Goal: Task Accomplishment & Management: Manage account settings

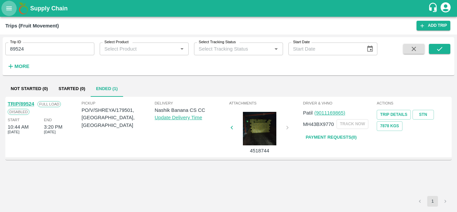
click at [9, 9] on icon "open drawer" at bounding box center [8, 8] width 7 height 7
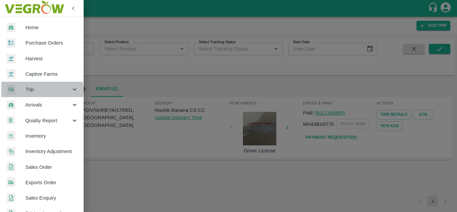
click at [41, 90] on span "Trip" at bounding box center [47, 89] width 45 height 7
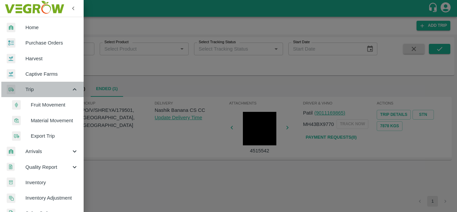
click at [53, 89] on span "Trip" at bounding box center [47, 89] width 45 height 7
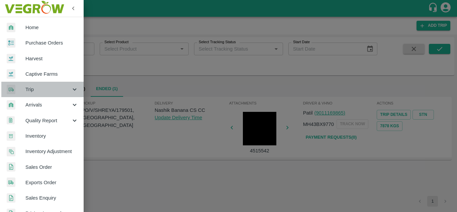
click at [53, 89] on span "Trip" at bounding box center [47, 89] width 45 height 7
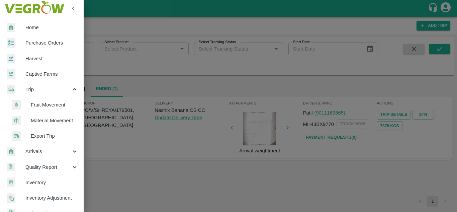
click at [46, 103] on span "Fruit Movement" at bounding box center [54, 104] width 47 height 7
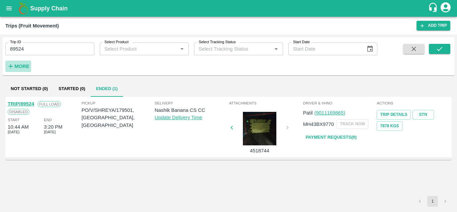
click at [23, 65] on strong "More" at bounding box center [21, 66] width 15 height 5
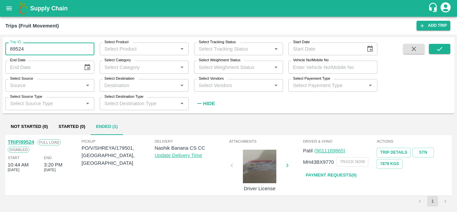
click at [26, 50] on input "89524" at bounding box center [49, 48] width 89 height 13
type input "8"
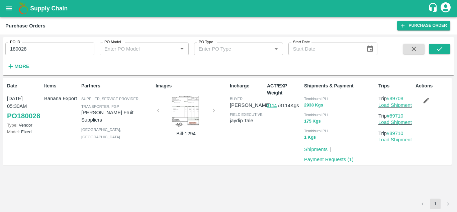
click at [42, 49] on input "180028" at bounding box center [49, 48] width 89 height 13
paste input "text"
type input "180717"
click at [436, 50] on icon "submit" at bounding box center [438, 48] width 7 height 7
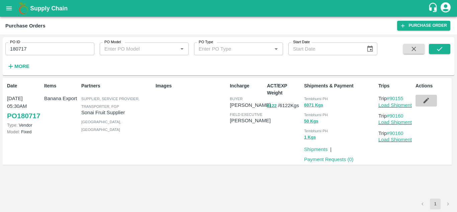
click at [427, 99] on icon "button" at bounding box center [425, 100] width 7 height 7
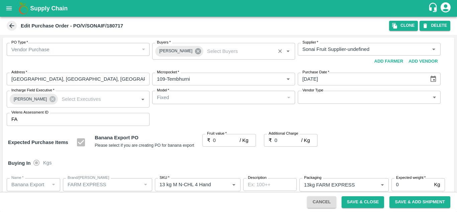
click at [194, 51] on icon at bounding box center [197, 50] width 7 height 7
click at [164, 47] on input "Buyers   *" at bounding box center [218, 49] width 128 height 9
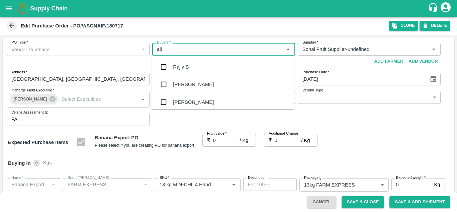
type input "ajit"
click at [190, 67] on div "[PERSON_NAME]" at bounding box center [193, 66] width 41 height 7
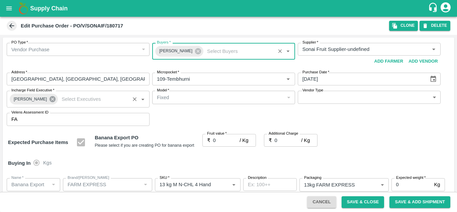
click at [49, 100] on icon at bounding box center [52, 99] width 6 height 6
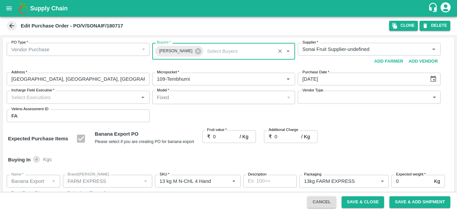
click at [26, 97] on input "Incharge Field Executive   *" at bounding box center [73, 97] width 128 height 9
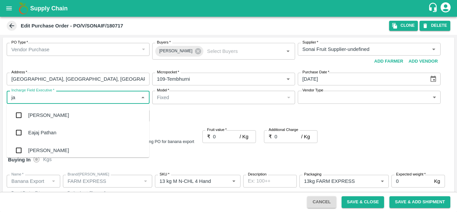
type input "[PERSON_NAME]"
click at [46, 148] on div "jaydip Tale" at bounding box center [39, 149] width 23 height 7
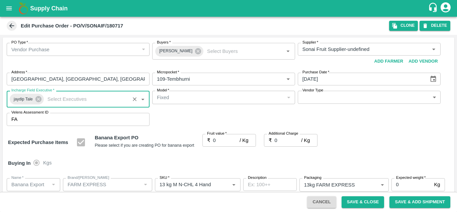
click at [213, 138] on input "0" at bounding box center [226, 140] width 27 height 13
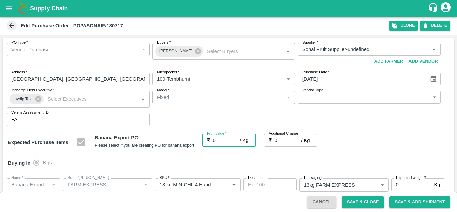
type input "20"
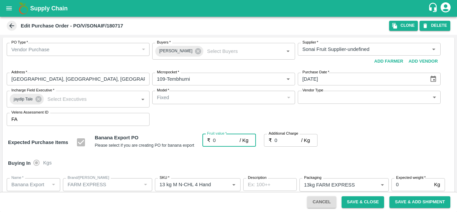
type input "20"
type input "220"
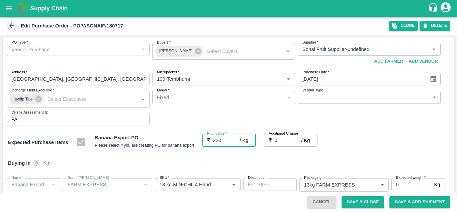
type input "220"
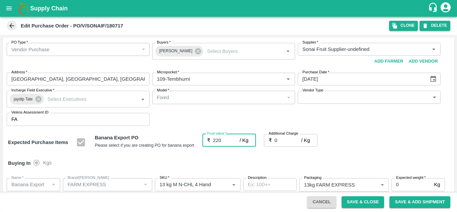
type input "220"
type input "22"
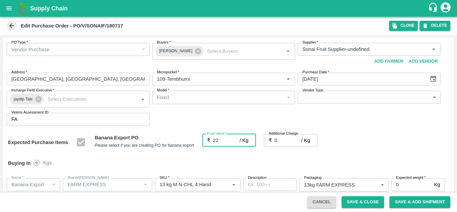
type input "22"
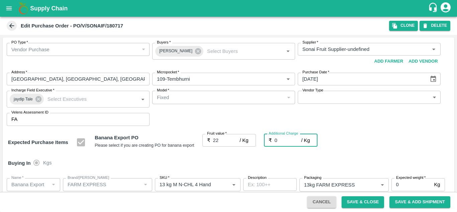
type input "2"
type input "24"
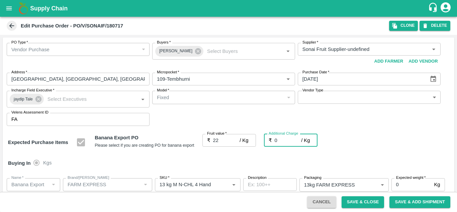
type input "24"
type input "2.7"
type input "24.7"
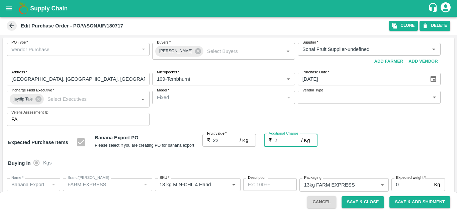
type input "24.7"
type input "2.75"
type input "24.75"
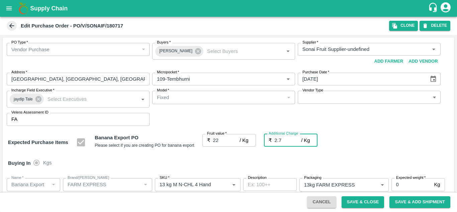
type input "24.75"
type input "2.75"
click at [357, 147] on div "Expected Purchase Items Banana Export PO Please select if you are creating PO f…" at bounding box center [228, 142] width 440 height 17
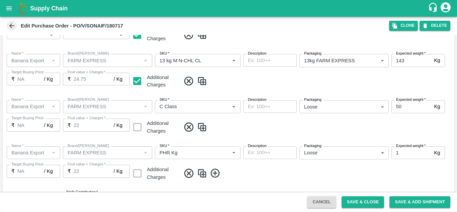
scroll to position [387, 0]
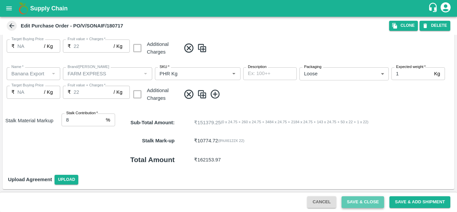
click at [371, 200] on button "Save & Close" at bounding box center [362, 202] width 43 height 12
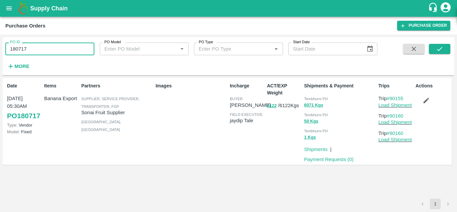
click at [45, 48] on input "180717" at bounding box center [49, 48] width 89 height 13
paste input "text"
type input "180786"
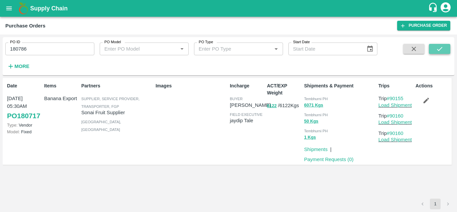
click at [443, 50] on icon "submit" at bounding box center [438, 48] width 7 height 7
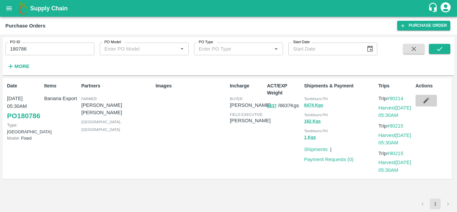
click at [425, 102] on icon "button" at bounding box center [426, 101] width 6 height 6
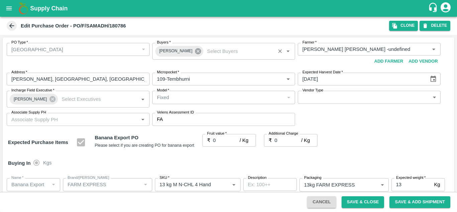
click at [194, 50] on icon at bounding box center [197, 50] width 7 height 7
click at [168, 52] on input "Buyers   *" at bounding box center [218, 49] width 128 height 9
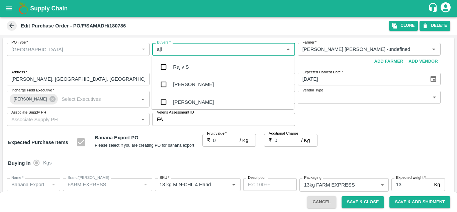
type input "ajit"
click at [188, 64] on div "Ajit Otari" at bounding box center [193, 66] width 41 height 7
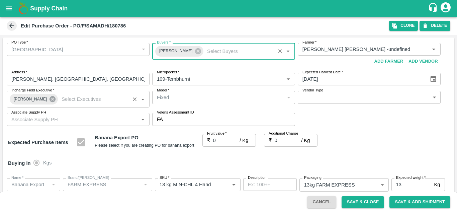
click at [49, 100] on icon at bounding box center [52, 99] width 6 height 6
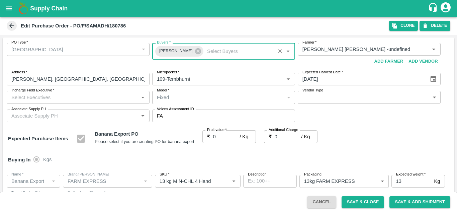
click at [26, 97] on input "Incharge Field Executive   *" at bounding box center [73, 97] width 128 height 9
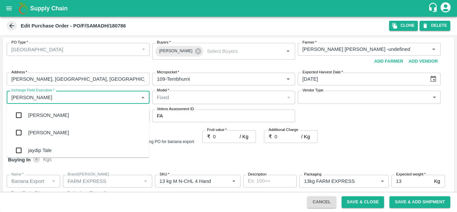
type input "jay"
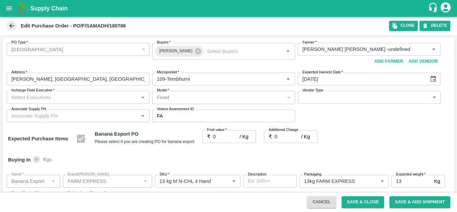
click at [379, 120] on div "PO Type   * Farm Gate 1 PO Type Buyers   * Ajit Otari Buyers   * Farmer   * Far…" at bounding box center [228, 82] width 451 height 90
click at [7, 7] on icon "open drawer" at bounding box center [9, 8] width 6 height 4
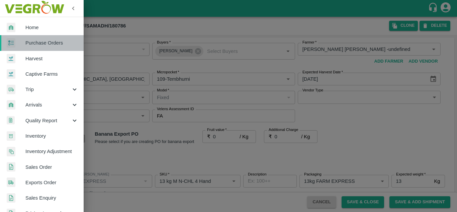
click at [50, 44] on span "Purchase Orders" at bounding box center [51, 42] width 53 height 7
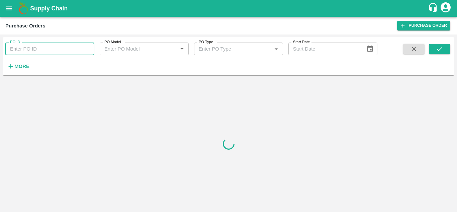
click at [27, 48] on input "PO ID" at bounding box center [49, 48] width 89 height 13
paste input "180744"
type input "180744"
click at [439, 48] on icon "submit" at bounding box center [438, 48] width 7 height 7
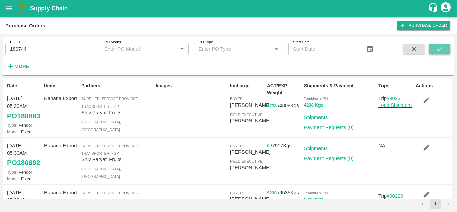
click at [441, 46] on icon "submit" at bounding box center [438, 48] width 7 height 7
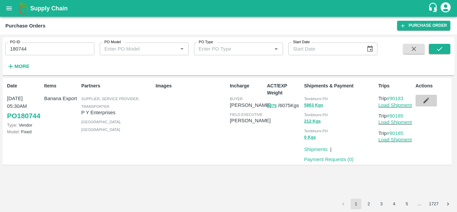
click at [425, 99] on icon "button" at bounding box center [425, 100] width 7 height 7
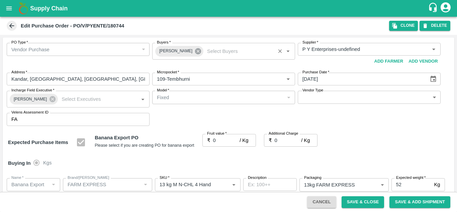
click at [194, 51] on icon at bounding box center [197, 50] width 7 height 7
click at [162, 49] on input "Buyers   *" at bounding box center [218, 49] width 128 height 9
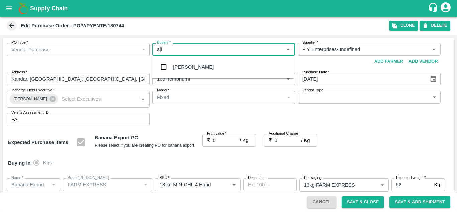
type input "ajit"
click at [191, 64] on div "Ajit Otari" at bounding box center [193, 66] width 41 height 7
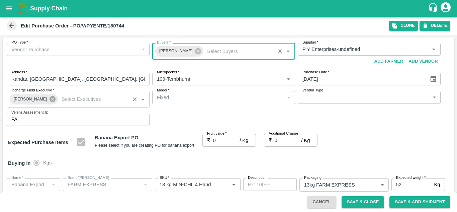
click at [51, 98] on icon at bounding box center [52, 99] width 6 height 6
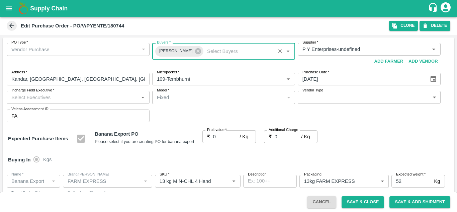
click at [17, 99] on input "Incharge Field Executive   *" at bounding box center [73, 97] width 128 height 9
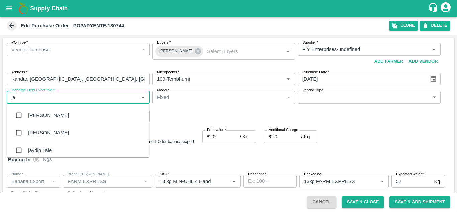
type input "jay"
click at [49, 149] on div "jaydip Tale" at bounding box center [39, 149] width 23 height 7
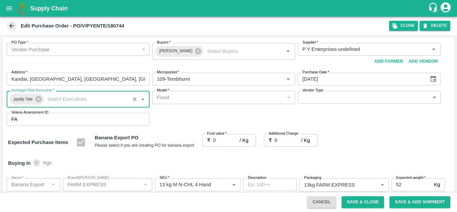
click at [330, 126] on div "PO Type   * Vendor Purchase 2 PO Type Buyers   * Ajit Otari Buyers   * Supplier…" at bounding box center [228, 84] width 451 height 94
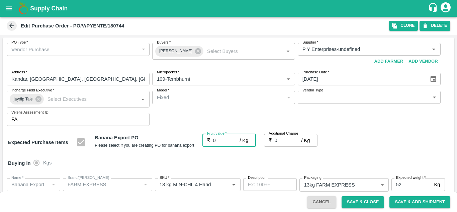
click at [216, 144] on input "0" at bounding box center [226, 140] width 27 height 13
type input "2"
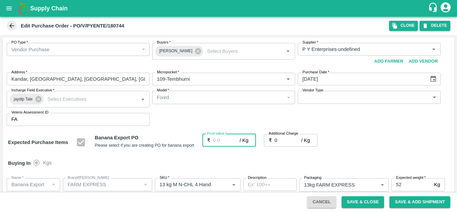
type input "2"
type input "22"
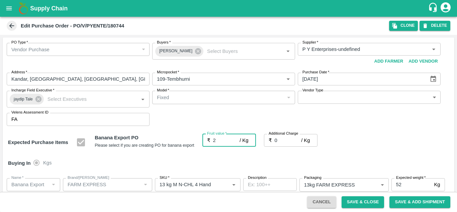
type input "22"
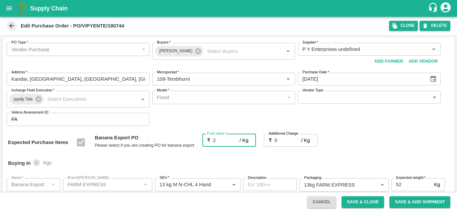
type input "22"
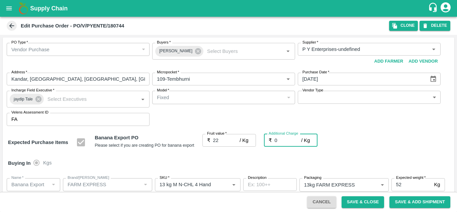
type input "2"
type input "24"
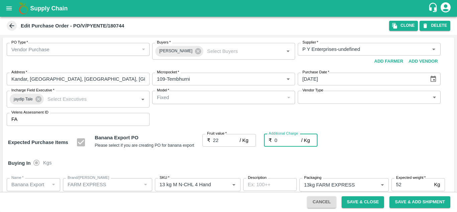
type input "24"
type input "2.7"
type input "24.7"
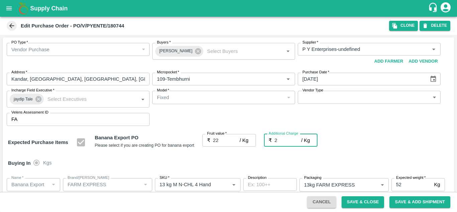
type input "24.7"
type input "2.75"
type input "24.75"
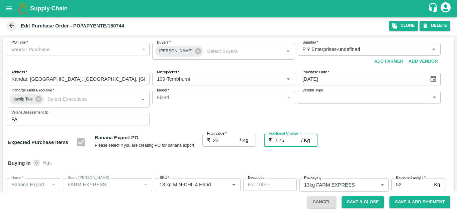
type input "24.75"
type input "2.75"
click at [371, 129] on div "PO Type   * Vendor Purchase 2 PO Type Buyers   * Ajit Otari Buyers   * Supplier…" at bounding box center [228, 84] width 451 height 94
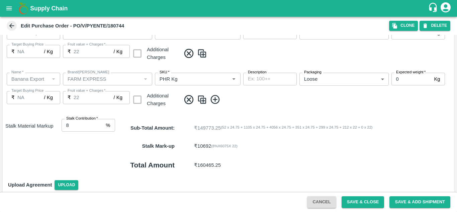
scroll to position [387, 0]
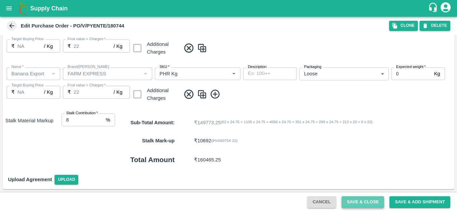
click at [364, 198] on button "Save & Close" at bounding box center [362, 202] width 43 height 12
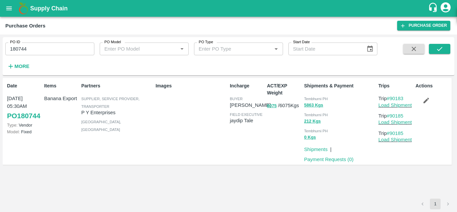
click at [40, 53] on input "180744" at bounding box center [49, 48] width 89 height 13
paste input "text"
type input "180720"
click at [437, 49] on icon "submit" at bounding box center [438, 49] width 5 height 4
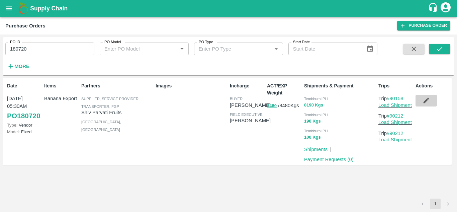
click at [424, 102] on icon "button" at bounding box center [426, 101] width 6 height 6
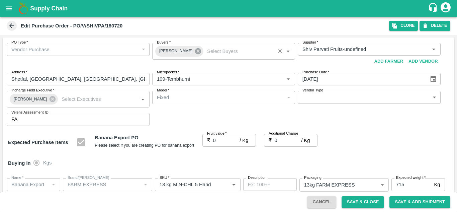
click at [195, 50] on icon at bounding box center [198, 51] width 6 height 6
click at [162, 51] on input "Buyers   *" at bounding box center [218, 49] width 128 height 9
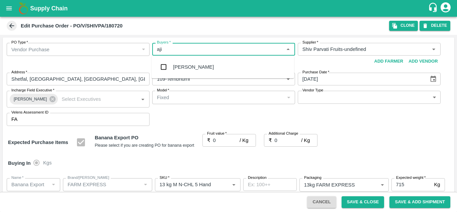
type input "ajit"
click at [193, 66] on div "Ajit Otari" at bounding box center [222, 66] width 142 height 17
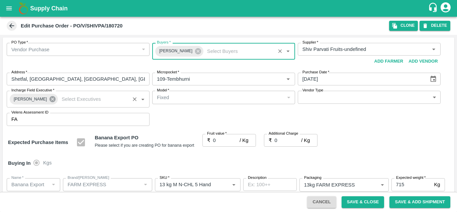
click at [49, 101] on icon at bounding box center [52, 99] width 6 height 6
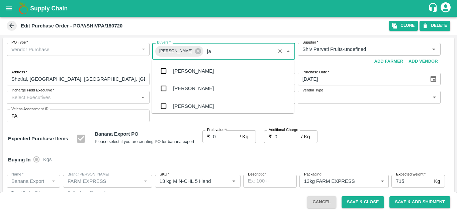
type input "j"
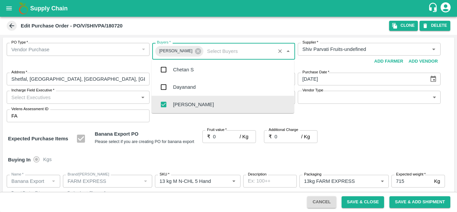
click at [29, 99] on input "Incharge Field Executive   *" at bounding box center [73, 97] width 128 height 9
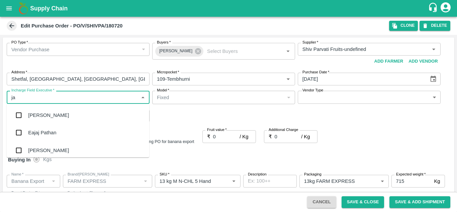
type input "jay"
click at [48, 148] on div "jaydip Tale" at bounding box center [39, 149] width 23 height 7
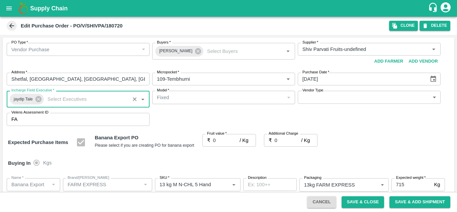
click at [220, 142] on input "0" at bounding box center [226, 140] width 27 height 13
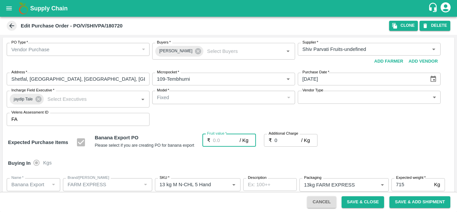
type input "2"
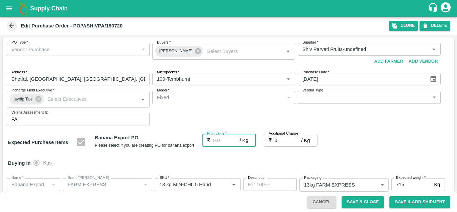
type input "2"
type input "22"
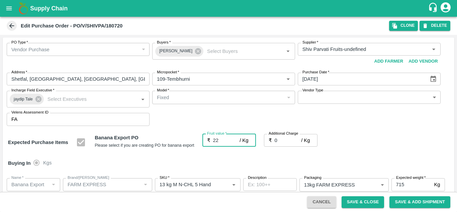
type input "22"
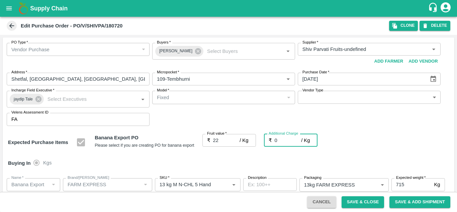
type input "2"
type input "24"
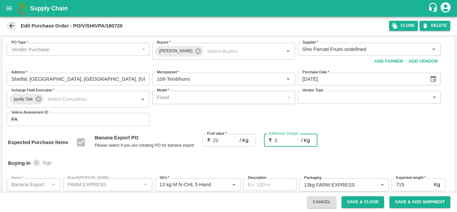
type input "2.7"
type input "24.7"
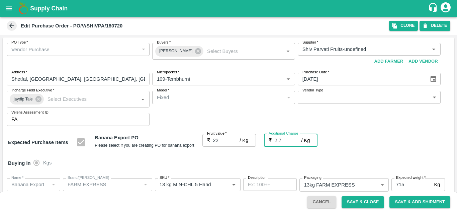
type input "2.75"
type input "24.75"
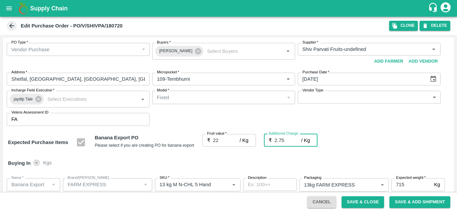
type input "2.75"
click at [354, 127] on div "PO Type   * Vendor Purchase 2 PO Type Buyers   * Ajit Otari Buyers   * Supplier…" at bounding box center [228, 84] width 451 height 94
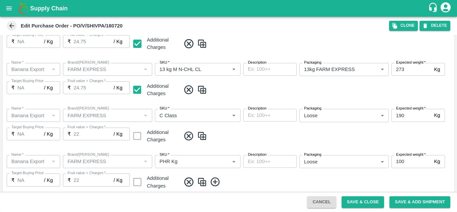
scroll to position [341, 0]
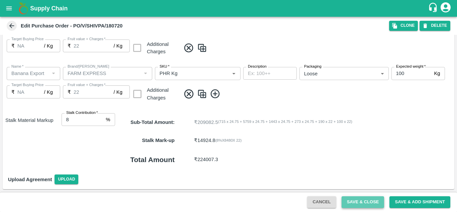
click at [370, 198] on button "Save & Close" at bounding box center [362, 202] width 43 height 12
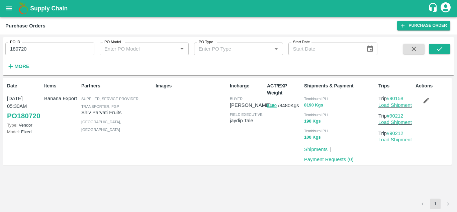
click at [34, 46] on input "180720" at bounding box center [49, 48] width 89 height 13
paste input "text"
type input "180725"
click at [435, 46] on icon "submit" at bounding box center [438, 48] width 7 height 7
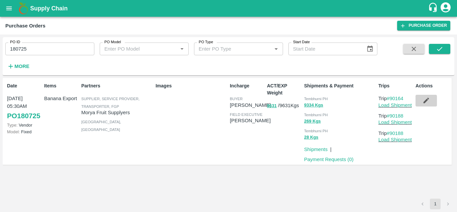
click at [429, 100] on icon "button" at bounding box center [425, 100] width 7 height 7
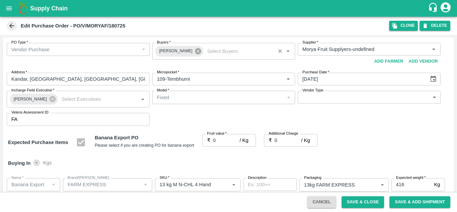
click at [195, 50] on icon at bounding box center [198, 51] width 6 height 6
click at [169, 46] on input "Buyers   *" at bounding box center [218, 49] width 128 height 9
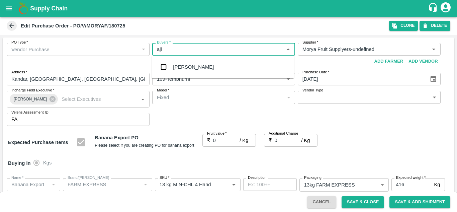
type input "ajit"
click at [182, 66] on div "Ajit Otari" at bounding box center [193, 66] width 41 height 7
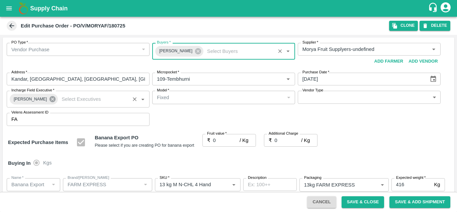
click at [49, 98] on icon at bounding box center [52, 98] width 7 height 7
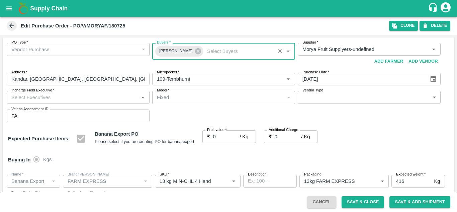
click at [19, 99] on input "Incharge Field Executive   *" at bounding box center [73, 97] width 128 height 9
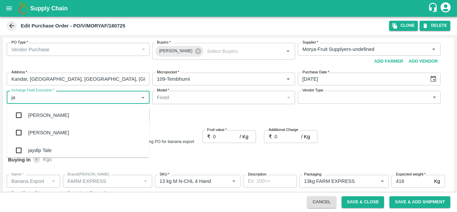
type input "jay"
click at [50, 147] on div "jaydip Tale" at bounding box center [39, 149] width 23 height 7
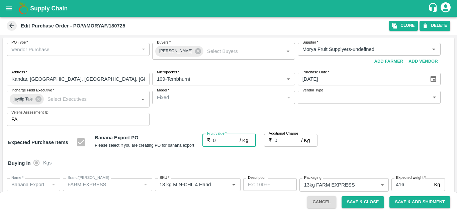
click at [222, 139] on input "0" at bounding box center [226, 140] width 27 height 13
type input "2"
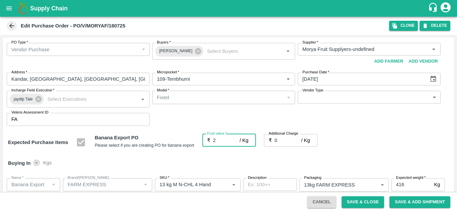
type input "2"
type input "22"
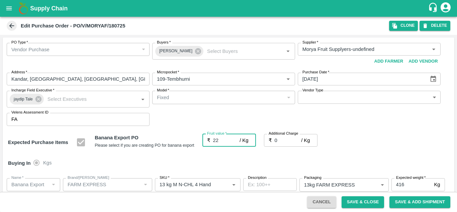
type input "22"
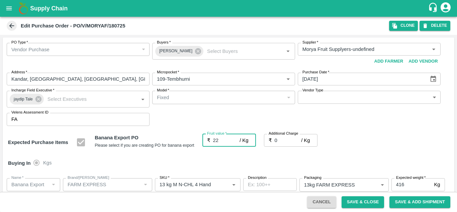
type input "22"
type input "2"
type input "24"
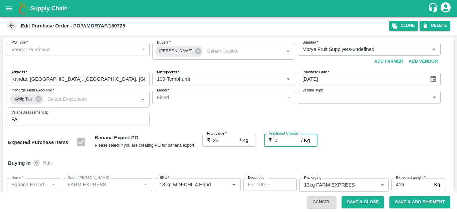
type input "24"
type input "2.7"
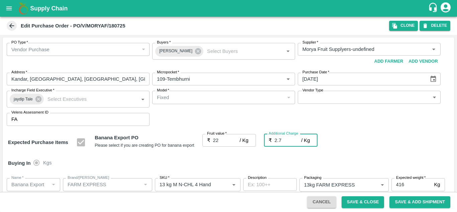
type input "24.7"
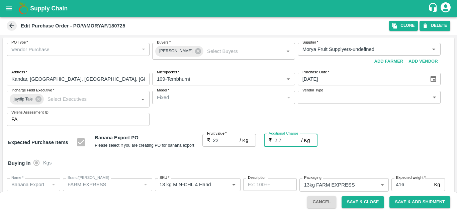
type input "2.75"
type input "24.75"
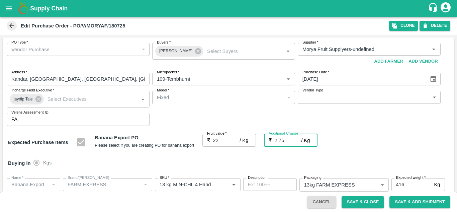
type input "24.75"
type input "2.75"
click at [390, 135] on div "Expected Purchase Items Banana Export PO Please select if you are creating PO f…" at bounding box center [228, 142] width 440 height 17
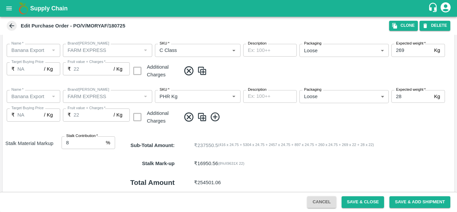
scroll to position [387, 0]
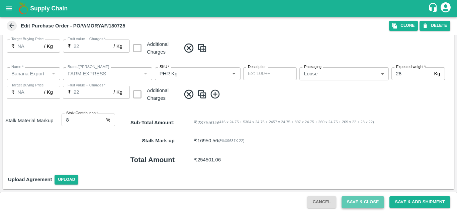
click at [366, 199] on button "Save & Close" at bounding box center [362, 202] width 43 height 12
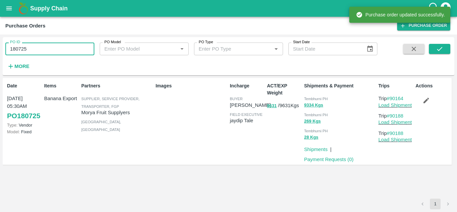
click at [40, 46] on input "180725" at bounding box center [49, 48] width 89 height 13
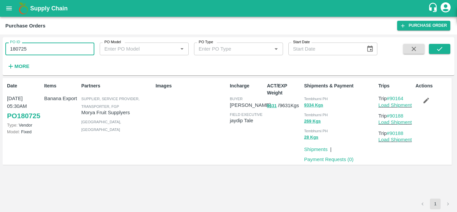
click at [40, 46] on input "180725" at bounding box center [49, 48] width 89 height 13
paste input "text"
type input "180743"
click at [438, 49] on icon "submit" at bounding box center [438, 48] width 7 height 7
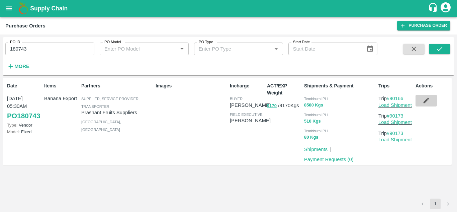
click at [425, 101] on icon "button" at bounding box center [426, 101] width 6 height 6
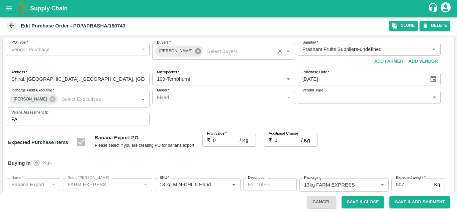
click at [194, 52] on icon at bounding box center [197, 50] width 7 height 7
click at [152, 51] on div "Buyers   *" at bounding box center [223, 49] width 143 height 13
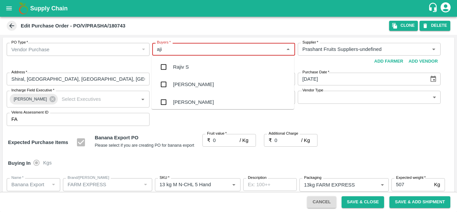
type input "ajit"
click at [191, 69] on div "Ajit Otari" at bounding box center [193, 66] width 41 height 7
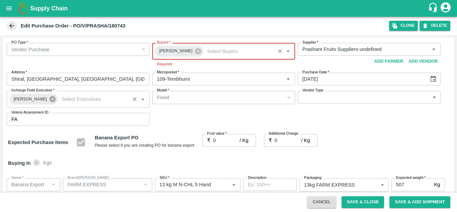
click at [49, 100] on icon at bounding box center [52, 98] width 7 height 7
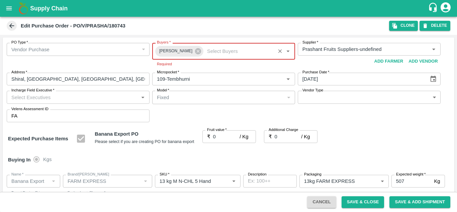
click at [30, 97] on input "Incharge Field Executive   *" at bounding box center [73, 97] width 128 height 9
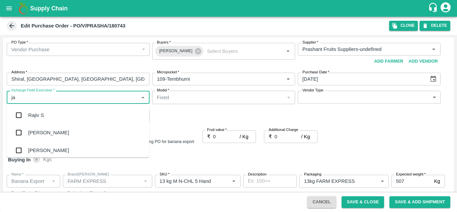
type input "jay"
click at [46, 150] on div "jaydip Tale" at bounding box center [39, 149] width 23 height 7
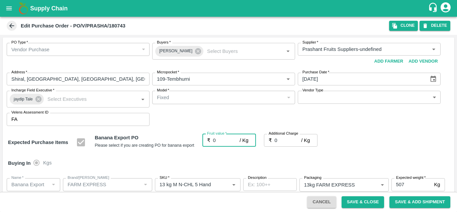
click at [216, 139] on input "0" at bounding box center [226, 140] width 27 height 13
type input "2"
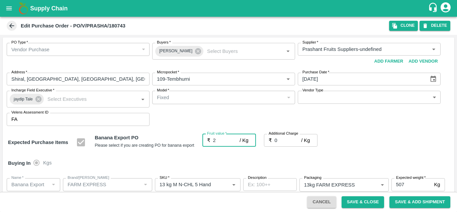
type input "2"
type input "22"
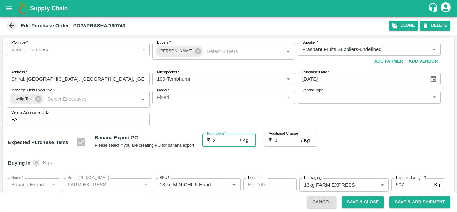
type input "22"
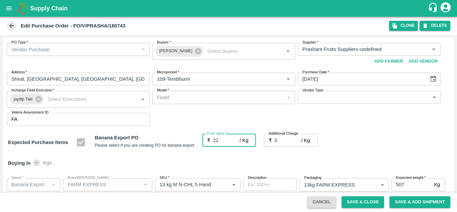
type input "22"
type input "2"
type input "24"
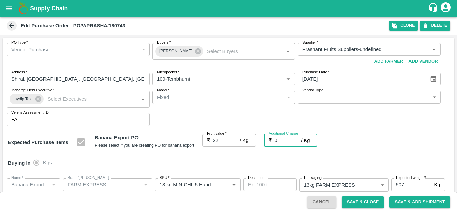
type input "24"
type input "2.7"
type input "24.7"
click at [365, 140] on div "Expected Purchase Items Banana Export PO Please select if you are creating PO f…" at bounding box center [228, 142] width 440 height 17
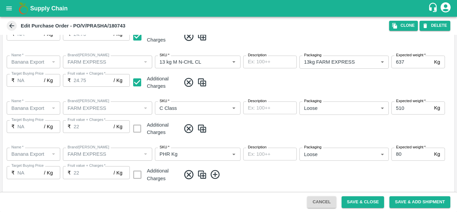
scroll to position [341, 0]
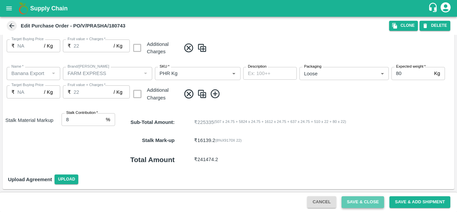
click at [359, 198] on button "Save & Close" at bounding box center [362, 202] width 43 height 12
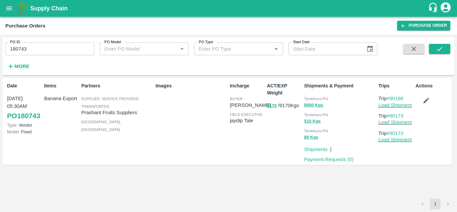
click at [28, 50] on input "180743" at bounding box center [49, 48] width 89 height 13
paste input "text"
click at [435, 47] on icon "submit" at bounding box center [438, 48] width 7 height 7
click at [425, 99] on icon "button" at bounding box center [425, 100] width 7 height 7
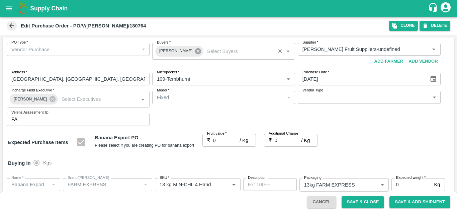
click at [195, 50] on icon at bounding box center [198, 51] width 6 height 6
click at [157, 50] on input "Buyers   *" at bounding box center [218, 49] width 128 height 9
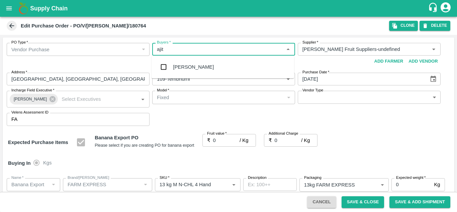
click at [188, 66] on div "Ajit Otari" at bounding box center [193, 66] width 41 height 7
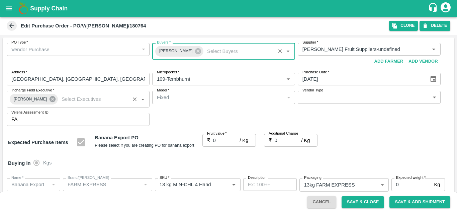
click at [49, 102] on icon at bounding box center [52, 99] width 6 height 6
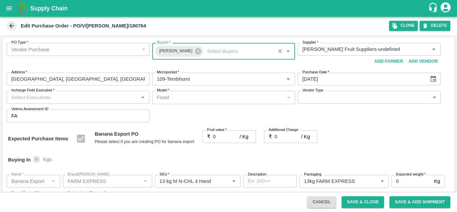
click at [23, 100] on input "Incharge Field Executive   *" at bounding box center [73, 97] width 128 height 9
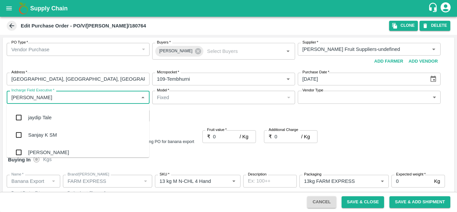
scroll to position [34, 0]
click at [39, 119] on div "jaydip Tale" at bounding box center [39, 116] width 23 height 7
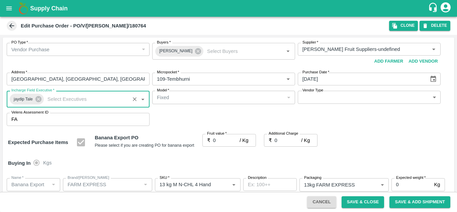
click at [217, 139] on input "0" at bounding box center [226, 140] width 27 height 13
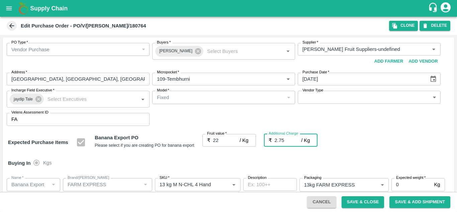
click at [325, 142] on div "Expected Purchase Items Banana Export PO Please select if you are creating PO f…" at bounding box center [228, 142] width 440 height 17
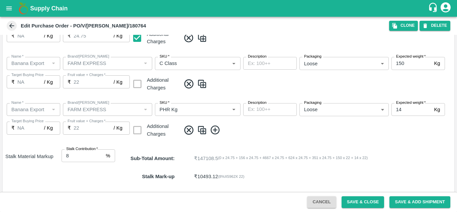
scroll to position [387, 0]
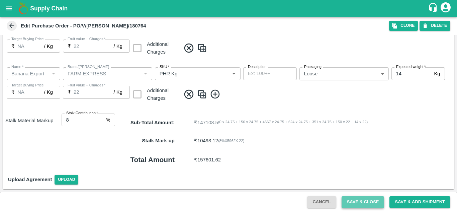
click at [357, 199] on button "Save & Close" at bounding box center [362, 202] width 43 height 12
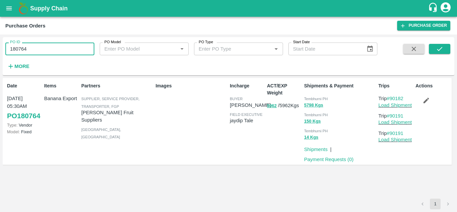
click at [37, 45] on input "180764" at bounding box center [49, 48] width 89 height 13
paste input "text"
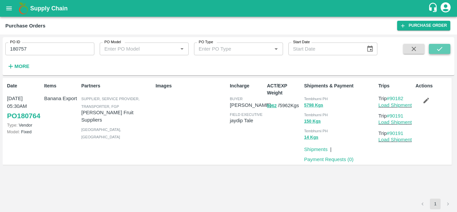
click at [440, 48] on icon "submit" at bounding box center [438, 48] width 7 height 7
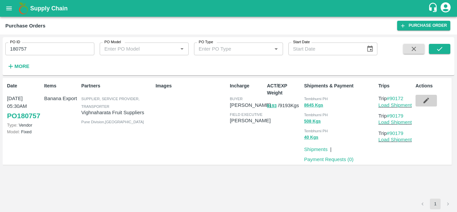
click at [424, 100] on icon "button" at bounding box center [425, 100] width 7 height 7
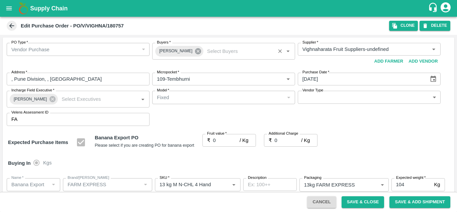
click at [195, 52] on icon at bounding box center [198, 51] width 6 height 6
click at [166, 47] on input "Buyers   *" at bounding box center [218, 49] width 128 height 9
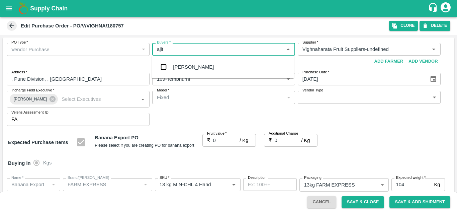
click at [189, 62] on div "Ajit Otari" at bounding box center [222, 66] width 142 height 17
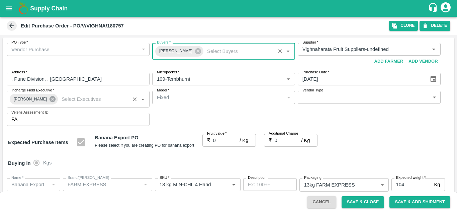
click at [49, 99] on icon at bounding box center [52, 98] width 7 height 7
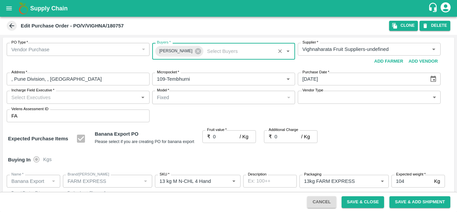
click at [18, 99] on input "Incharge Field Executive   *" at bounding box center [73, 97] width 128 height 9
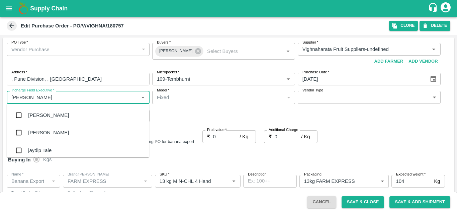
click at [44, 147] on div "jaydip Tale" at bounding box center [39, 149] width 23 height 7
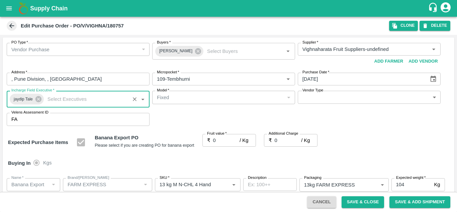
click at [224, 137] on input "0" at bounding box center [226, 140] width 27 height 13
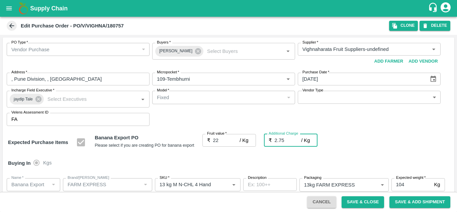
click at [365, 127] on div "PO Type   * Vendor Purchase 2 PO Type Buyers   * Ajit Otari Buyers   * Supplier…" at bounding box center [228, 84] width 451 height 94
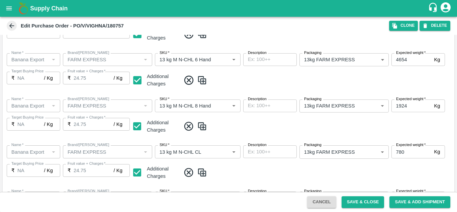
scroll to position [387, 0]
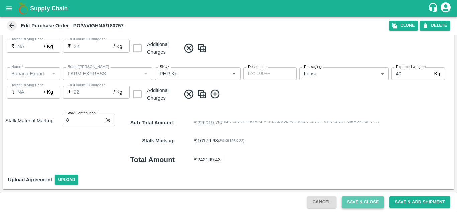
click at [369, 197] on button "Save & Close" at bounding box center [362, 202] width 43 height 12
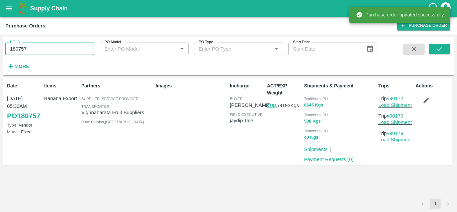
click at [41, 51] on input "180757" at bounding box center [49, 48] width 89 height 13
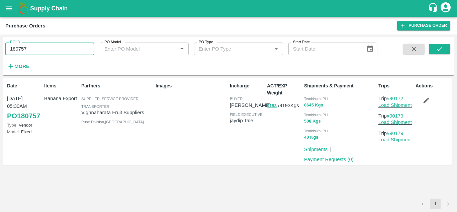
paste input "text"
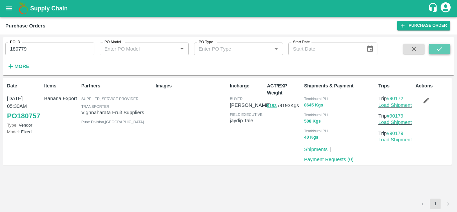
click at [438, 48] on icon "submit" at bounding box center [438, 48] width 7 height 7
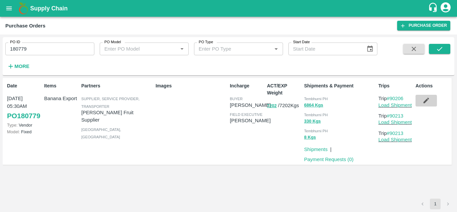
click at [426, 99] on icon "button" at bounding box center [425, 100] width 7 height 7
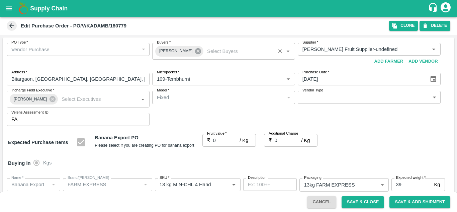
click at [195, 52] on icon at bounding box center [198, 51] width 6 height 6
click at [163, 47] on input "Buyers   *" at bounding box center [218, 49] width 128 height 9
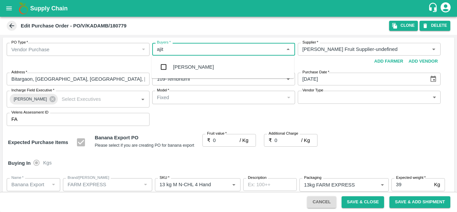
click at [182, 68] on div "Ajit Otari" at bounding box center [193, 66] width 41 height 7
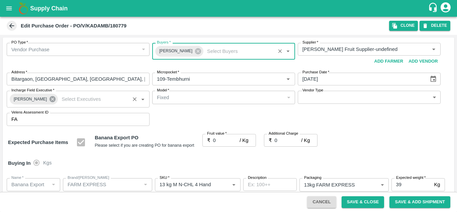
click at [49, 99] on icon at bounding box center [52, 99] width 6 height 6
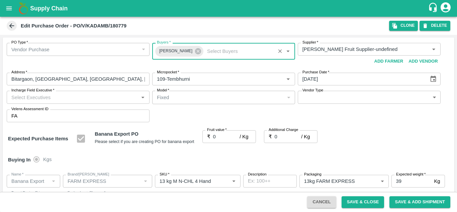
click at [19, 100] on input "Incharge Field Executive   *" at bounding box center [73, 97] width 128 height 9
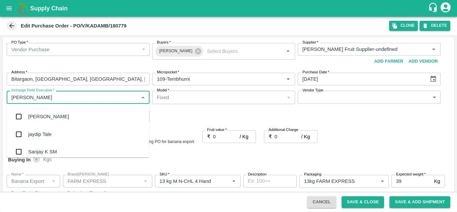
scroll to position [19, 0]
click at [37, 132] on div "jaydip Tale" at bounding box center [39, 131] width 23 height 7
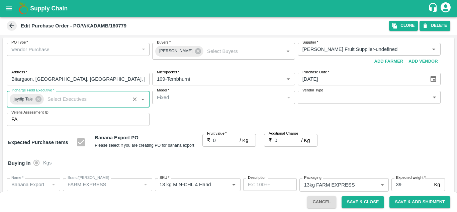
click at [232, 113] on div "PO Type   * Vendor Purchase 2 PO Type Buyers   * Ajit Otari Buyers   * Supplier…" at bounding box center [228, 84] width 451 height 94
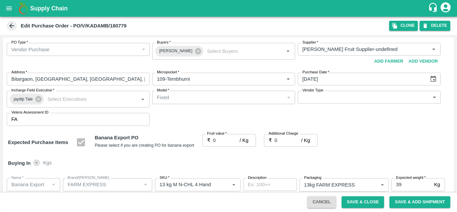
click at [218, 140] on input "0" at bounding box center [226, 140] width 27 height 13
click at [319, 142] on div "Expected Purchase Items Banana Export PO Please select if you are creating PO f…" at bounding box center [228, 142] width 440 height 17
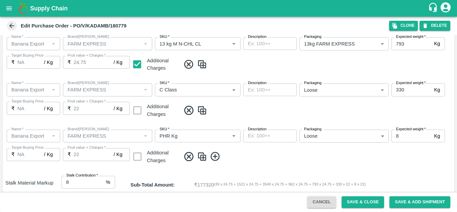
scroll to position [387, 0]
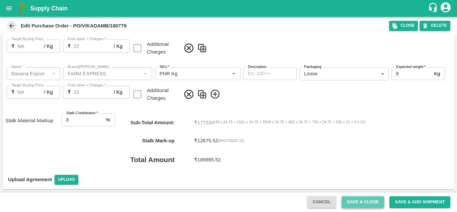
click at [364, 199] on button "Save & Close" at bounding box center [362, 202] width 43 height 12
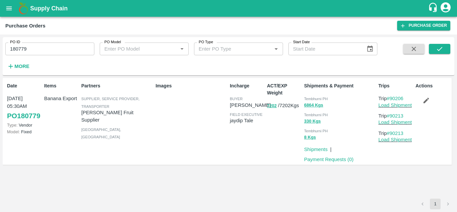
click at [36, 48] on input "180779" at bounding box center [49, 48] width 89 height 13
paste input "text"
click at [442, 49] on icon "submit" at bounding box center [438, 48] width 7 height 7
click at [424, 101] on icon "button" at bounding box center [425, 100] width 7 height 7
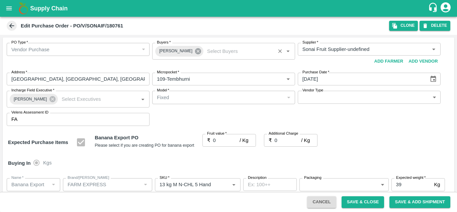
click at [195, 51] on icon at bounding box center [198, 51] width 6 height 6
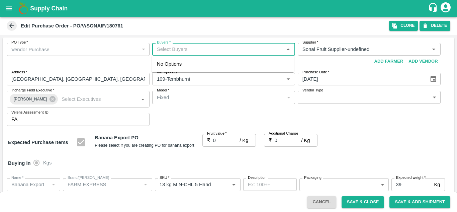
click at [163, 49] on input "Buyers   *" at bounding box center [218, 49] width 128 height 9
click at [184, 65] on div "Ajit Otari" at bounding box center [193, 66] width 41 height 7
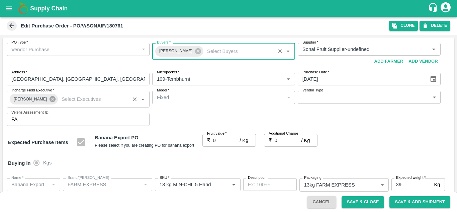
click at [49, 100] on icon at bounding box center [52, 99] width 6 height 6
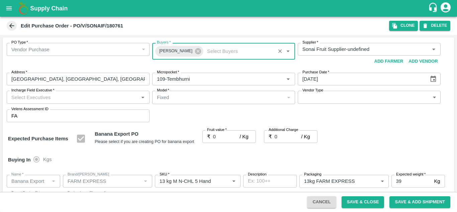
click at [17, 97] on input "Incharge Field Executive   *" at bounding box center [73, 97] width 128 height 9
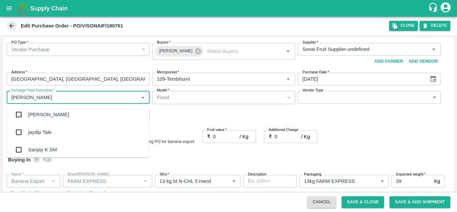
scroll to position [18, 0]
click at [47, 136] on div "jaydip Tale" at bounding box center [78, 131] width 142 height 17
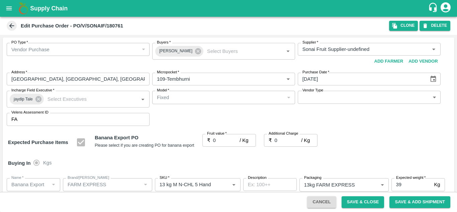
click at [207, 116] on div "PO Type   * Vendor Purchase 2 PO Type Buyers   * Ajit Otari Buyers   * Supplier…" at bounding box center [228, 84] width 451 height 94
click at [220, 138] on input "0" at bounding box center [226, 140] width 27 height 13
click at [391, 139] on div "Expected Purchase Items Banana Export PO Please select if you are creating PO f…" at bounding box center [228, 142] width 440 height 17
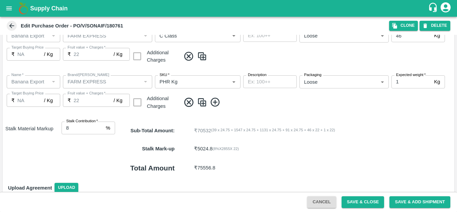
scroll to position [341, 0]
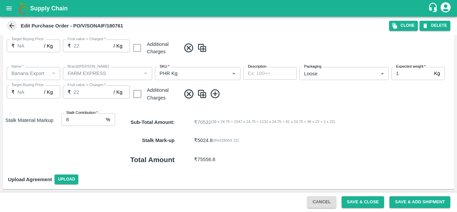
click at [246, 142] on p "₹ 5024.8 ( 8 %X 2855 X 22 )" at bounding box center [297, 139] width 206 height 7
click at [365, 201] on button "Save & Close" at bounding box center [362, 202] width 43 height 12
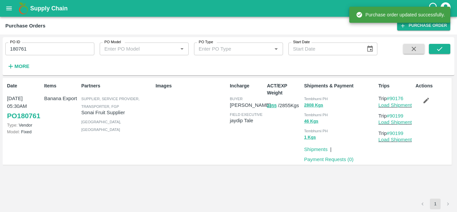
click at [40, 46] on input "180761" at bounding box center [49, 48] width 89 height 13
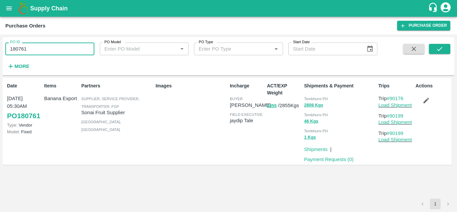
paste input "text"
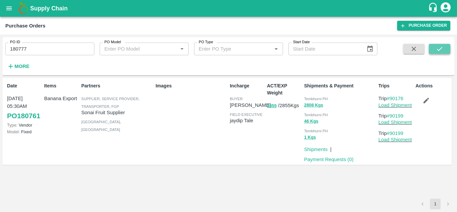
click at [436, 49] on icon "submit" at bounding box center [438, 48] width 7 height 7
click at [427, 101] on icon "button" at bounding box center [425, 100] width 7 height 7
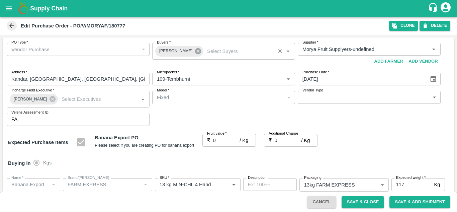
click at [194, 51] on icon at bounding box center [197, 50] width 7 height 7
click at [165, 48] on input "Buyers   *" at bounding box center [218, 49] width 128 height 9
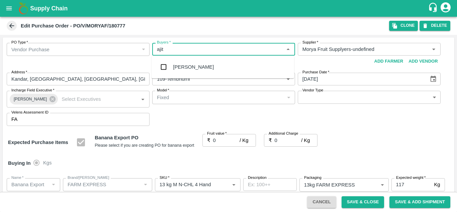
click at [187, 69] on div "Ajit Otari" at bounding box center [193, 66] width 41 height 7
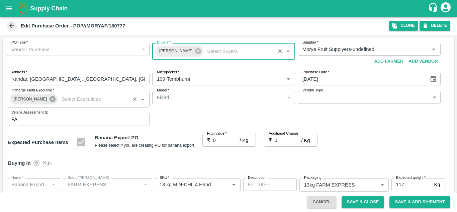
click at [49, 99] on icon at bounding box center [52, 99] width 6 height 6
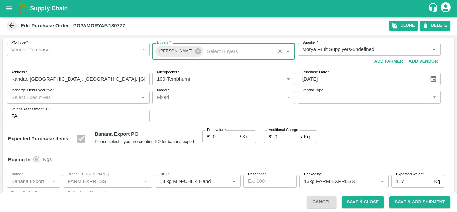
click at [20, 95] on input "Incharge Field Executive   *" at bounding box center [73, 97] width 128 height 9
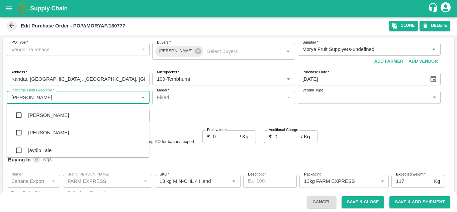
click at [40, 147] on div "jaydip Tale" at bounding box center [39, 149] width 23 height 7
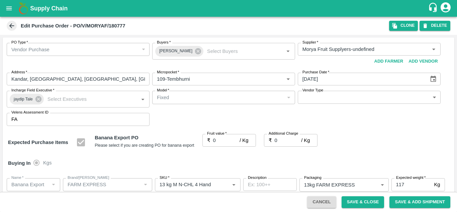
click at [176, 106] on div "Model   * Fixed Fixed Model" at bounding box center [223, 99] width 143 height 17
click at [213, 139] on input "0" at bounding box center [226, 140] width 27 height 13
click at [365, 155] on div "Buying In Kgs" at bounding box center [228, 162] width 451 height 19
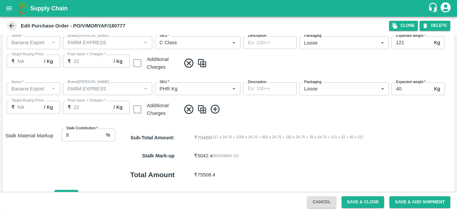
scroll to position [372, 0]
click at [365, 197] on button "Save & Close" at bounding box center [362, 202] width 43 height 12
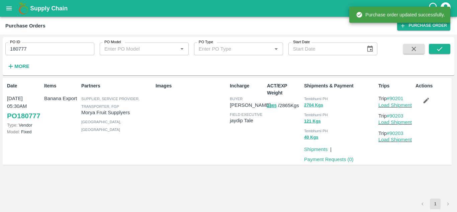
click at [39, 52] on input "180777" at bounding box center [49, 48] width 89 height 13
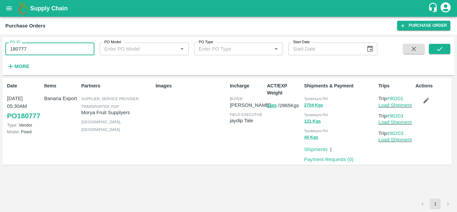
paste input "text"
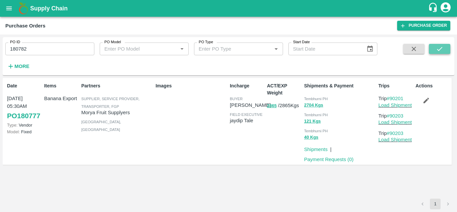
click at [437, 48] on icon "submit" at bounding box center [438, 48] width 7 height 7
click at [425, 101] on icon "button" at bounding box center [426, 101] width 6 height 6
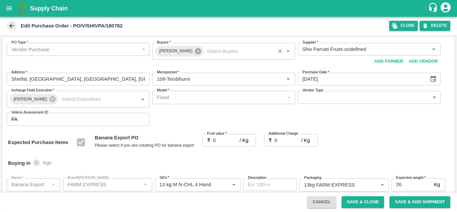
click at [194, 51] on icon at bounding box center [197, 50] width 7 height 7
click at [160, 48] on input "Buyers   *" at bounding box center [218, 49] width 128 height 9
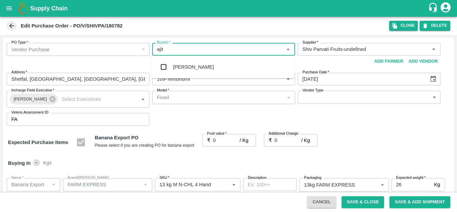
click at [188, 72] on div "Ajit Otari" at bounding box center [222, 66] width 142 height 17
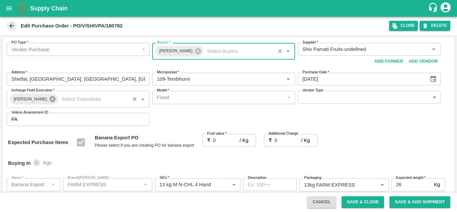
click at [49, 101] on icon at bounding box center [52, 99] width 6 height 6
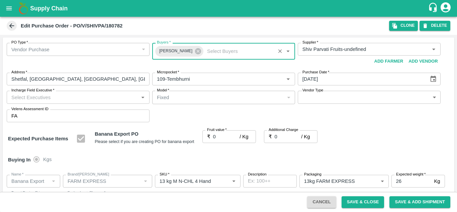
click at [19, 99] on input "Incharge Field Executive   *" at bounding box center [73, 97] width 128 height 9
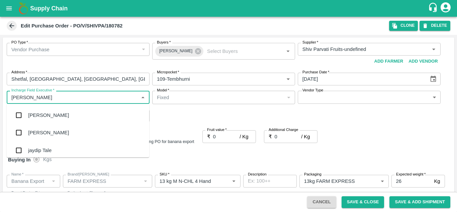
click at [42, 151] on div "jaydip Tale" at bounding box center [39, 149] width 23 height 7
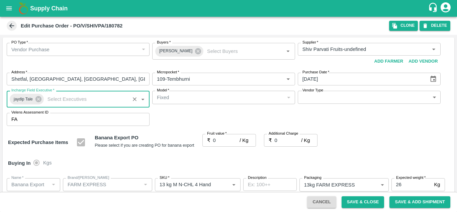
click at [219, 138] on input "0" at bounding box center [226, 140] width 27 height 13
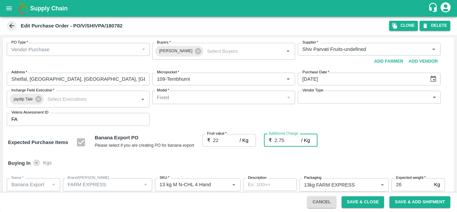
click at [381, 137] on div "Expected Purchase Items Banana Export PO Please select if you are creating PO f…" at bounding box center [228, 142] width 440 height 17
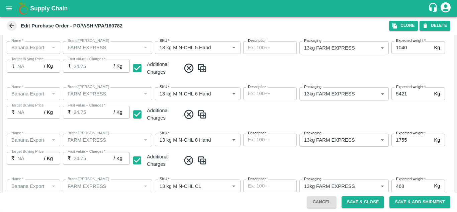
scroll to position [387, 0]
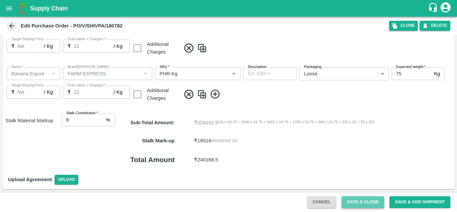
click at [368, 203] on button "Save & Close" at bounding box center [362, 202] width 43 height 12
click at [362, 200] on button "Save & Close" at bounding box center [362, 202] width 43 height 12
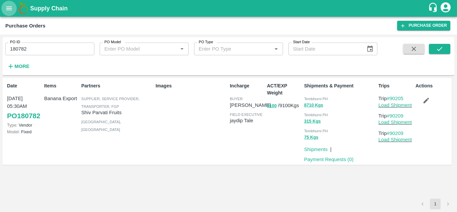
click at [9, 8] on icon "open drawer" at bounding box center [9, 8] width 6 height 4
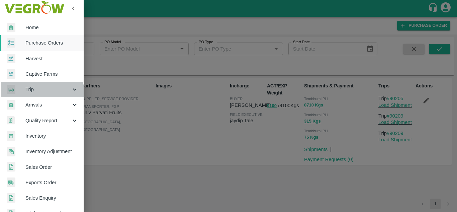
click at [36, 95] on div "Trip" at bounding box center [42, 89] width 84 height 15
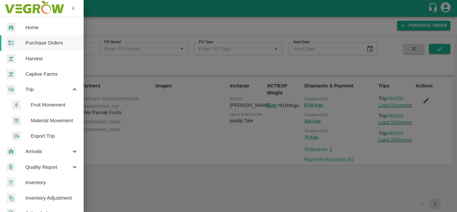
click at [50, 107] on span "Fruit Movement" at bounding box center [54, 104] width 47 height 7
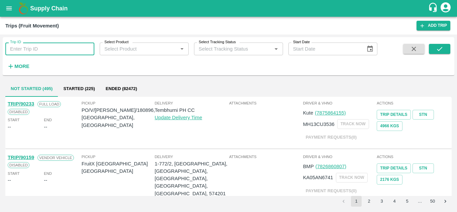
click at [13, 46] on input "Trip ID" at bounding box center [49, 48] width 89 height 13
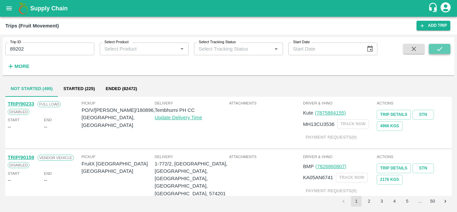
click at [445, 50] on button "submit" at bounding box center [438, 49] width 21 height 10
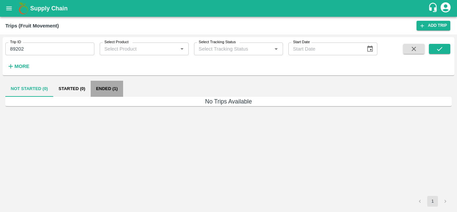
click at [101, 89] on button "Ended (1)" at bounding box center [107, 89] width 32 height 16
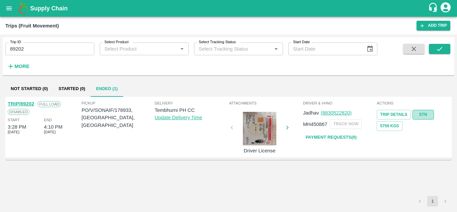
click at [424, 112] on link "STN" at bounding box center [422, 115] width 21 height 10
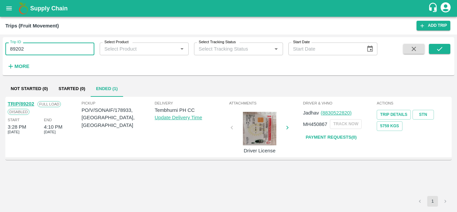
click at [43, 42] on input "89202" at bounding box center [49, 48] width 89 height 13
click at [441, 48] on icon "submit" at bounding box center [438, 48] width 7 height 7
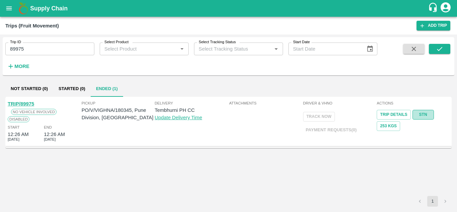
click at [421, 114] on link "STN" at bounding box center [422, 115] width 21 height 10
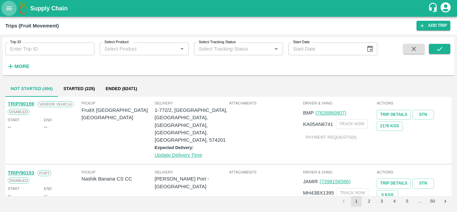
click at [10, 6] on icon "open drawer" at bounding box center [8, 8] width 7 height 7
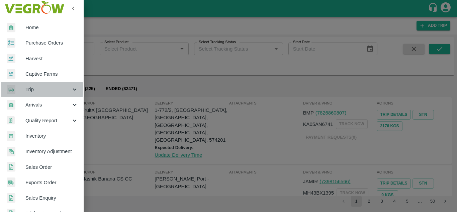
click at [39, 89] on span "Trip" at bounding box center [47, 89] width 45 height 7
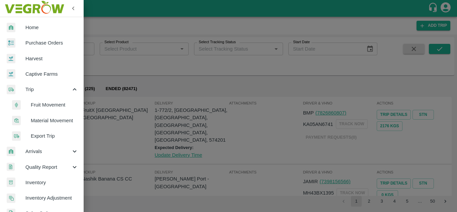
click at [50, 105] on span "Fruit Movement" at bounding box center [54, 104] width 47 height 7
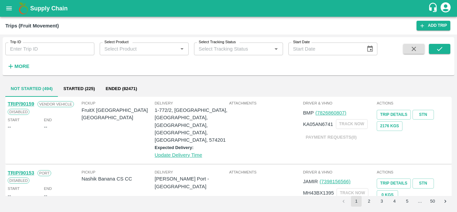
click at [21, 66] on strong "More" at bounding box center [21, 66] width 15 height 5
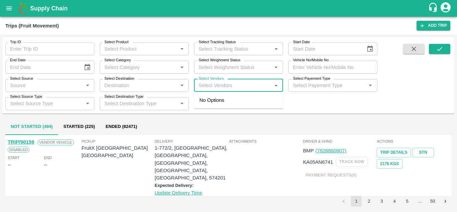
click at [200, 83] on input "Select Vendors" at bounding box center [233, 85] width 74 height 9
type input "sonai"
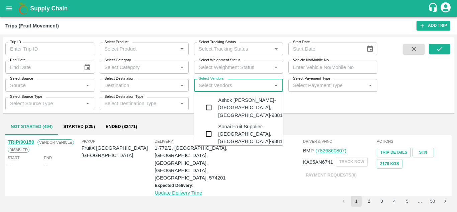
click at [237, 129] on div "Sonai Fruit Supplier-Babhulgaon, Solapur-9881584443" at bounding box center [258, 134] width 81 height 22
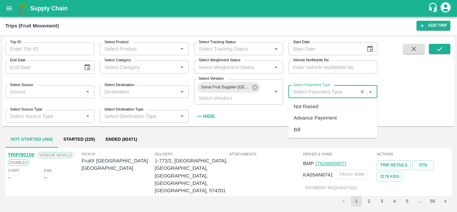
click at [297, 94] on input "Select Payement Type" at bounding box center [322, 91] width 65 height 9
click at [301, 103] on div "Not Raised" at bounding box center [305, 106] width 24 height 7
type input "Not Raised"
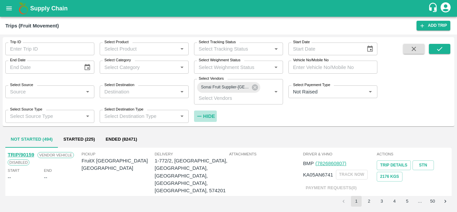
click at [208, 115] on strong "Hide" at bounding box center [209, 115] width 12 height 5
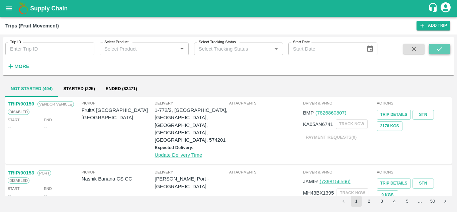
click at [439, 45] on button "submit" at bounding box center [438, 49] width 21 height 10
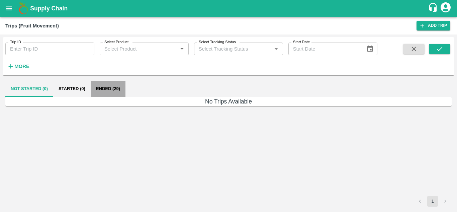
click at [105, 88] on button "Ended (29)" at bounding box center [108, 89] width 35 height 16
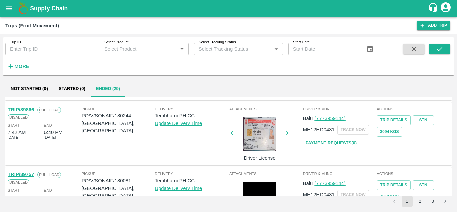
scroll to position [506, 0]
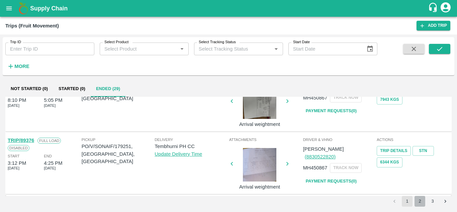
click at [420, 202] on button "2" at bounding box center [419, 201] width 11 height 11
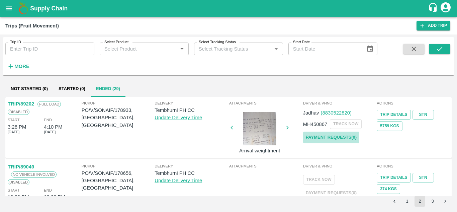
click at [337, 132] on link "Payment Requests( 0 )" at bounding box center [331, 137] width 56 height 12
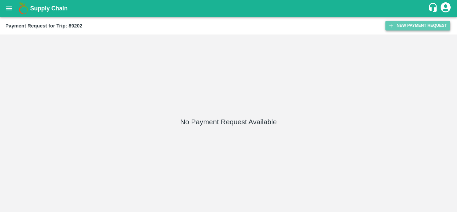
click at [418, 22] on button "New Payment Request" at bounding box center [417, 26] width 65 height 10
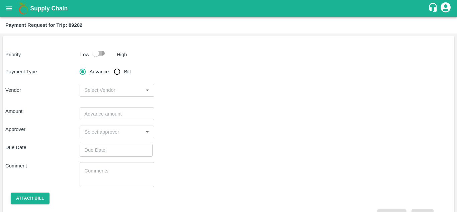
click at [102, 54] on input "checkbox" at bounding box center [96, 53] width 38 height 13
checkbox input "true"
click at [117, 74] on input "Bill" at bounding box center [116, 71] width 13 height 13
radio input "true"
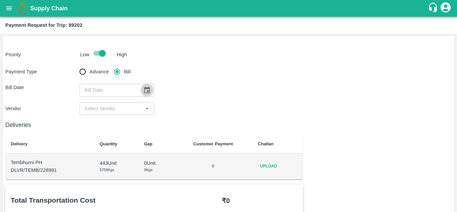
click at [145, 91] on icon "Choose date" at bounding box center [146, 89] width 7 height 7
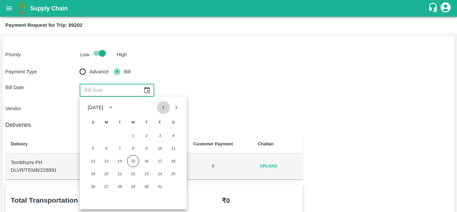
click at [165, 107] on icon "Previous month" at bounding box center [162, 107] width 7 height 7
click at [118, 186] on button "30" at bounding box center [120, 186] width 12 height 12
type input "30/09/2025"
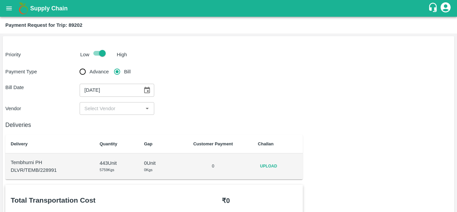
click at [110, 113] on div "​" at bounding box center [117, 108] width 74 height 13
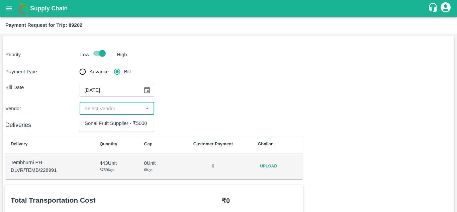
click at [101, 127] on div "Sonai Fruit Supplier - ₹5000" at bounding box center [116, 122] width 74 height 11
type input "Sonai Fruit Supplier - ₹5000"
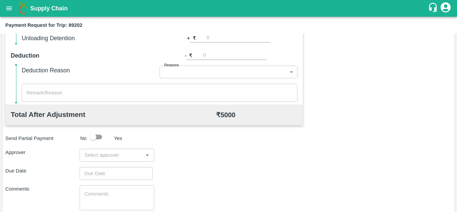
scroll to position [304, 0]
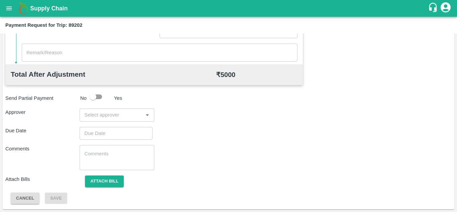
click at [94, 115] on input "input" at bounding box center [111, 114] width 59 height 9
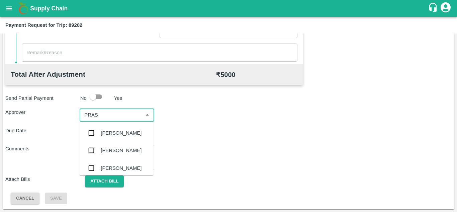
type input "PRASA"
click at [117, 134] on div "Prasad Waghade" at bounding box center [121, 132] width 41 height 7
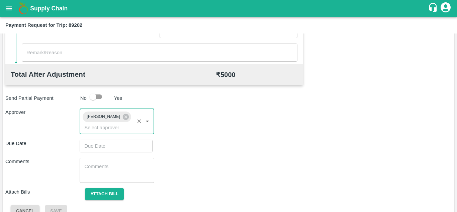
type input "DD/MM/YYYY hh:mm aa"
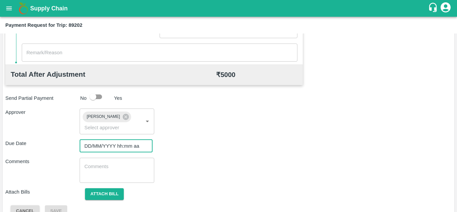
click at [91, 146] on input "DD/MM/YYYY hh:mm aa" at bounding box center [114, 145] width 68 height 13
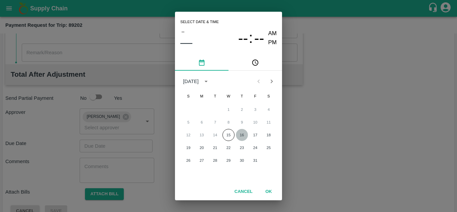
click at [243, 135] on button "16" at bounding box center [242, 135] width 12 height 12
type input "16/10/2025 12:00 AM"
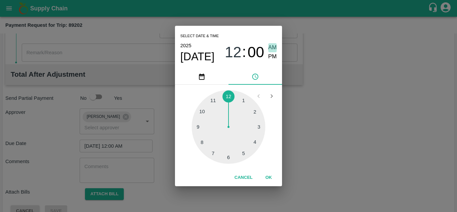
click at [272, 45] on span "AM" at bounding box center [272, 47] width 9 height 9
click at [267, 179] on button "OK" at bounding box center [268, 177] width 21 height 12
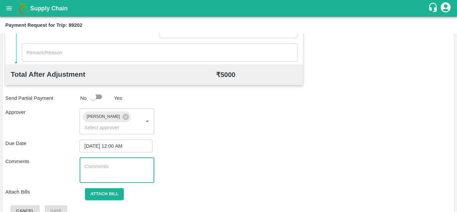
click at [103, 168] on textarea at bounding box center [116, 170] width 65 height 14
paste textarea "180782"
click at [184, 162] on div "Comments 180782 x ​" at bounding box center [228, 169] width 446 height 25
click at [106, 167] on textarea "180782" at bounding box center [116, 170] width 65 height 14
type textarea "1"
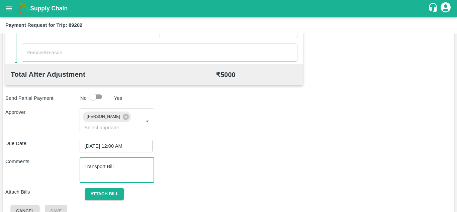
type textarea "Transport Bill"
click at [239, 165] on div "Comments Transport Bill x ​" at bounding box center [228, 169] width 446 height 25
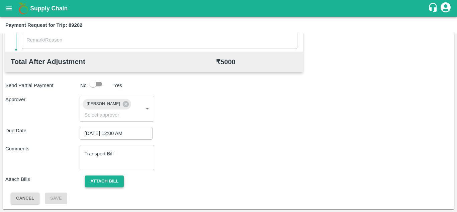
click at [116, 179] on button "Attach bill" at bounding box center [104, 181] width 39 height 12
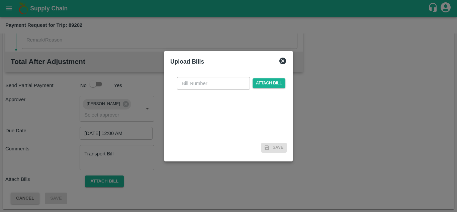
click at [183, 82] on input "text" at bounding box center [213, 83] width 73 height 13
type input "1252"
click at [272, 79] on span "Attach bill" at bounding box center [268, 83] width 33 height 10
click at [0, 0] on input "Attach bill" at bounding box center [0, 0] width 0 height 0
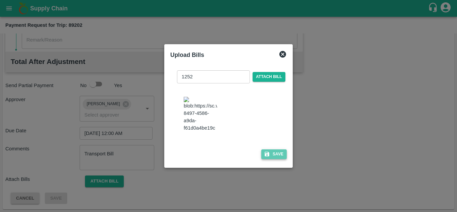
click at [278, 157] on button "Save" at bounding box center [273, 154] width 25 height 10
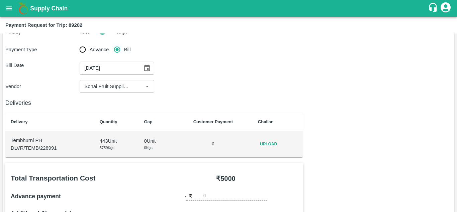
scroll to position [12, 0]
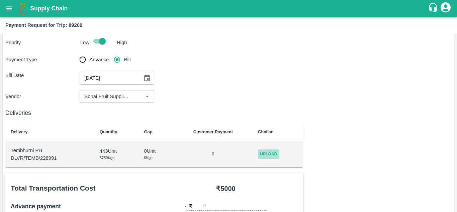
click at [271, 154] on span "Upload" at bounding box center [268, 154] width 21 height 10
click at [0, 0] on input "Upload" at bounding box center [0, 0] width 0 height 0
click at [268, 154] on span "Upload" at bounding box center [268, 154] width 21 height 10
click at [0, 0] on input "Upload" at bounding box center [0, 0] width 0 height 0
click at [210, 163] on td "0" at bounding box center [205, 154] width 76 height 26
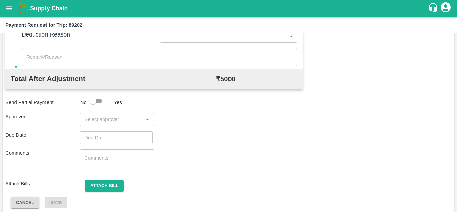
scroll to position [300, 0]
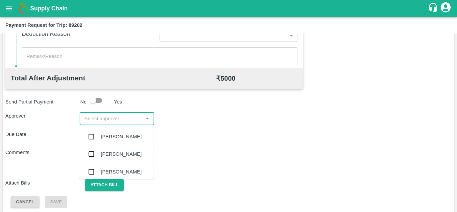
click at [87, 115] on input "input" at bounding box center [111, 118] width 59 height 9
type input "prasa"
click at [119, 135] on div "Prasad Waghade" at bounding box center [121, 136] width 41 height 7
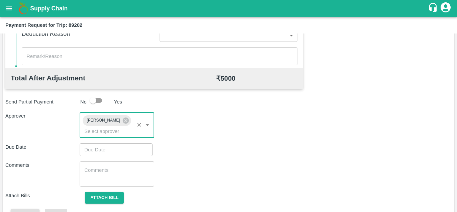
type input "DD/MM/YYYY hh:mm aa"
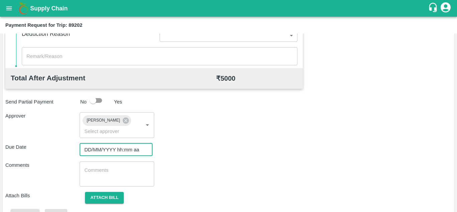
click at [90, 149] on input "DD/MM/YYYY hh:mm aa" at bounding box center [114, 149] width 68 height 13
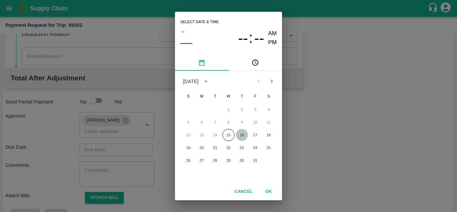
click at [241, 136] on button "16" at bounding box center [242, 135] width 12 height 12
type input "16/10/2025 12:00 AM"
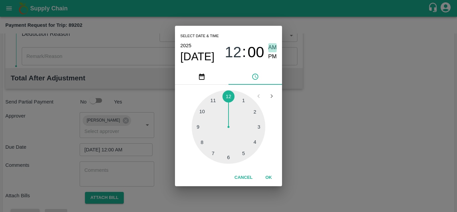
click at [272, 48] on span "AM" at bounding box center [272, 47] width 9 height 9
click at [269, 177] on button "OK" at bounding box center [268, 177] width 21 height 12
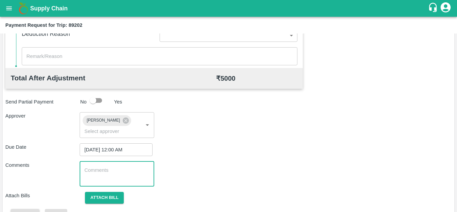
click at [112, 168] on textarea at bounding box center [116, 173] width 65 height 14
paste textarea "T"
type textarea "Transport Bill"
click at [257, 165] on div "Comments Transport Bill x ​" at bounding box center [228, 173] width 446 height 25
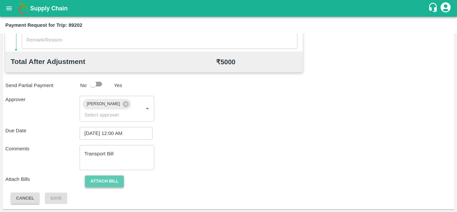
click at [98, 178] on button "Attach bill" at bounding box center [104, 181] width 39 height 12
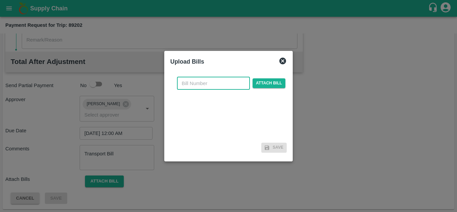
click at [187, 82] on input "text" at bounding box center [213, 83] width 73 height 13
type input "1252"
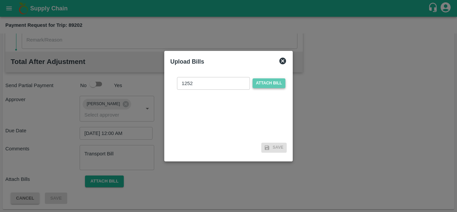
click at [275, 84] on span "Attach bill" at bounding box center [268, 83] width 33 height 10
click at [0, 0] on input "Attach bill" at bounding box center [0, 0] width 0 height 0
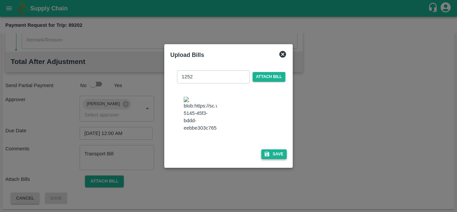
click at [280, 155] on button "Save" at bounding box center [273, 154] width 25 height 10
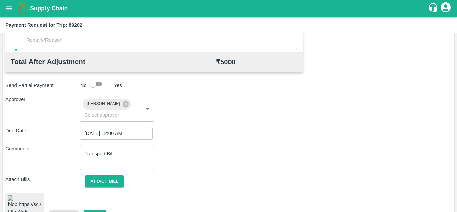
scroll to position [356, 0]
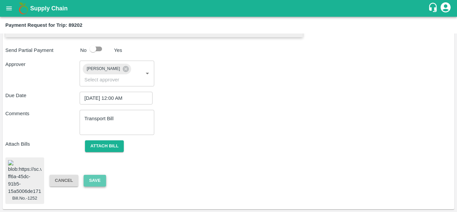
click at [86, 178] on button "Save" at bounding box center [95, 180] width 22 height 12
click at [115, 141] on button "Attach bill" at bounding box center [104, 146] width 39 height 12
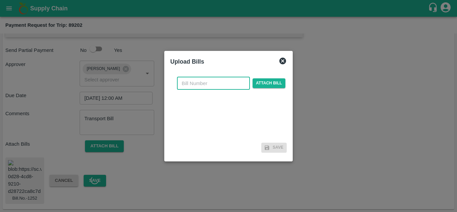
click at [180, 88] on input "text" at bounding box center [213, 83] width 73 height 13
type input "1252"
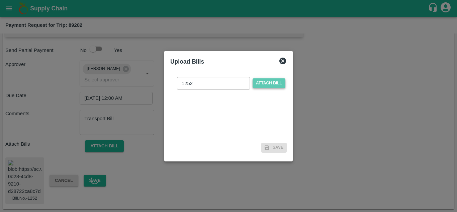
click at [275, 83] on span "Attach bill" at bounding box center [268, 83] width 33 height 10
click at [0, 0] on input "Attach bill" at bounding box center [0, 0] width 0 height 0
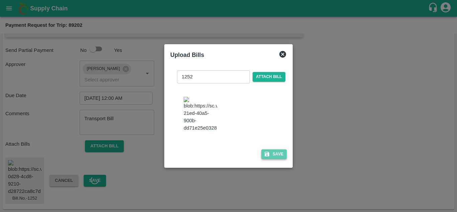
click at [276, 157] on button "Save" at bounding box center [273, 154] width 25 height 10
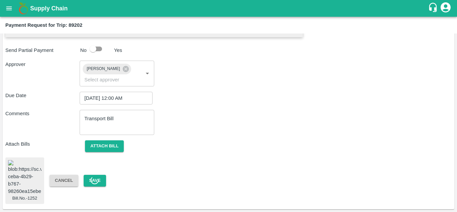
click at [97, 176] on icon at bounding box center [94, 179] width 11 height 11
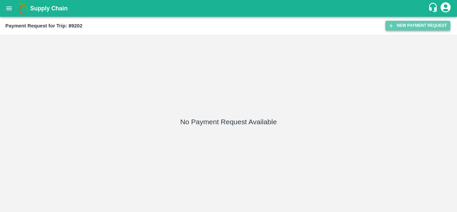
click at [414, 26] on button "New Payment Request" at bounding box center [417, 26] width 65 height 10
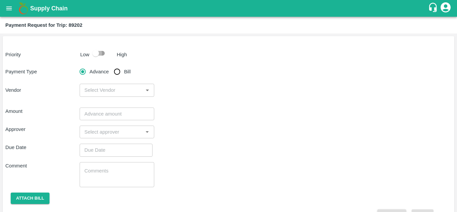
click at [100, 56] on input "checkbox" at bounding box center [96, 53] width 38 height 13
checkbox input "true"
click at [116, 71] on input "Bill" at bounding box center [116, 71] width 13 height 13
radio input "true"
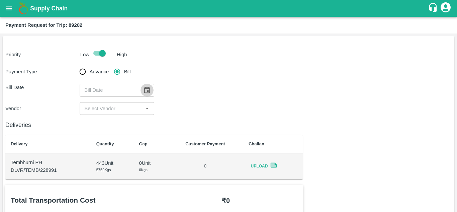
click at [149, 89] on icon "Choose date" at bounding box center [147, 90] width 6 height 6
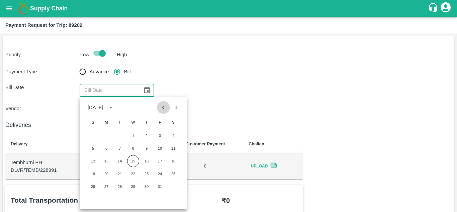
click at [163, 108] on icon "Previous month" at bounding box center [163, 107] width 2 height 4
click at [122, 184] on button "30" at bounding box center [120, 186] width 12 height 12
type input "30/09/2025"
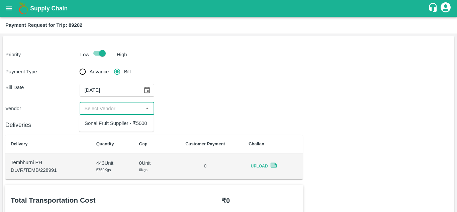
click at [110, 108] on input "input" at bounding box center [111, 108] width 59 height 9
click at [110, 121] on div "Sonai Fruit Supplier - ₹5000" at bounding box center [116, 122] width 62 height 7
type input "Sonai Fruit Supplier - ₹5000"
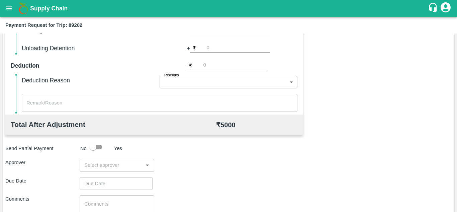
scroll to position [262, 0]
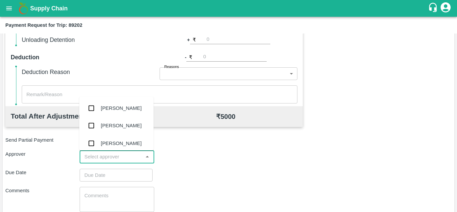
click at [96, 157] on input "input" at bounding box center [111, 156] width 59 height 9
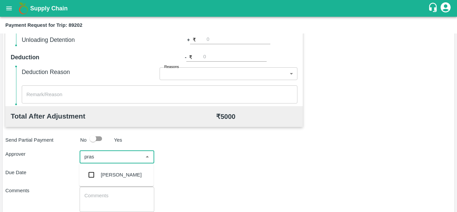
type input "prasa"
click at [120, 169] on div "[PERSON_NAME]" at bounding box center [116, 174] width 74 height 17
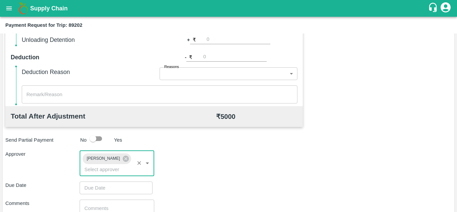
scroll to position [317, 0]
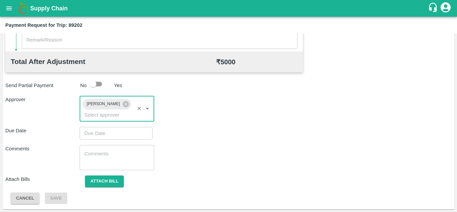
type input "DD/MM/YYYY hh:mm aa"
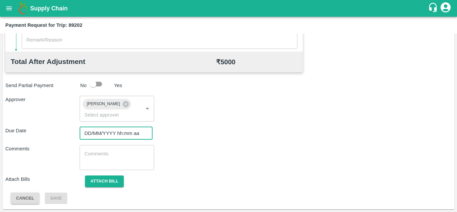
click at [94, 134] on input "DD/MM/YYYY hh:mm aa" at bounding box center [114, 133] width 68 height 13
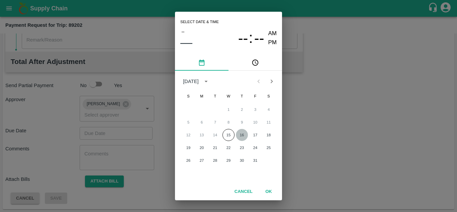
click at [241, 132] on button "16" at bounding box center [242, 135] width 12 height 12
type input "[DATE] 12:00 AM"
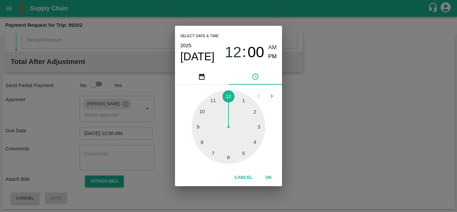
click at [272, 47] on span "AM" at bounding box center [272, 47] width 9 height 9
click at [268, 174] on button "OK" at bounding box center [268, 177] width 21 height 12
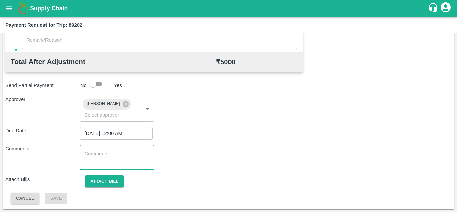
click at [86, 151] on textarea at bounding box center [116, 157] width 65 height 14
paste textarea "Transport Bill"
type textarea "Transport Bill"
click at [218, 145] on div "Comments Transport Bill x ​" at bounding box center [228, 157] width 446 height 25
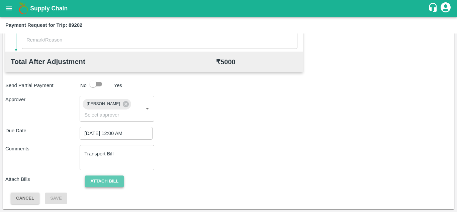
click at [101, 175] on button "Attach bill" at bounding box center [104, 181] width 39 height 12
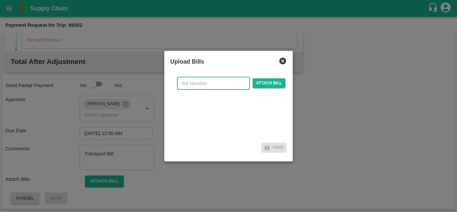
click at [188, 80] on input "text" at bounding box center [213, 83] width 73 height 13
type input "1252"
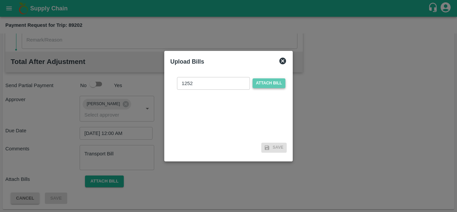
click at [268, 81] on span "Attach bill" at bounding box center [268, 83] width 33 height 10
click at [0, 0] on input "Attach bill" at bounding box center [0, 0] width 0 height 0
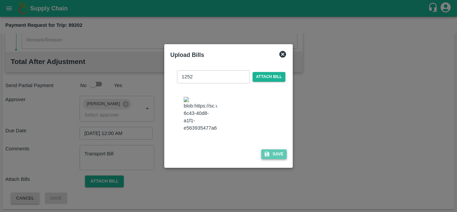
click at [278, 154] on button "Save" at bounding box center [273, 154] width 25 height 10
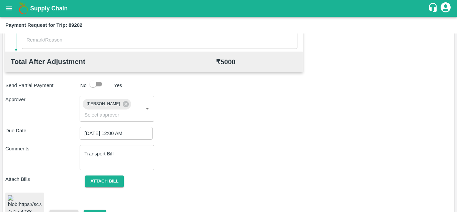
scroll to position [356, 0]
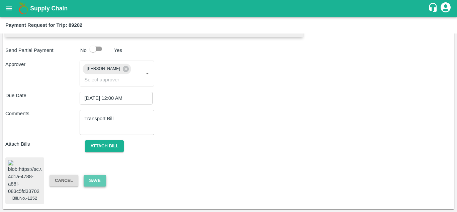
click at [93, 177] on button "Save" at bounding box center [95, 180] width 22 height 12
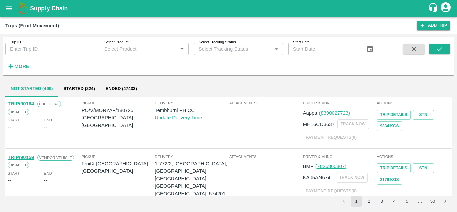
click at [22, 66] on strong "More" at bounding box center [21, 66] width 15 height 5
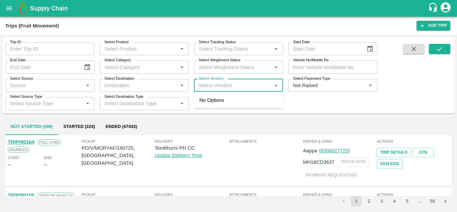
click at [202, 85] on input "Select Vendors" at bounding box center [233, 85] width 74 height 9
type input "tuljbha"
click at [204, 87] on input "Select Vendors" at bounding box center [233, 85] width 74 height 9
type input "ASHWIN"
click at [203, 89] on input "Select Vendors" at bounding box center [233, 85] width 74 height 9
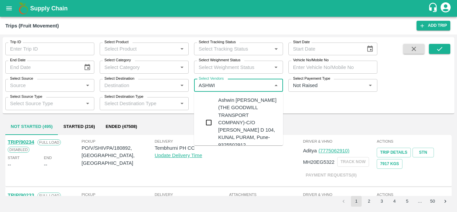
type input "ASHWIN"
type input "ASH"
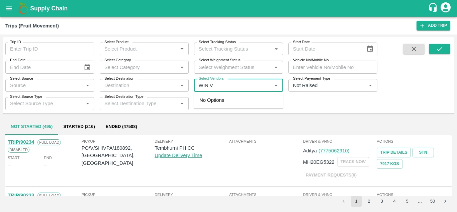
type input "WIN VI"
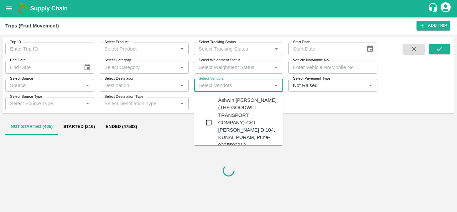
type input "T"
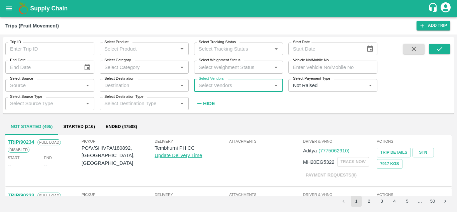
click at [201, 85] on input "Select Vendors" at bounding box center [233, 85] width 74 height 9
type input "ASH"
type input "W"
type input "ASHWIN"
type input "ASHVIN"
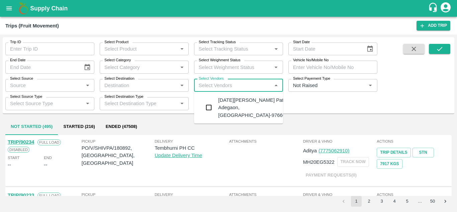
click at [234, 107] on div "Ashvin Vitthalrav Patil-Adegaon, Solapur-9766652929" at bounding box center [258, 107] width 81 height 22
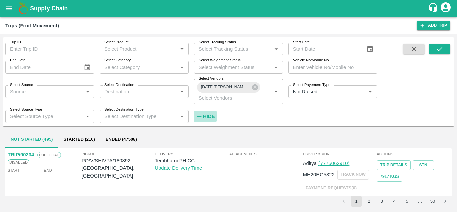
click at [211, 118] on strong "Hide" at bounding box center [209, 115] width 12 height 5
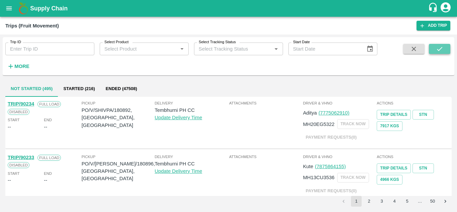
click at [439, 46] on icon "submit" at bounding box center [438, 48] width 7 height 7
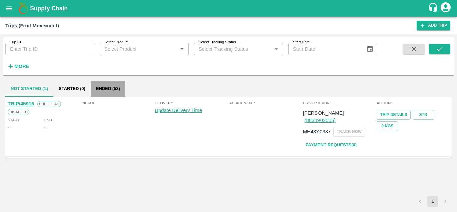
click at [108, 88] on button "Ended (53)" at bounding box center [108, 89] width 35 height 16
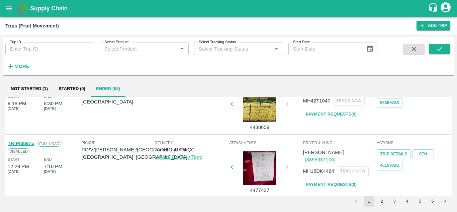
scroll to position [492, 0]
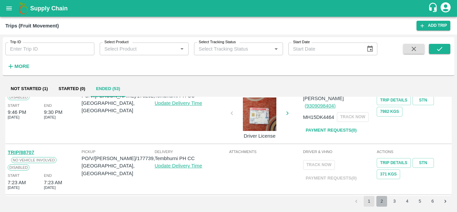
click at [383, 199] on button "2" at bounding box center [381, 201] width 11 height 11
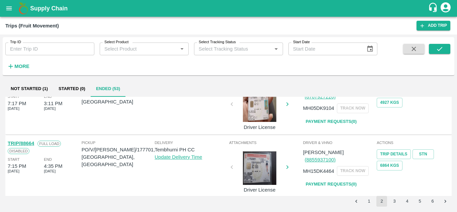
scroll to position [0, 0]
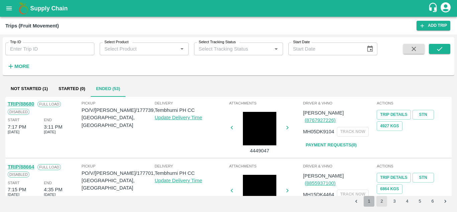
click at [367, 203] on button "1" at bounding box center [368, 201] width 11 height 11
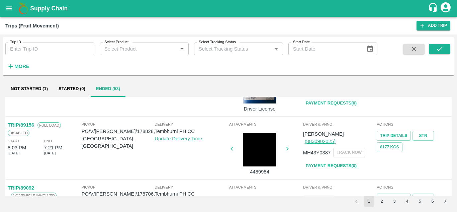
scroll to position [218, 0]
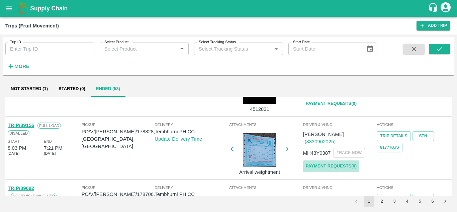
click at [325, 160] on link "Payment Requests( 0 )" at bounding box center [331, 166] width 56 height 12
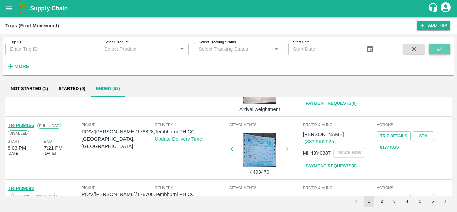
click at [438, 47] on icon "submit" at bounding box center [438, 48] width 7 height 7
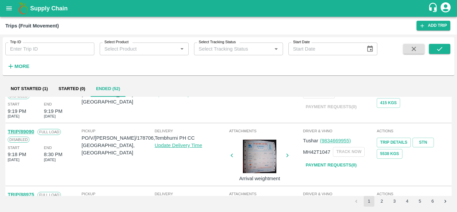
scroll to position [261, 0]
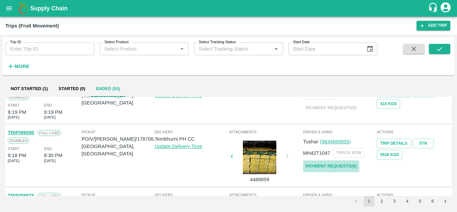
click at [330, 169] on link "Payment Requests( 0 )" at bounding box center [331, 166] width 56 height 12
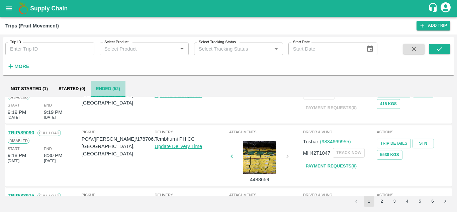
click at [112, 92] on button "Ended (52)" at bounding box center [108, 89] width 35 height 16
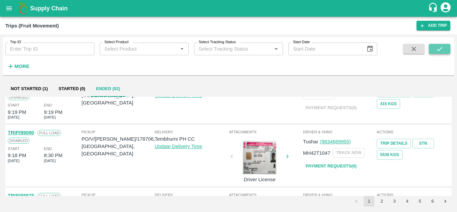
click at [439, 46] on icon "submit" at bounding box center [438, 48] width 7 height 7
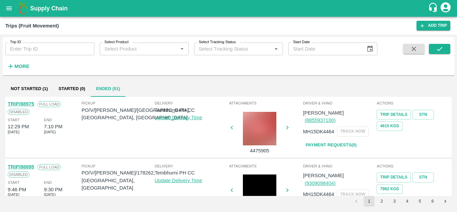
scroll to position [289, 0]
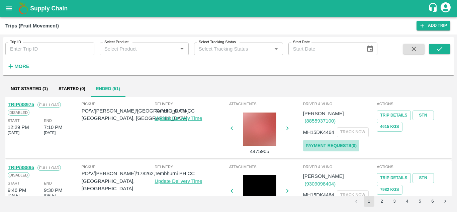
click at [335, 141] on link "Payment Requests( 0 )" at bounding box center [331, 146] width 56 height 12
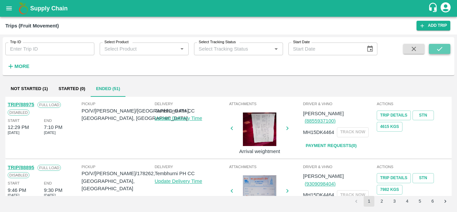
click at [435, 53] on button "submit" at bounding box center [438, 49] width 21 height 10
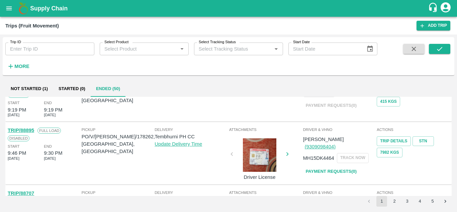
scroll to position [260, 0]
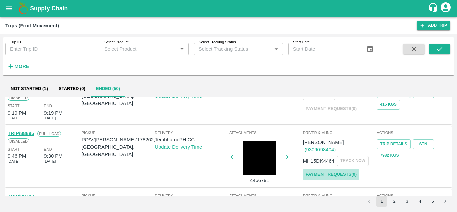
click at [331, 168] on link "Payment Requests( 0 )" at bounding box center [331, 174] width 56 height 12
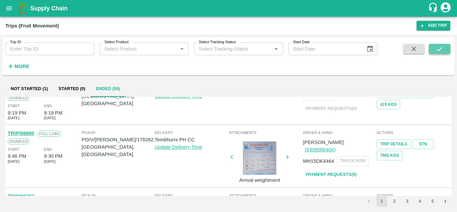
click at [441, 52] on icon "submit" at bounding box center [438, 48] width 7 height 7
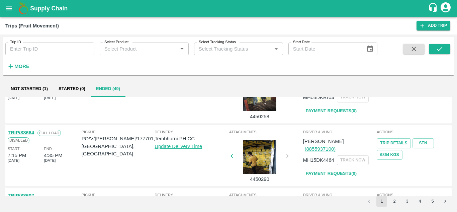
scroll to position [375, 0]
click at [332, 167] on link "Payment Requests( 0 )" at bounding box center [331, 173] width 56 height 12
click at [445, 49] on button "submit" at bounding box center [438, 49] width 21 height 10
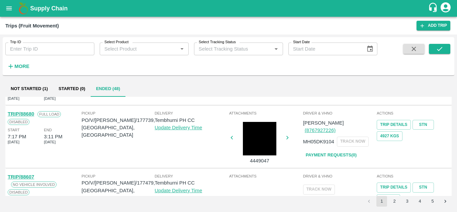
scroll to position [329, 0]
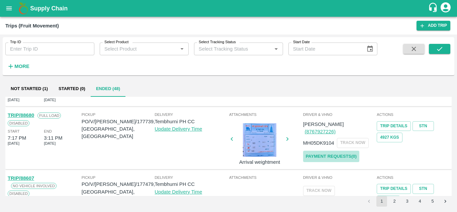
click at [328, 150] on link "Payment Requests( 0 )" at bounding box center [331, 156] width 56 height 12
click at [443, 45] on icon "submit" at bounding box center [438, 48] width 7 height 7
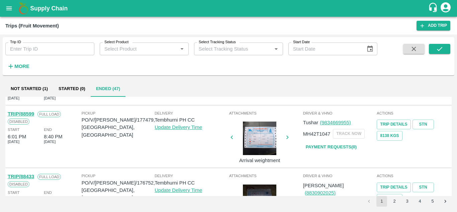
scroll to position [384, 0]
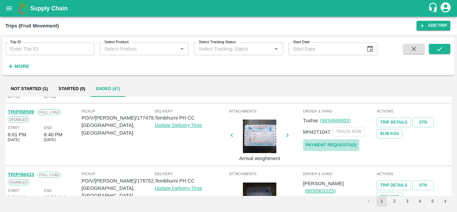
click at [333, 140] on link "Payment Requests( 0 )" at bounding box center [331, 145] width 56 height 12
click at [444, 48] on button "submit" at bounding box center [438, 49] width 21 height 10
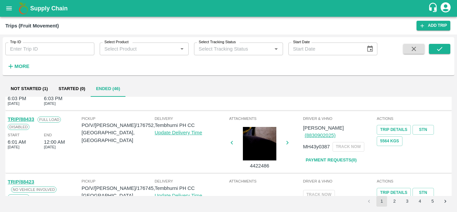
scroll to position [376, 0]
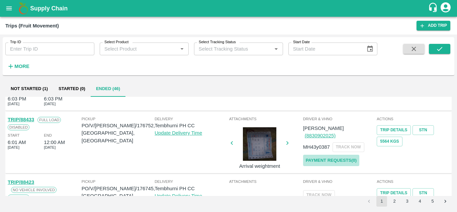
click at [343, 154] on link "Payment Requests( 0 )" at bounding box center [331, 160] width 56 height 12
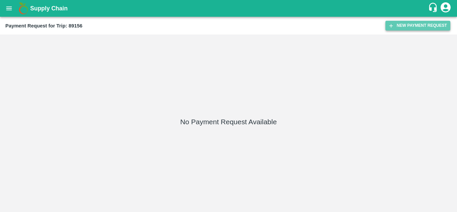
click at [406, 25] on button "New Payment Request" at bounding box center [417, 26] width 65 height 10
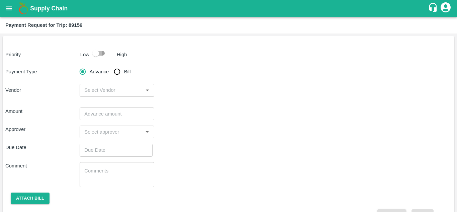
click at [103, 52] on input "checkbox" at bounding box center [96, 53] width 38 height 13
checkbox input "true"
click at [119, 70] on input "Bill" at bounding box center [116, 71] width 13 height 13
radio input "true"
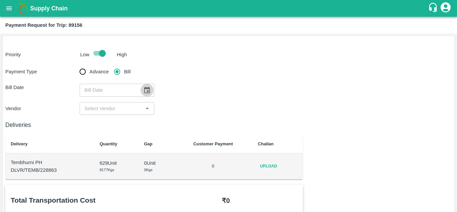
click at [146, 91] on icon "Choose date" at bounding box center [146, 89] width 7 height 7
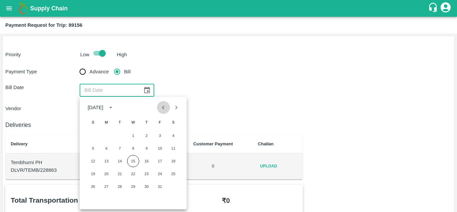
click at [165, 107] on icon "Previous month" at bounding box center [162, 107] width 7 height 7
click at [105, 185] on button "29" at bounding box center [106, 186] width 12 height 12
type input "[DATE]"
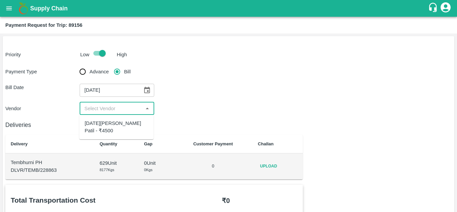
drag, startPoint x: 97, startPoint y: 105, endPoint x: 96, endPoint y: 124, distance: 18.4
click at [96, 124] on body "Supply Chain Payment Request for Trip: 89156 Priority Low High Payment Type Adv…" at bounding box center [228, 106] width 457 height 212
click at [96, 124] on div "[DATE][PERSON_NAME] Patil - ₹4500" at bounding box center [117, 126] width 64 height 15
type input "[DATE][PERSON_NAME] Patil - ₹4500"
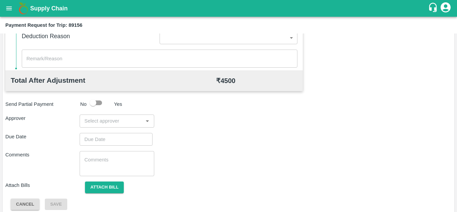
scroll to position [304, 0]
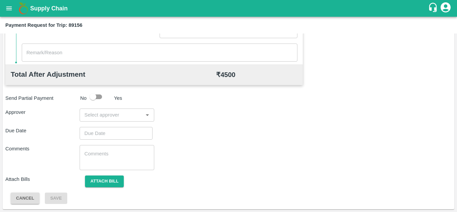
click at [90, 116] on input "input" at bounding box center [111, 114] width 59 height 9
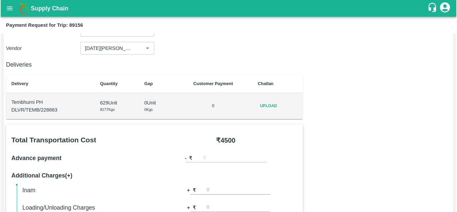
scroll to position [56, 0]
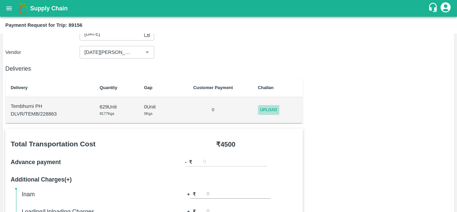
click at [267, 107] on span "Upload" at bounding box center [268, 110] width 21 height 10
click at [0, 0] on input "Upload" at bounding box center [0, 0] width 0 height 0
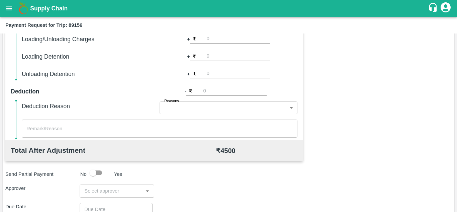
scroll to position [304, 0]
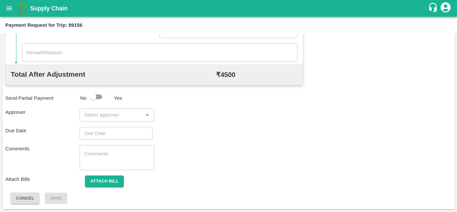
click at [103, 112] on input "input" at bounding box center [111, 114] width 59 height 9
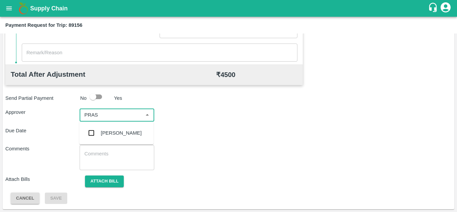
type input "PRASA"
click at [121, 133] on div "[PERSON_NAME]" at bounding box center [121, 132] width 41 height 7
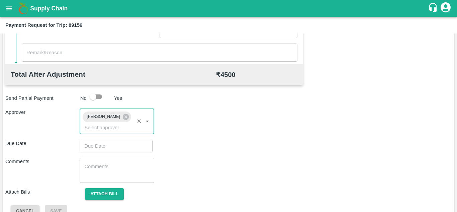
type input "DD/MM/YYYY hh:mm aa"
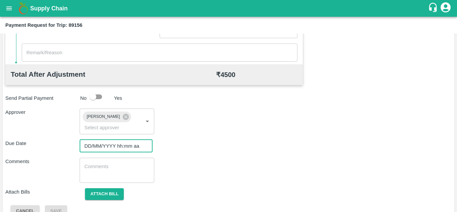
click at [94, 148] on input "DD/MM/YYYY hh:mm aa" at bounding box center [114, 145] width 68 height 13
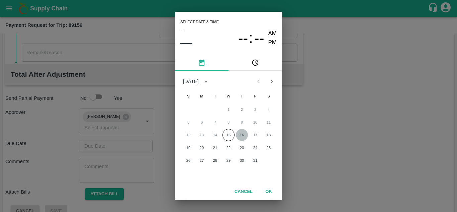
click at [241, 134] on button "16" at bounding box center [242, 135] width 12 height 12
type input "[DATE] 12:00 AM"
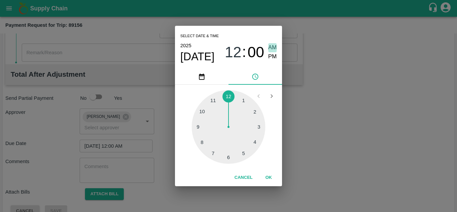
click at [272, 46] on span "AM" at bounding box center [272, 47] width 9 height 9
click at [269, 177] on button "OK" at bounding box center [268, 177] width 21 height 12
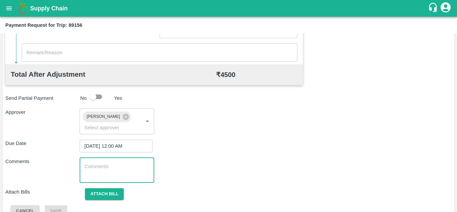
click at [107, 170] on textarea at bounding box center [116, 170] width 65 height 14
paste textarea "Transport Bill"
type textarea "Transport Bill"
click at [220, 157] on div "Comments Transport Bill x ​" at bounding box center [228, 169] width 446 height 25
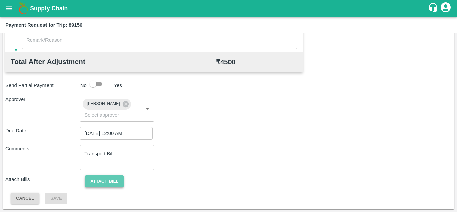
click at [115, 179] on button "Attach bill" at bounding box center [104, 181] width 39 height 12
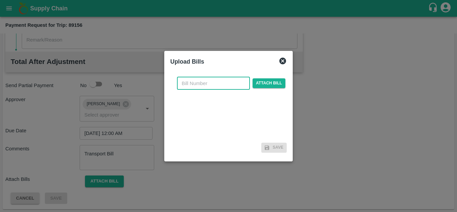
click at [192, 79] on input "text" at bounding box center [213, 83] width 73 height 13
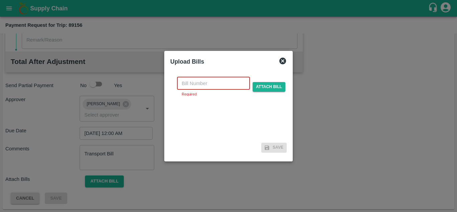
click at [180, 84] on input "text" at bounding box center [213, 83] width 73 height 13
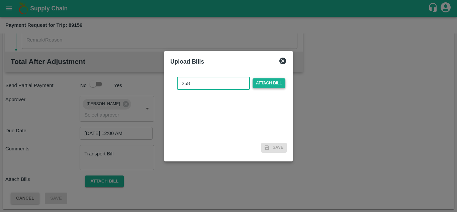
type input "258"
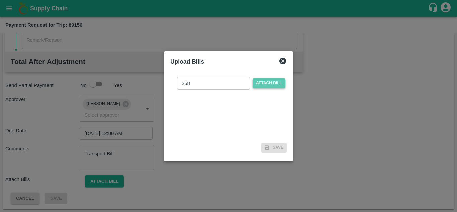
click at [268, 83] on span "Attach bill" at bounding box center [268, 83] width 33 height 10
click at [0, 0] on input "Attach bill" at bounding box center [0, 0] width 0 height 0
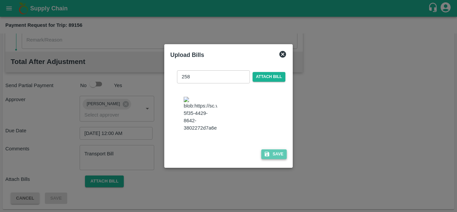
click at [281, 159] on button "Save" at bounding box center [273, 154] width 25 height 10
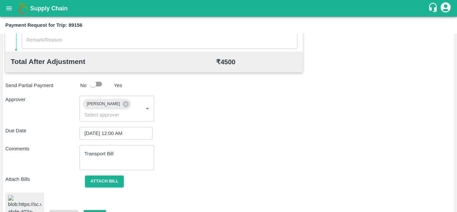
scroll to position [367, 0]
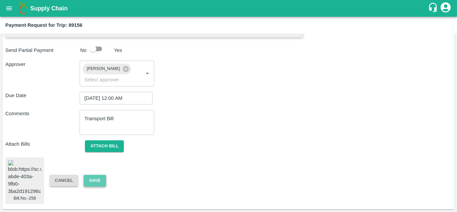
click at [100, 174] on button "Save" at bounding box center [95, 180] width 22 height 12
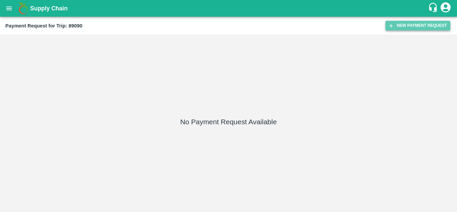
click at [416, 28] on button "New Payment Request" at bounding box center [417, 26] width 65 height 10
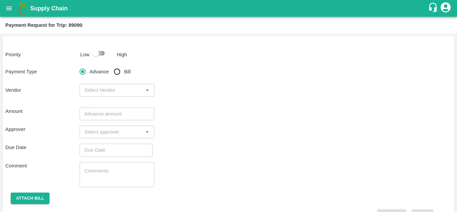
click at [100, 52] on input "checkbox" at bounding box center [96, 53] width 38 height 13
checkbox input "true"
click at [119, 74] on input "Bill" at bounding box center [116, 71] width 13 height 13
radio input "true"
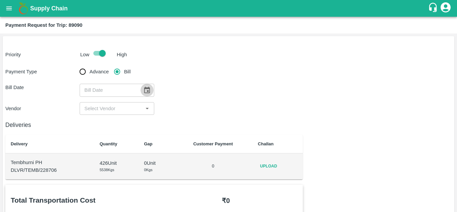
click at [144, 87] on icon "Choose date" at bounding box center [146, 89] width 7 height 7
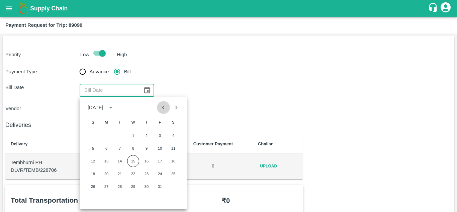
click at [162, 107] on icon "Previous month" at bounding box center [162, 107] width 7 height 7
click at [91, 187] on button "28" at bounding box center [93, 186] width 12 height 12
type input "[DATE]"
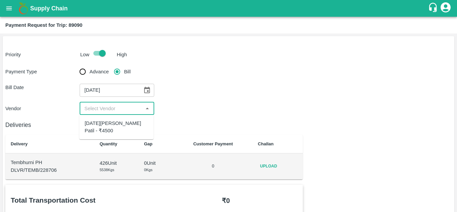
click at [119, 106] on input "input" at bounding box center [111, 108] width 59 height 9
click at [108, 120] on div "[DATE][PERSON_NAME] Patil - ₹4500" at bounding box center [117, 126] width 64 height 15
type input "[DATE][PERSON_NAME] Patil - ₹4500"
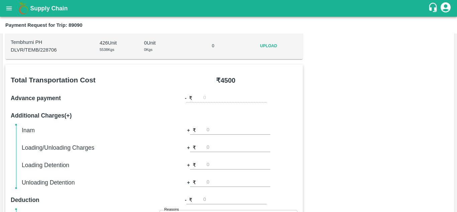
scroll to position [89, 0]
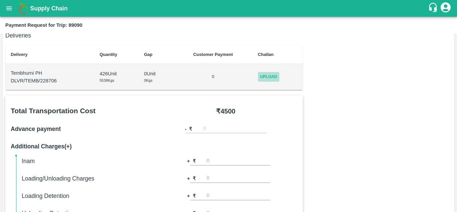
click at [265, 77] on span "Upload" at bounding box center [268, 77] width 21 height 10
click at [0, 0] on input "Upload" at bounding box center [0, 0] width 0 height 0
click at [271, 74] on span "Upload" at bounding box center [268, 77] width 21 height 10
click at [0, 0] on input "Upload" at bounding box center [0, 0] width 0 height 0
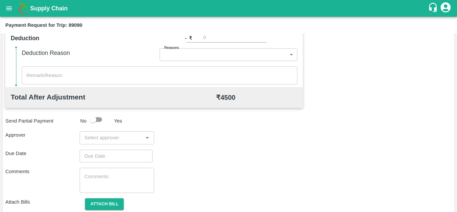
scroll to position [304, 0]
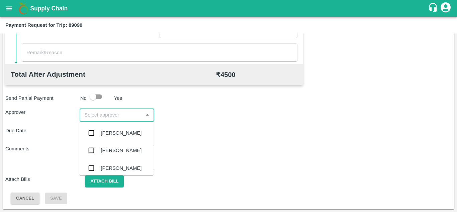
click at [91, 114] on input "input" at bounding box center [111, 114] width 59 height 9
type input "PRASA"
click at [124, 136] on div "[PERSON_NAME]" at bounding box center [121, 132] width 41 height 7
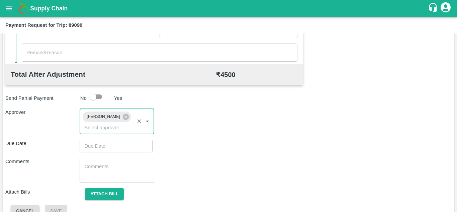
type input "DD/MM/YYYY hh:mm aa"
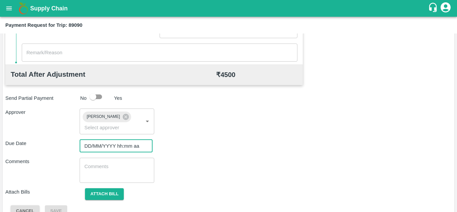
click at [88, 146] on input "DD/MM/YYYY hh:mm aa" at bounding box center [114, 145] width 68 height 13
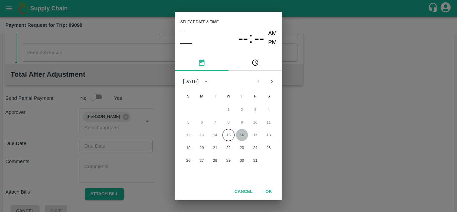
click at [245, 137] on button "16" at bounding box center [242, 135] width 12 height 12
type input "[DATE] 12:00 AM"
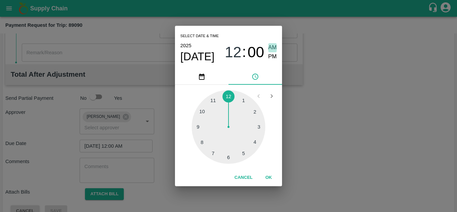
click at [273, 46] on span "AM" at bounding box center [272, 47] width 9 height 9
click at [268, 175] on button "OK" at bounding box center [268, 177] width 21 height 12
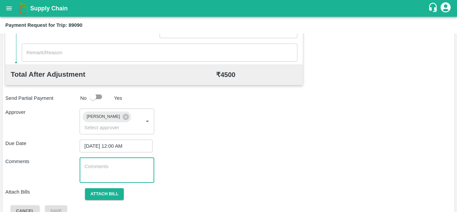
click at [129, 172] on textarea at bounding box center [116, 170] width 65 height 14
paste textarea "Transport Bill"
type textarea "Transport Bill"
click at [232, 161] on div "Comments Transport Bill x ​" at bounding box center [228, 169] width 446 height 25
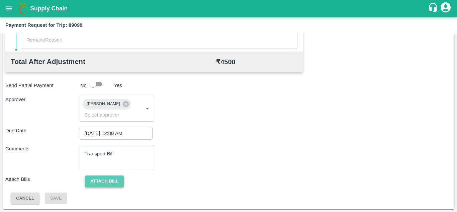
click at [106, 184] on button "Attach bill" at bounding box center [104, 181] width 39 height 12
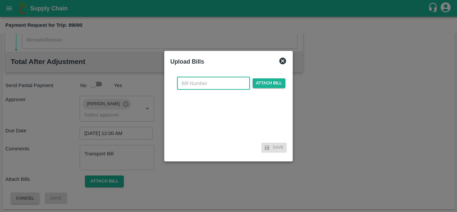
click at [191, 84] on input "text" at bounding box center [213, 83] width 73 height 13
type input "256"
click at [279, 80] on span "Attach bill" at bounding box center [268, 83] width 33 height 10
click at [0, 0] on input "Attach bill" at bounding box center [0, 0] width 0 height 0
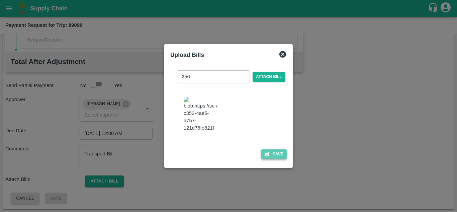
click at [279, 159] on button "Save" at bounding box center [273, 154] width 25 height 10
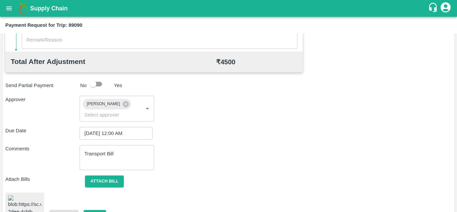
scroll to position [367, 0]
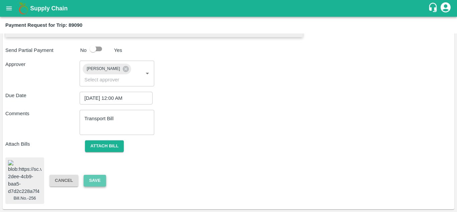
click at [94, 176] on button "Save" at bounding box center [95, 180] width 22 height 12
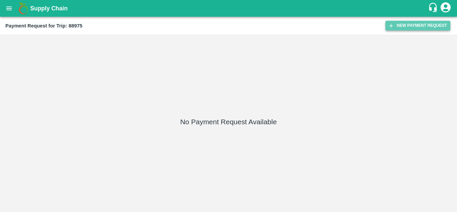
click at [424, 23] on button "New Payment Request" at bounding box center [417, 26] width 65 height 10
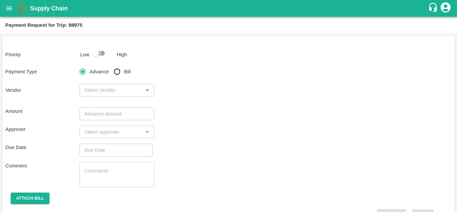
click at [99, 51] on input "checkbox" at bounding box center [96, 53] width 38 height 13
checkbox input "true"
click at [116, 68] on input "Bill" at bounding box center [116, 71] width 13 height 13
radio input "true"
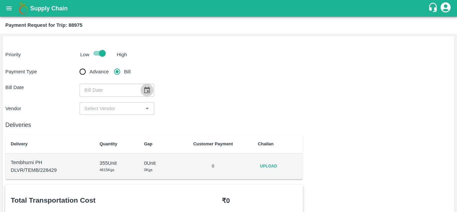
click at [146, 90] on icon "Choose date" at bounding box center [146, 89] width 7 height 7
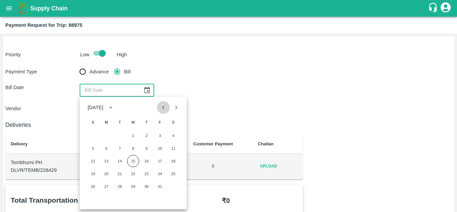
click at [165, 109] on icon "Previous month" at bounding box center [162, 107] width 7 height 7
click at [147, 174] on button "25" at bounding box center [146, 173] width 12 height 12
type input "25/09/2025"
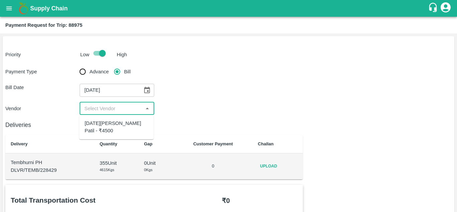
drag, startPoint x: 116, startPoint y: 109, endPoint x: 113, endPoint y: 122, distance: 13.8
click at [113, 122] on body "Supply Chain Payment Request for Trip: 88975 Priority Low High Payment Type Adv…" at bounding box center [228, 106] width 457 height 212
click at [113, 122] on div "[DATE][PERSON_NAME] Patil - ₹4500" at bounding box center [117, 126] width 64 height 15
type input "[DATE][PERSON_NAME] Patil - ₹4500"
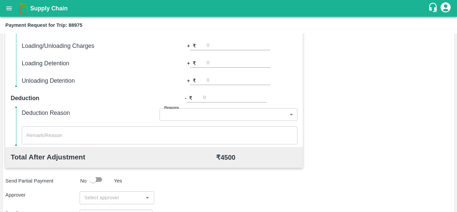
scroll to position [304, 0]
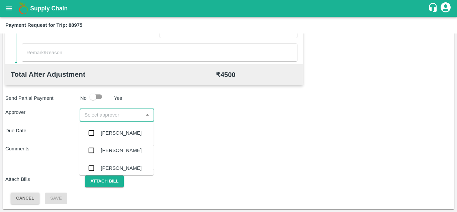
click at [96, 113] on input "input" at bounding box center [111, 114] width 59 height 9
type input "PRASA"
click at [119, 132] on div "[PERSON_NAME]" at bounding box center [121, 132] width 41 height 7
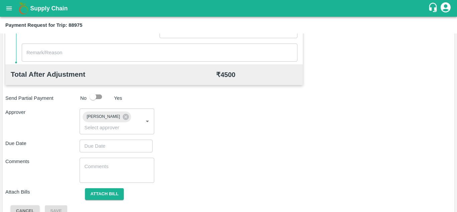
click at [83, 152] on div "Total Transportation Cost ₹ 4500 Advance payment - ₹ Additional Charges(+) Inam…" at bounding box center [228, 48] width 446 height 336
type input "DD/MM/YYYY hh:mm aa"
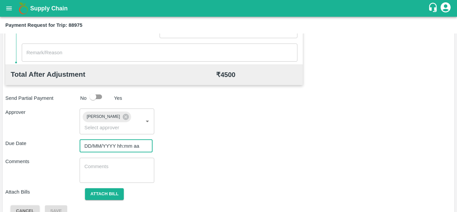
click at [90, 146] on input "DD/MM/YYYY hh:mm aa" at bounding box center [114, 145] width 68 height 13
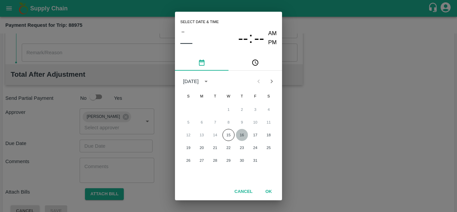
click at [244, 134] on button "16" at bounding box center [242, 135] width 12 height 12
type input "[DATE] 12:00 AM"
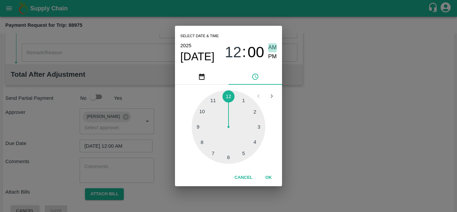
click at [273, 46] on span "AM" at bounding box center [272, 47] width 9 height 9
click at [270, 175] on button "OK" at bounding box center [268, 177] width 21 height 12
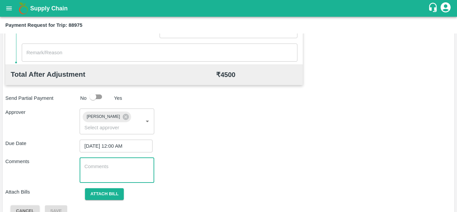
click at [98, 163] on textarea at bounding box center [116, 170] width 65 height 14
paste textarea "Transport Bill"
type textarea "Transport Bill"
click at [198, 158] on div "Comments Transport Bill x ​" at bounding box center [228, 169] width 446 height 25
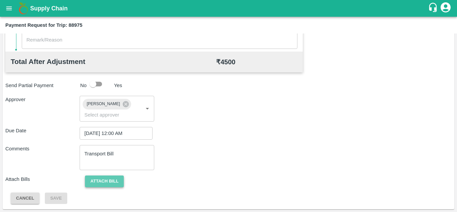
click at [108, 180] on button "Attach bill" at bounding box center [104, 181] width 39 height 12
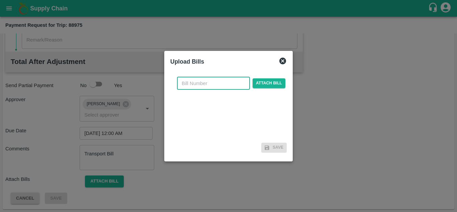
click at [182, 88] on input "text" at bounding box center [213, 83] width 73 height 13
type input "254"
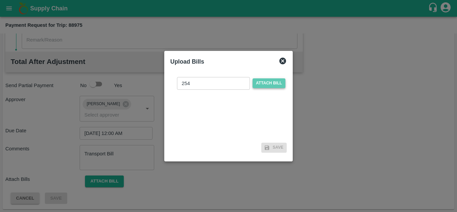
click at [280, 81] on span "Attach bill" at bounding box center [268, 83] width 33 height 10
click at [0, 0] on input "Attach bill" at bounding box center [0, 0] width 0 height 0
click at [275, 84] on span "Attach bill" at bounding box center [268, 83] width 33 height 10
click at [0, 0] on input "Attach bill" at bounding box center [0, 0] width 0 height 0
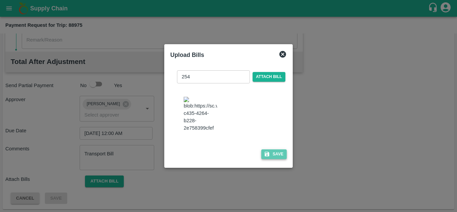
click at [274, 159] on button "Save" at bounding box center [273, 154] width 25 height 10
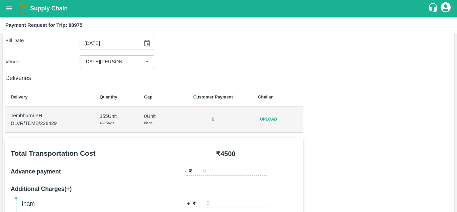
scroll to position [46, 0]
click at [274, 121] on span "Upload" at bounding box center [268, 120] width 21 height 10
click at [0, 0] on input "Upload" at bounding box center [0, 0] width 0 height 0
click at [272, 123] on span "Upload" at bounding box center [268, 120] width 21 height 10
click at [0, 0] on input "Upload" at bounding box center [0, 0] width 0 height 0
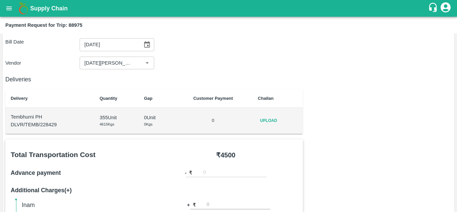
scroll to position [0, 0]
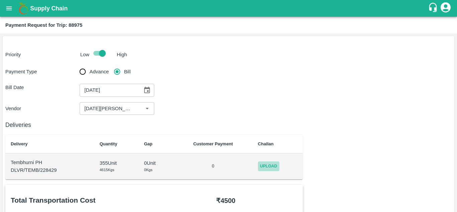
click at [266, 165] on span "Upload" at bounding box center [268, 166] width 21 height 10
click at [0, 0] on input "Upload" at bounding box center [0, 0] width 0 height 0
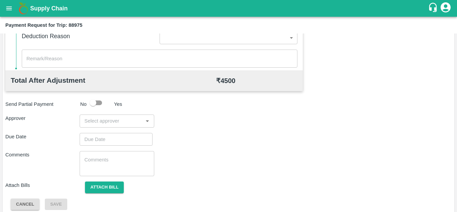
scroll to position [304, 0]
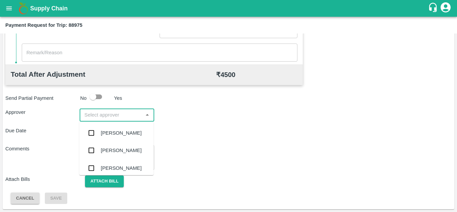
click at [95, 116] on input "input" at bounding box center [111, 114] width 59 height 9
type input "prasa"
click at [120, 132] on div "[PERSON_NAME]" at bounding box center [121, 132] width 41 height 7
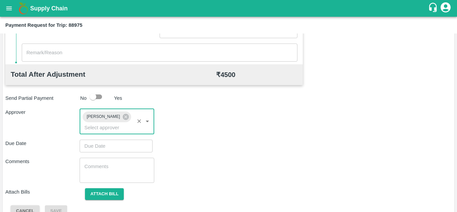
type input "DD/MM/YYYY hh:mm aa"
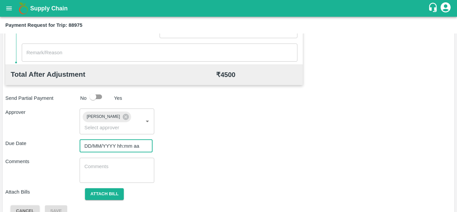
click at [83, 148] on input "DD/MM/YYYY hh:mm aa" at bounding box center [114, 145] width 68 height 13
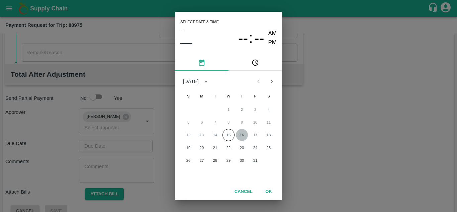
click at [243, 133] on button "16" at bounding box center [242, 135] width 12 height 12
type input "[DATE] 12:00 AM"
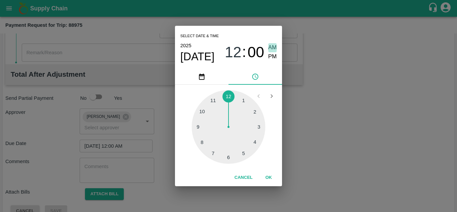
click at [270, 47] on span "AM" at bounding box center [272, 47] width 9 height 9
click at [267, 176] on button "OK" at bounding box center [268, 177] width 21 height 12
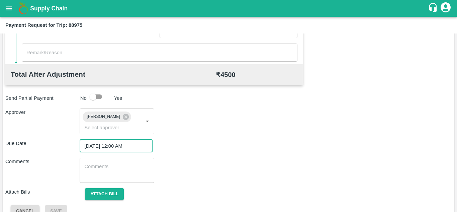
click at [113, 162] on div "x ​" at bounding box center [117, 169] width 74 height 25
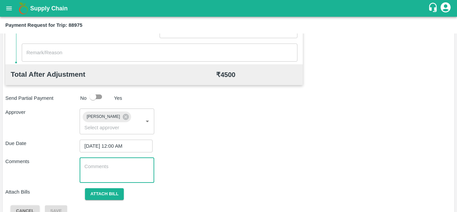
paste textarea "T"
type textarea "Transport Bill"
click at [210, 162] on div "Comments Transport Bill x ​" at bounding box center [228, 169] width 446 height 25
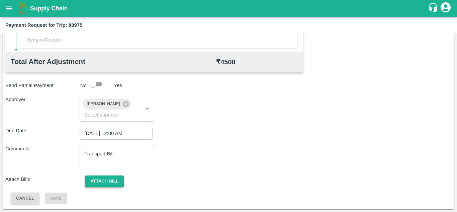
click at [107, 179] on button "Attach bill" at bounding box center [104, 181] width 39 height 12
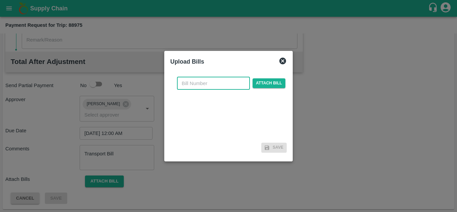
click at [187, 85] on input "text" at bounding box center [213, 83] width 73 height 13
type input "254"
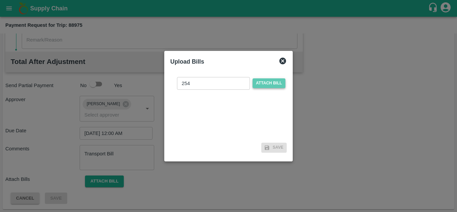
click at [266, 80] on span "Attach bill" at bounding box center [268, 83] width 33 height 10
click at [0, 0] on input "Attach bill" at bounding box center [0, 0] width 0 height 0
click at [281, 59] on icon at bounding box center [282, 60] width 7 height 7
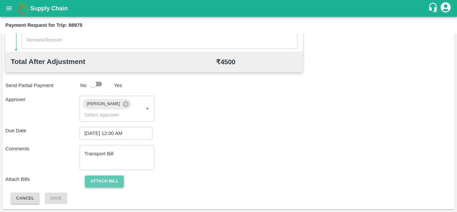
click at [105, 177] on button "Attach bill" at bounding box center [104, 181] width 39 height 12
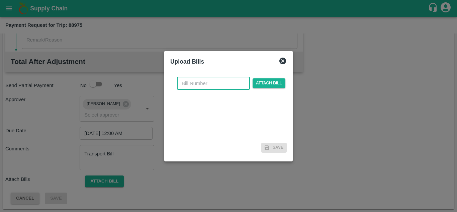
click at [189, 84] on input "text" at bounding box center [213, 83] width 73 height 13
type input "254"
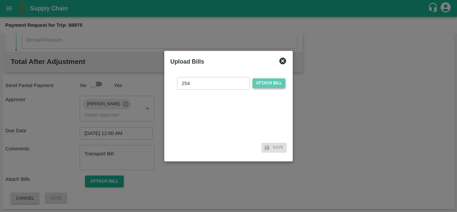
click at [269, 85] on span "Attach bill" at bounding box center [268, 83] width 33 height 10
click at [0, 0] on input "Attach bill" at bounding box center [0, 0] width 0 height 0
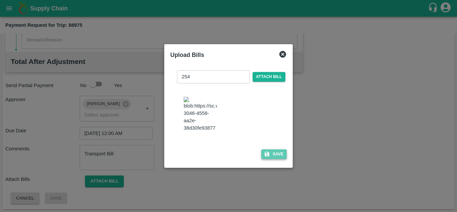
click at [281, 159] on button "Save" at bounding box center [273, 154] width 25 height 10
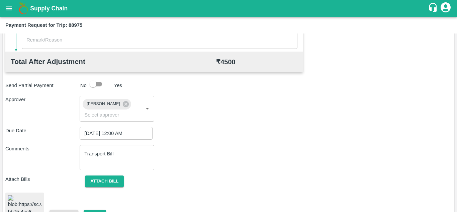
scroll to position [369, 0]
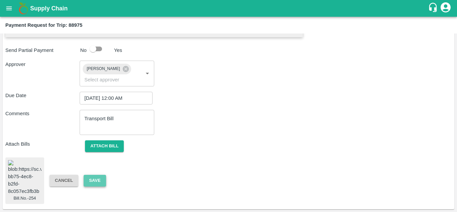
click at [96, 174] on button "Save" at bounding box center [95, 180] width 22 height 12
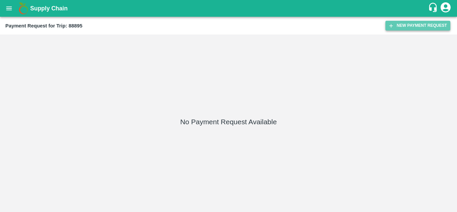
click at [400, 26] on button "New Payment Request" at bounding box center [417, 26] width 65 height 10
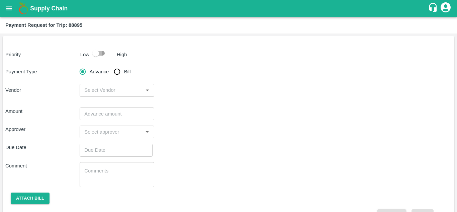
click at [101, 54] on input "checkbox" at bounding box center [96, 53] width 38 height 13
checkbox input "true"
click at [114, 67] on input "Bill" at bounding box center [116, 71] width 13 height 13
radio input "true"
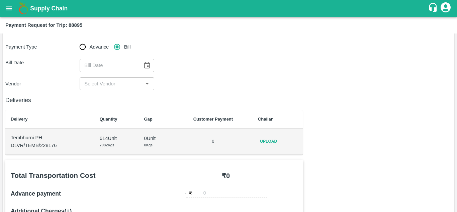
scroll to position [26, 0]
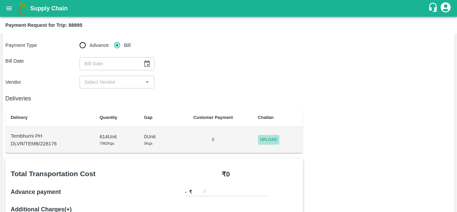
click at [268, 139] on span "Upload" at bounding box center [268, 140] width 21 height 10
click at [0, 0] on input "Upload" at bounding box center [0, 0] width 0 height 0
click at [144, 63] on icon "Choose date" at bounding box center [147, 63] width 6 height 6
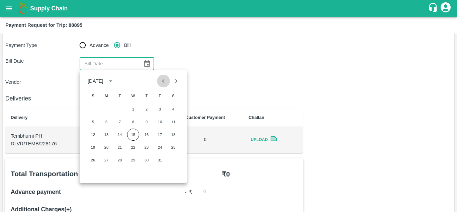
click at [162, 79] on icon "Previous month" at bounding box center [162, 80] width 7 height 7
click at [131, 147] on button "24" at bounding box center [133, 147] width 12 height 12
type input "24/09/2025"
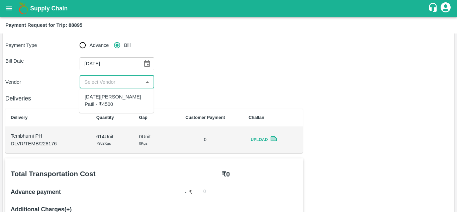
click at [105, 83] on input "input" at bounding box center [111, 82] width 59 height 9
click at [104, 98] on div "[DATE][PERSON_NAME] Patil - ₹4500" at bounding box center [117, 100] width 64 height 15
type input "[DATE][PERSON_NAME] Patil - ₹4500"
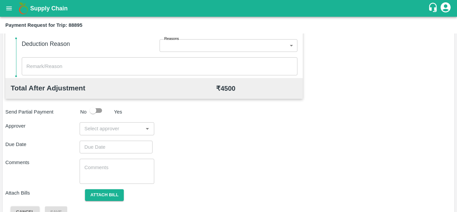
scroll to position [291, 0]
click at [97, 130] on input "input" at bounding box center [111, 127] width 59 height 9
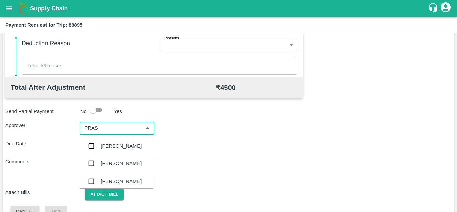
type input "PRASA"
click at [114, 144] on div "[PERSON_NAME]" at bounding box center [121, 145] width 41 height 7
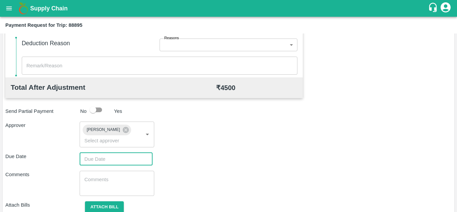
type input "DD/MM/YYYY hh:mm aa"
click at [90, 162] on input "DD/MM/YYYY hh:mm aa" at bounding box center [114, 158] width 68 height 13
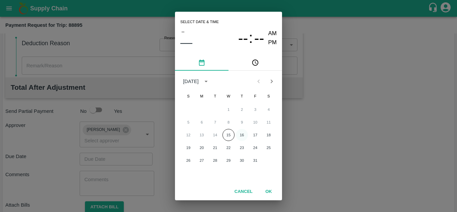
click at [241, 135] on button "16" at bounding box center [242, 135] width 12 height 12
type input "[DATE] 12:00 AM"
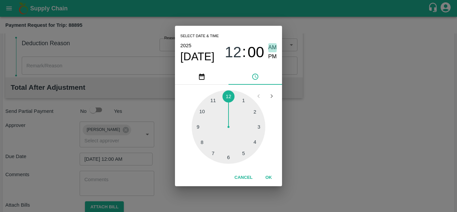
click at [273, 50] on span "AM" at bounding box center [272, 47] width 9 height 9
click at [269, 179] on button "OK" at bounding box center [268, 177] width 21 height 12
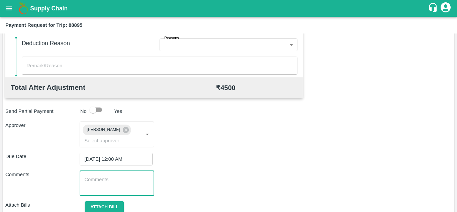
click at [140, 183] on textarea at bounding box center [116, 183] width 65 height 14
paste textarea "Transport Bill"
type textarea "Transport Bill"
click at [249, 172] on div "Comments Transport Bill x ​" at bounding box center [228, 182] width 446 height 25
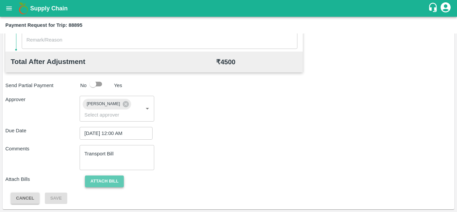
click at [110, 180] on button "Attach bill" at bounding box center [104, 181] width 39 height 12
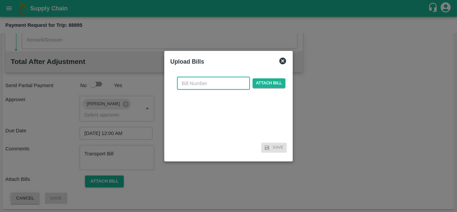
click at [191, 78] on input "text" at bounding box center [213, 83] width 73 height 13
type input "252"
click at [272, 76] on div "252 ​ Attach bill" at bounding box center [228, 106] width 116 height 69
click at [267, 81] on span "Attach bill" at bounding box center [268, 83] width 33 height 10
click at [0, 0] on input "Attach bill" at bounding box center [0, 0] width 0 height 0
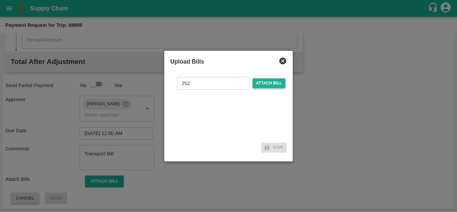
click at [267, 85] on span "Attach bill" at bounding box center [268, 83] width 33 height 10
click at [0, 0] on input "Attach bill" at bounding box center [0, 0] width 0 height 0
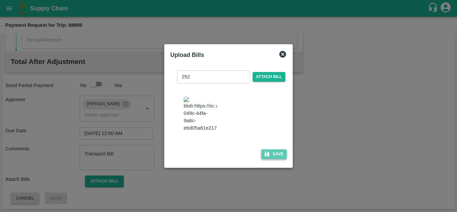
click at [274, 156] on button "Save" at bounding box center [273, 154] width 25 height 10
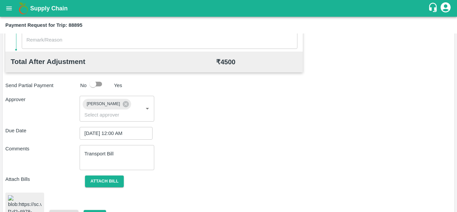
scroll to position [348, 0]
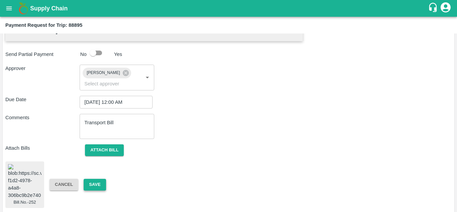
click at [100, 188] on button "Save" at bounding box center [95, 184] width 22 height 12
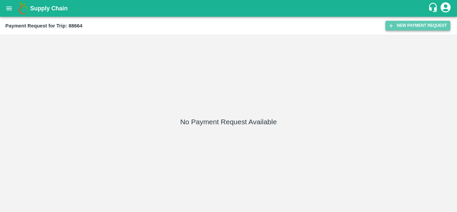
click at [431, 22] on button "New Payment Request" at bounding box center [417, 26] width 65 height 10
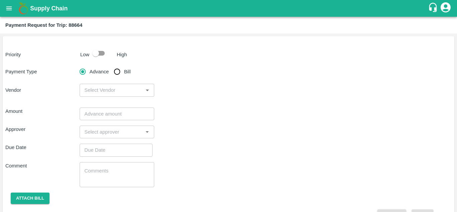
click at [104, 54] on input "checkbox" at bounding box center [96, 53] width 38 height 13
checkbox input "true"
click at [115, 69] on input "Bill" at bounding box center [116, 71] width 13 height 13
radio input "true"
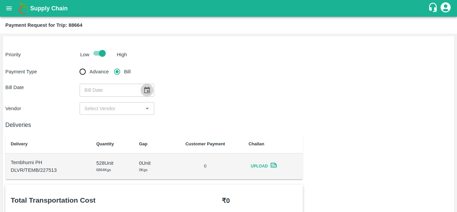
click at [145, 92] on icon "Choose date" at bounding box center [146, 89] width 7 height 7
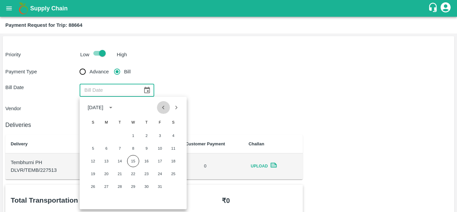
click at [159, 108] on button "Previous month" at bounding box center [163, 107] width 13 height 13
click at [172, 158] on button "20" at bounding box center [173, 161] width 12 height 12
type input "[DATE]"
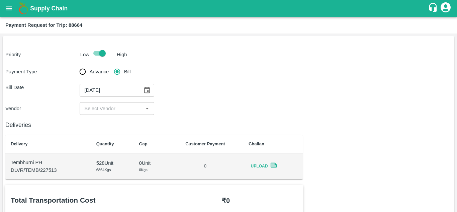
click at [114, 103] on div "​" at bounding box center [117, 108] width 74 height 13
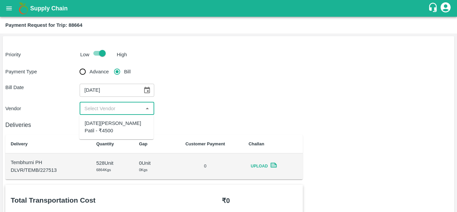
click at [102, 122] on div "[DATE][PERSON_NAME] Patil - ₹4500" at bounding box center [117, 126] width 64 height 15
type input "[DATE][PERSON_NAME] Patil - ₹4500"
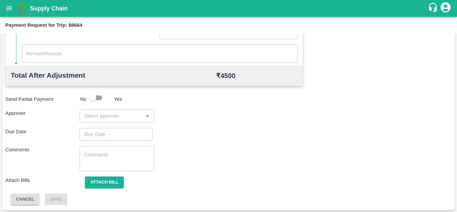
scroll to position [304, 0]
click at [99, 117] on input "input" at bounding box center [111, 114] width 59 height 9
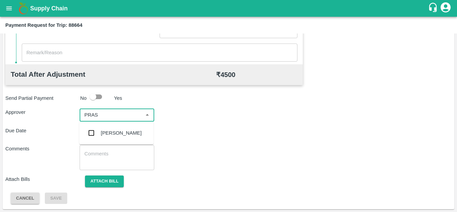
type input "PRASA"
click at [119, 130] on div "[PERSON_NAME]" at bounding box center [121, 132] width 41 height 7
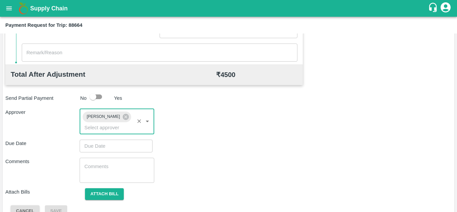
type input "DD/MM/YYYY hh:mm aa"
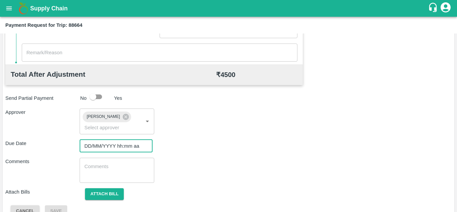
click at [99, 146] on input "DD/MM/YYYY hh:mm aa" at bounding box center [114, 145] width 68 height 13
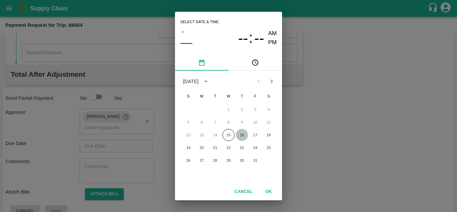
click at [243, 136] on button "16" at bounding box center [242, 135] width 12 height 12
type input "[DATE] 12:00 AM"
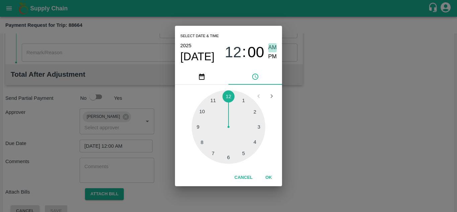
click at [271, 46] on span "AM" at bounding box center [272, 47] width 9 height 9
click at [270, 178] on button "OK" at bounding box center [268, 177] width 21 height 12
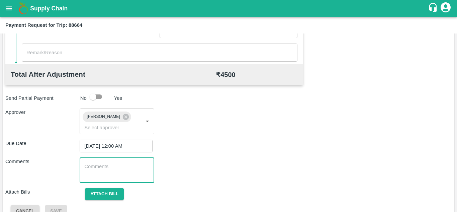
click at [103, 177] on textarea at bounding box center [116, 170] width 65 height 14
paste textarea "Transport Bill"
type textarea "Transport Bill"
click at [212, 171] on div "Comments Transport Bill x ​" at bounding box center [228, 169] width 446 height 25
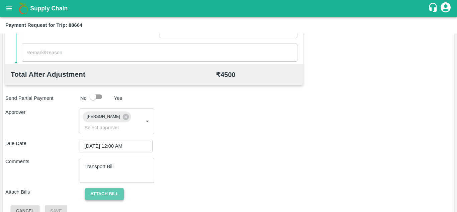
click at [105, 194] on button "Attach bill" at bounding box center [104, 194] width 39 height 12
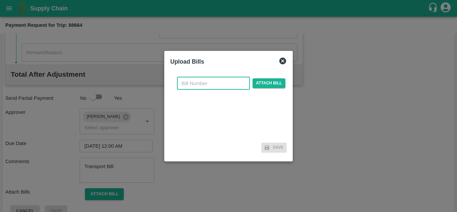
click at [194, 83] on input "text" at bounding box center [213, 83] width 73 height 13
type input "250"
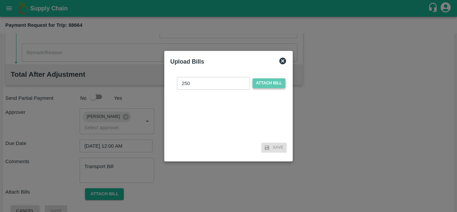
click at [265, 83] on span "Attach bill" at bounding box center [268, 83] width 33 height 10
click at [0, 0] on input "Attach bill" at bounding box center [0, 0] width 0 height 0
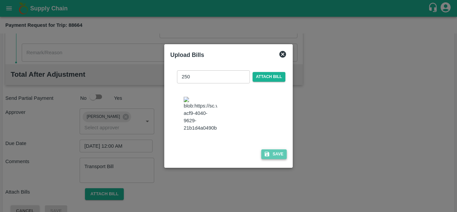
click at [276, 156] on button "Save" at bounding box center [273, 154] width 25 height 10
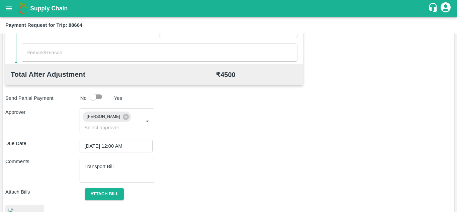
scroll to position [364, 0]
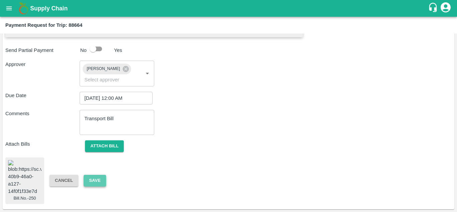
click at [90, 175] on button "Save" at bounding box center [95, 180] width 22 height 12
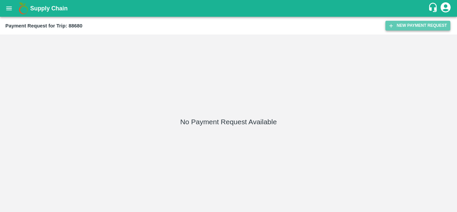
click at [410, 21] on button "New Payment Request" at bounding box center [417, 26] width 65 height 10
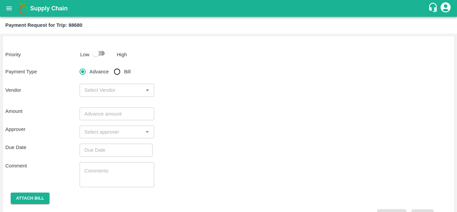
click at [103, 51] on input "checkbox" at bounding box center [96, 53] width 38 height 13
checkbox input "true"
click at [117, 72] on input "Bill" at bounding box center [116, 71] width 13 height 13
radio input "true"
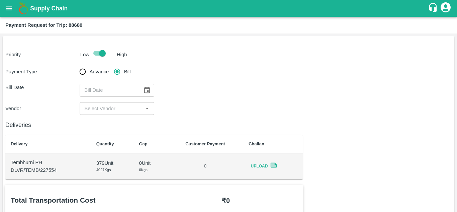
click at [147, 90] on icon "Choose date" at bounding box center [147, 90] width 6 height 6
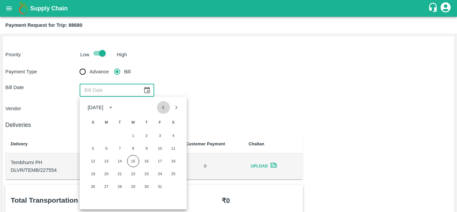
click at [165, 110] on icon "Previous month" at bounding box center [162, 107] width 7 height 7
click at [171, 161] on button "20" at bounding box center [173, 161] width 12 height 12
type input "[DATE]"
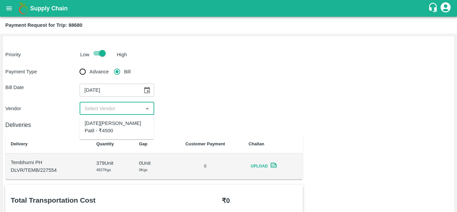
click at [116, 106] on input "input" at bounding box center [111, 108] width 59 height 9
click at [104, 121] on div "[DATE][PERSON_NAME] Patil - ₹4500" at bounding box center [117, 126] width 64 height 15
type input "[DATE][PERSON_NAME] Patil - ₹4500"
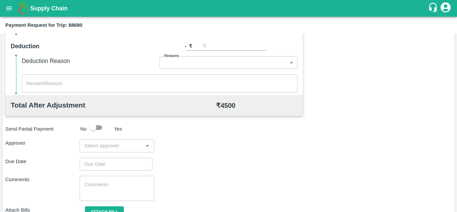
scroll to position [274, 0]
click at [98, 144] on input "input" at bounding box center [111, 145] width 59 height 9
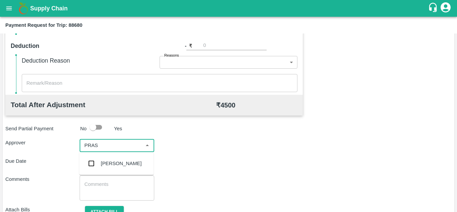
type input "PRASA"
click at [109, 162] on div "[PERSON_NAME]" at bounding box center [121, 162] width 41 height 7
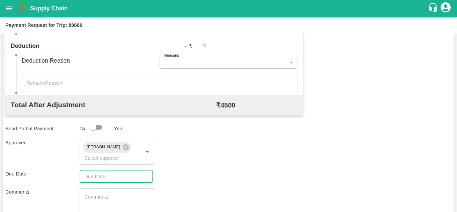
type input "DD/MM/YYYY hh:mm aa"
click at [87, 174] on input "DD/MM/YYYY hh:mm aa" at bounding box center [114, 176] width 68 height 13
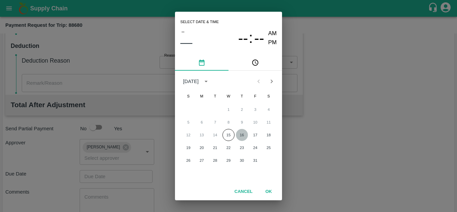
click at [245, 135] on button "16" at bounding box center [242, 135] width 12 height 12
type input "[DATE] 12:00 AM"
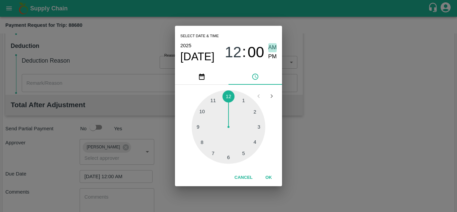
click at [268, 46] on span "AM" at bounding box center [272, 47] width 9 height 9
click at [268, 172] on button "OK" at bounding box center [268, 177] width 21 height 12
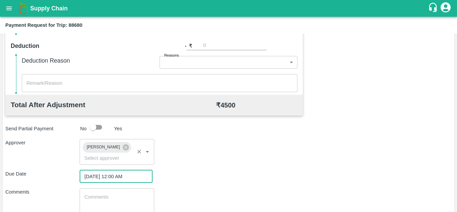
scroll to position [317, 0]
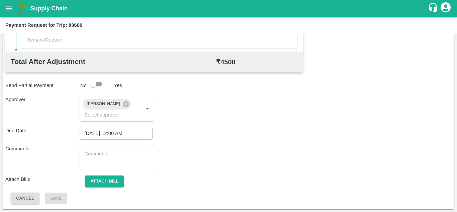
click at [101, 150] on div "x ​" at bounding box center [117, 157] width 74 height 25
paste textarea "Transport Bill"
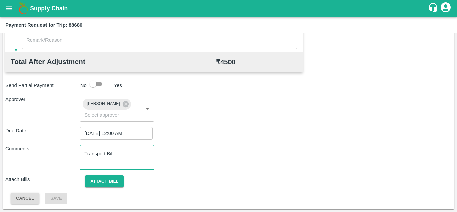
type textarea "Transport Bill"
click at [219, 157] on div "Comments Transport Bill x ​" at bounding box center [228, 157] width 446 height 25
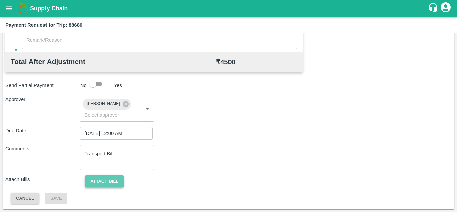
click at [112, 179] on button "Attach bill" at bounding box center [104, 181] width 39 height 12
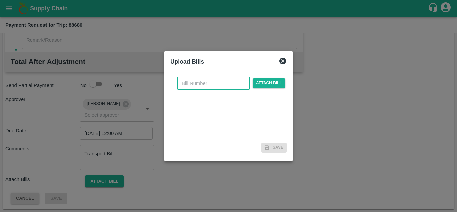
click at [191, 84] on input "text" at bounding box center [213, 83] width 73 height 13
type input "2"
type input "248"
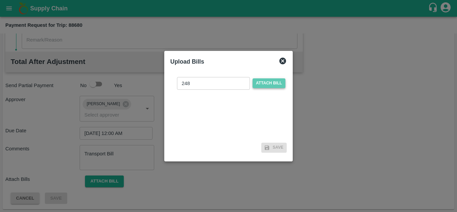
click at [267, 83] on span "Attach bill" at bounding box center [268, 83] width 33 height 10
click at [0, 0] on input "Attach bill" at bounding box center [0, 0] width 0 height 0
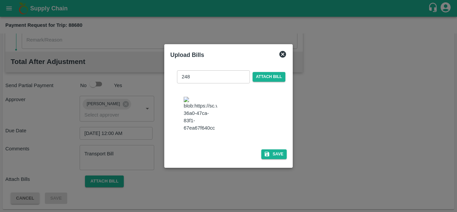
click at [204, 132] on img at bounding box center [199, 114] width 33 height 35
click at [279, 155] on button "Save" at bounding box center [273, 154] width 25 height 10
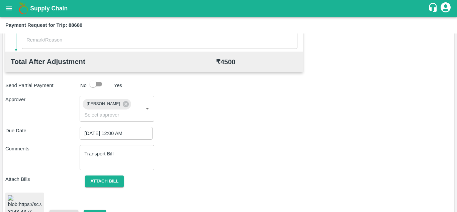
scroll to position [364, 0]
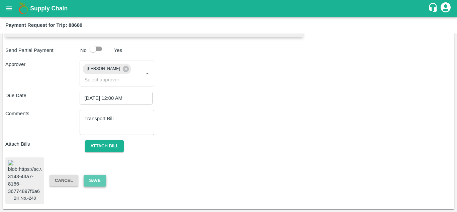
click at [93, 175] on button "Save" at bounding box center [95, 180] width 22 height 12
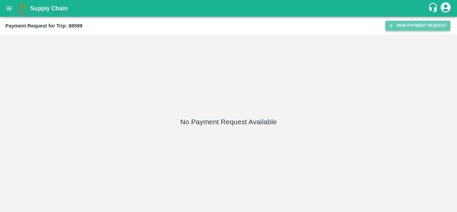
click at [417, 21] on button "New Payment Request" at bounding box center [417, 26] width 65 height 10
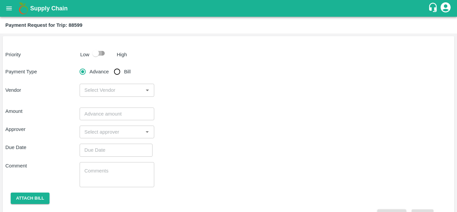
click at [97, 52] on input "checkbox" at bounding box center [96, 53] width 38 height 13
checkbox input "true"
click at [118, 73] on input "Bill" at bounding box center [116, 71] width 13 height 13
radio input "true"
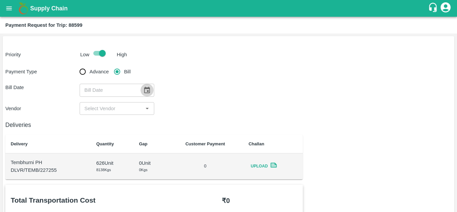
click at [146, 87] on icon "Choose date" at bounding box center [146, 89] width 7 height 7
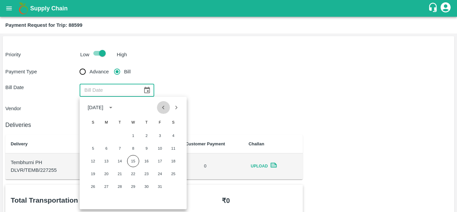
click at [165, 109] on icon "Previous month" at bounding box center [162, 107] width 7 height 7
click at [159, 161] on button "19" at bounding box center [160, 161] width 12 height 12
type input "19/09/2025"
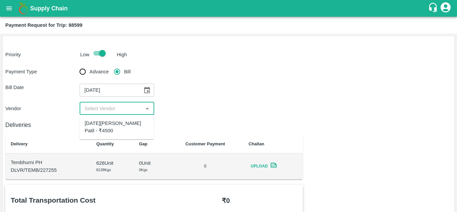
drag, startPoint x: 124, startPoint y: 111, endPoint x: 120, endPoint y: 124, distance: 13.9
click at [120, 124] on body "Supply Chain Payment Request for Trip: 88599 Priority Low High Payment Type Adv…" at bounding box center [228, 106] width 457 height 212
click at [120, 124] on div "Ashvin Vitthalrav Patil - ₹4500" at bounding box center [117, 126] width 64 height 15
type input "Ashvin Vitthalrav Patil - ₹4500"
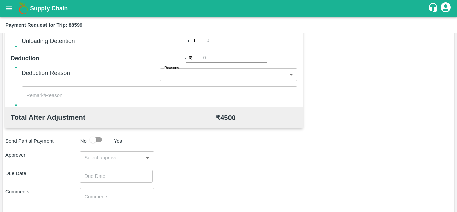
scroll to position [263, 0]
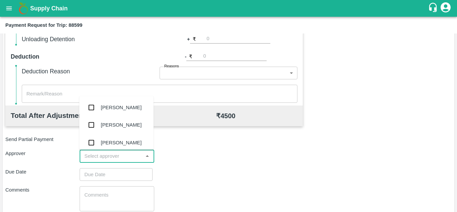
click at [112, 157] on input "input" at bounding box center [111, 155] width 59 height 9
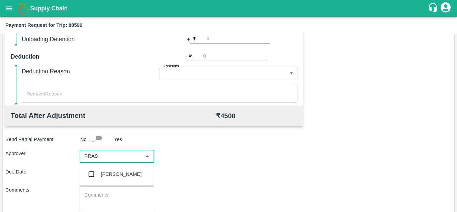
type input "PRASA"
click at [119, 172] on div "[PERSON_NAME]" at bounding box center [121, 173] width 41 height 7
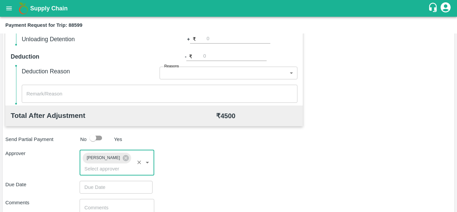
type input "DD/MM/YYYY hh:mm aa"
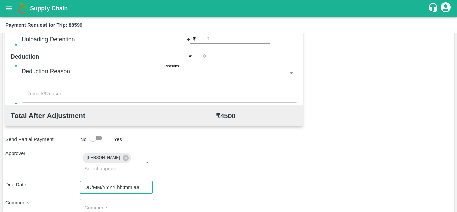
click at [96, 185] on input "DD/MM/YYYY hh:mm aa" at bounding box center [114, 186] width 68 height 13
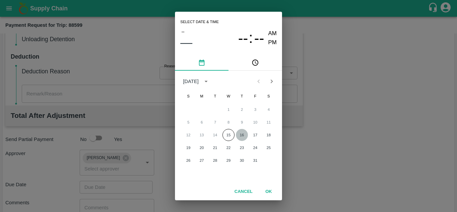
click at [243, 134] on button "16" at bounding box center [242, 135] width 12 height 12
type input "[DATE] 12:00 AM"
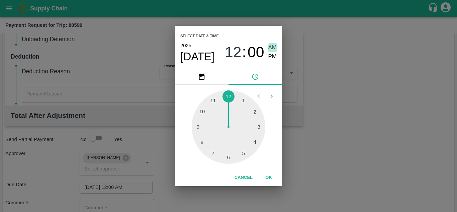
click at [273, 47] on span "AM" at bounding box center [272, 47] width 9 height 9
click at [268, 176] on button "OK" at bounding box center [268, 177] width 21 height 12
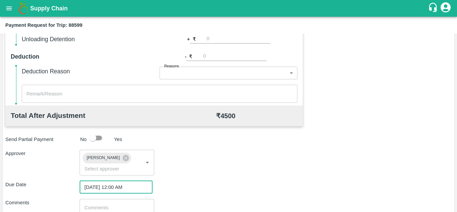
scroll to position [317, 0]
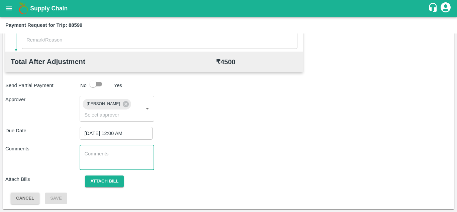
click at [118, 156] on textarea at bounding box center [116, 157] width 65 height 14
paste textarea "Transport Bill"
type textarea "Transport Bill"
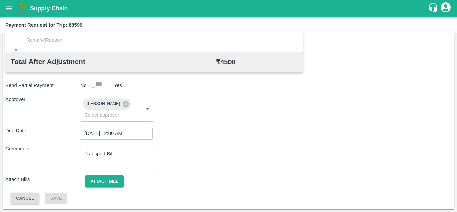
click at [199, 153] on div "Comments Transport Bill x ​" at bounding box center [228, 157] width 446 height 25
click at [103, 177] on button "Attach bill" at bounding box center [104, 181] width 39 height 12
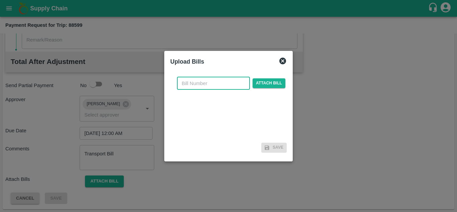
click at [191, 82] on input "text" at bounding box center [213, 83] width 73 height 13
type input "246"
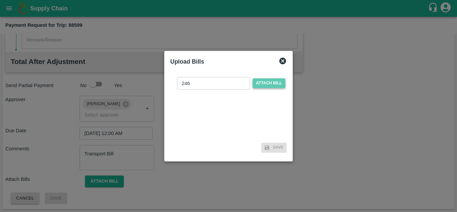
click at [273, 81] on span "Attach bill" at bounding box center [268, 83] width 33 height 10
click at [0, 0] on input "Attach bill" at bounding box center [0, 0] width 0 height 0
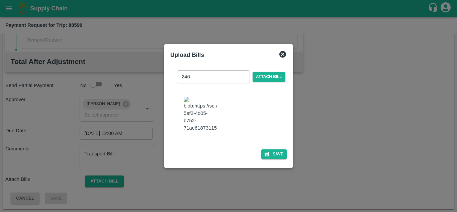
click at [201, 105] on img at bounding box center [199, 114] width 33 height 35
click at [273, 159] on button "Save" at bounding box center [273, 154] width 25 height 10
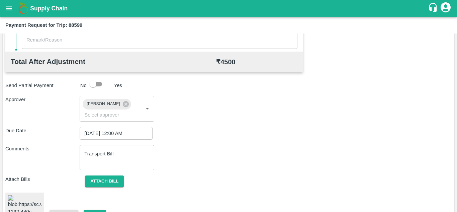
scroll to position [366, 0]
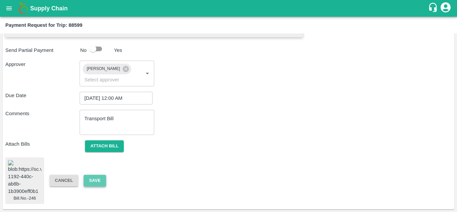
click at [97, 174] on button "Save" at bounding box center [95, 180] width 22 height 12
click at [100, 174] on button "Save" at bounding box center [95, 180] width 22 height 12
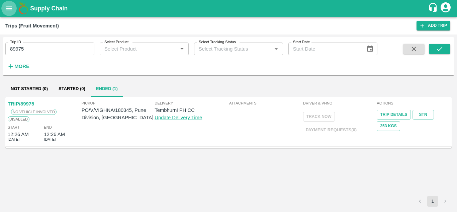
click at [9, 11] on icon "open drawer" at bounding box center [8, 8] width 7 height 7
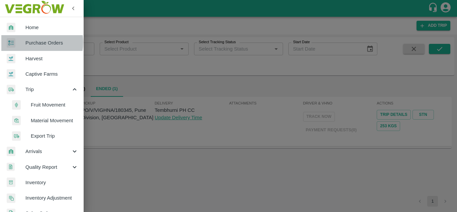
click at [37, 42] on span "Purchase Orders" at bounding box center [51, 42] width 53 height 7
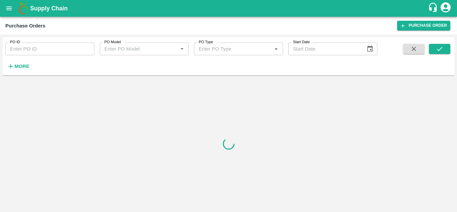
click at [40, 50] on input "PO ID" at bounding box center [49, 48] width 89 height 13
paste input "177479"
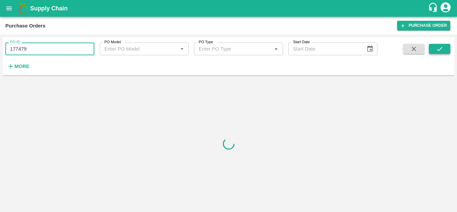
type input "177479"
click at [429, 47] on button "submit" at bounding box center [438, 49] width 21 height 10
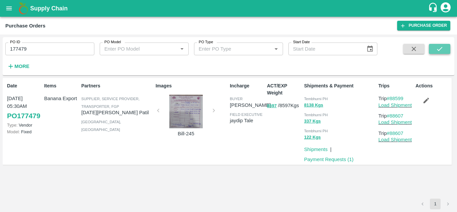
click at [441, 47] on icon "submit" at bounding box center [438, 48] width 7 height 7
click at [396, 104] on link "Load Shipment" at bounding box center [394, 104] width 33 height 5
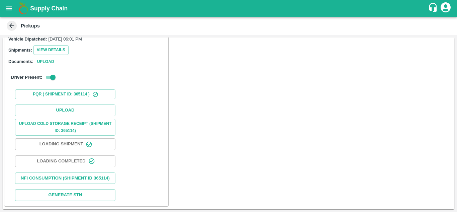
scroll to position [87, 0]
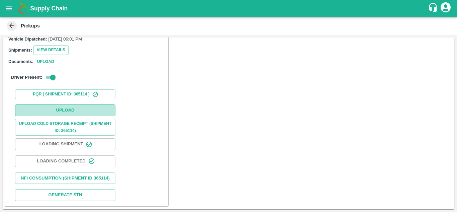
click at [59, 104] on button "Upload" at bounding box center [65, 110] width 100 height 12
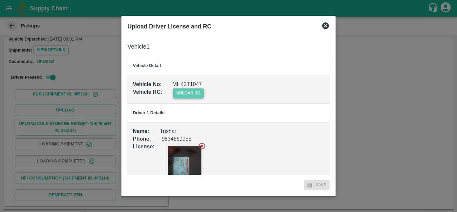
click at [185, 92] on span "upload rc" at bounding box center [188, 93] width 31 height 10
click at [0, 0] on input "upload rc" at bounding box center [0, 0] width 0 height 0
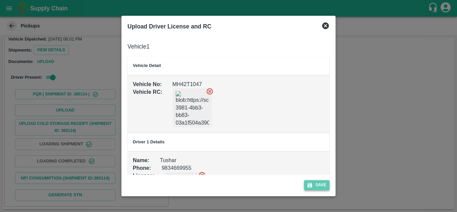
click at [324, 186] on button "Save" at bounding box center [316, 185] width 25 height 10
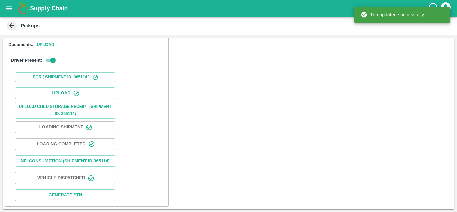
scroll to position [0, 0]
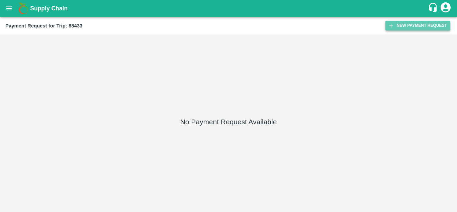
click at [409, 23] on button "New Payment Request" at bounding box center [417, 26] width 65 height 10
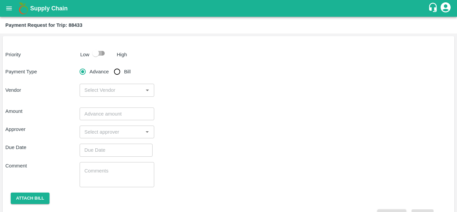
click at [96, 53] on input "checkbox" at bounding box center [96, 53] width 38 height 13
checkbox input "true"
click at [115, 75] on input "Bill" at bounding box center [116, 71] width 13 height 13
radio input "true"
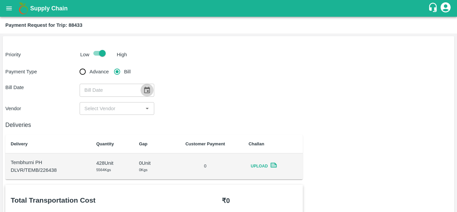
click at [145, 92] on icon "Choose date" at bounding box center [146, 89] width 7 height 7
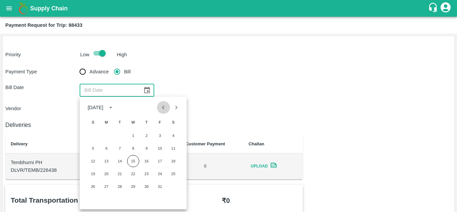
click at [166, 111] on icon "Previous month" at bounding box center [162, 107] width 7 height 7
click at [120, 161] on button "16" at bounding box center [120, 161] width 12 height 12
type input "[DATE]"
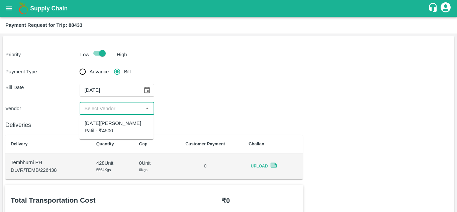
drag, startPoint x: 112, startPoint y: 110, endPoint x: 108, endPoint y: 123, distance: 13.6
click at [108, 123] on body "Supply Chain Payment Request for Trip: 88433 Priority Low High Payment Type Adv…" at bounding box center [228, 106] width 457 height 212
click at [108, 123] on div "[DATE][PERSON_NAME] Patil - ₹4500" at bounding box center [117, 126] width 64 height 15
type input "[DATE][PERSON_NAME] Patil - ₹4500"
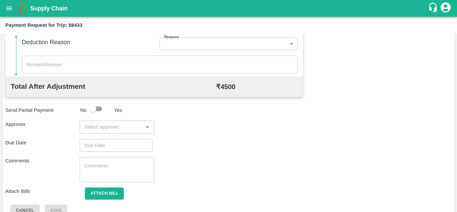
scroll to position [304, 0]
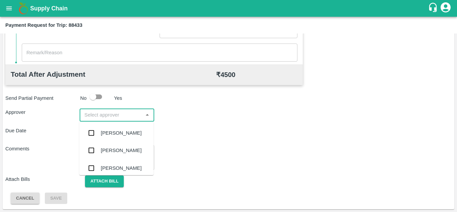
click at [97, 113] on input "input" at bounding box center [111, 114] width 59 height 9
type input "PRASA"
click at [106, 129] on div "[PERSON_NAME]" at bounding box center [121, 132] width 41 height 7
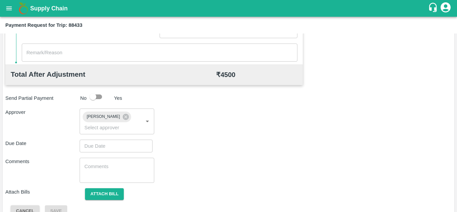
drag, startPoint x: 102, startPoint y: 138, endPoint x: 97, endPoint y: 143, distance: 7.1
click at [97, 143] on div "Total Transportation Cost ₹ 4500 Advance payment - ₹ Additional Charges(+) Inam…" at bounding box center [228, 48] width 446 height 336
type input "DD/MM/YYYY hh:mm aa"
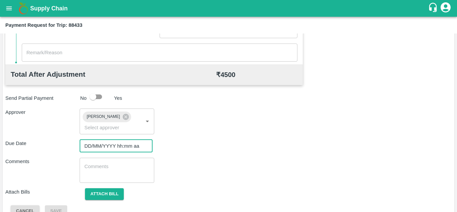
click at [97, 143] on input "DD/MM/YYYY hh:mm aa" at bounding box center [114, 145] width 68 height 13
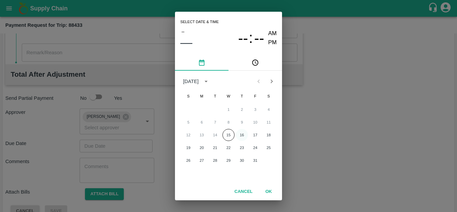
click at [241, 133] on button "16" at bounding box center [242, 135] width 12 height 12
type input "[DATE] 12:00 AM"
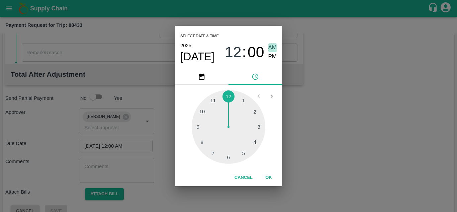
click at [273, 49] on span "AM" at bounding box center [272, 47] width 9 height 9
click at [270, 175] on button "OK" at bounding box center [268, 177] width 21 height 12
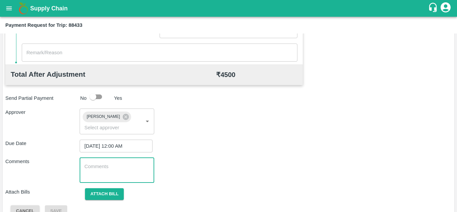
click at [103, 171] on textarea at bounding box center [116, 170] width 65 height 14
paste textarea "177479"
click at [112, 165] on textarea "177479" at bounding box center [116, 170] width 65 height 14
type textarea "1"
type textarea "t"
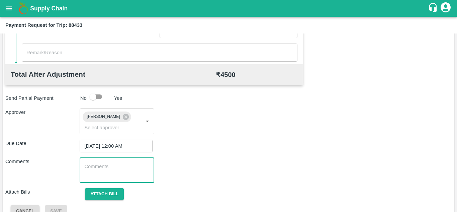
paste textarea "177479"
type textarea "1"
paste textarea "177479"
type textarea "1"
type textarea "Transport Bill"
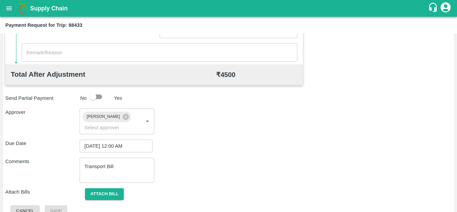
click at [242, 131] on div "Approver [PERSON_NAME] ​" at bounding box center [228, 120] width 446 height 25
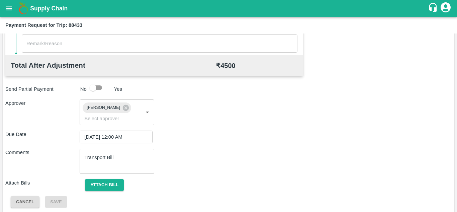
scroll to position [317, 0]
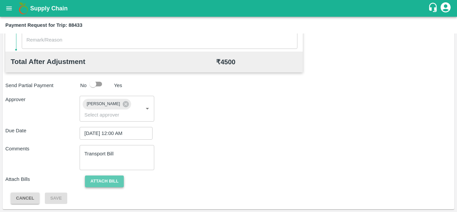
click at [116, 181] on button "Attach bill" at bounding box center [104, 181] width 39 height 12
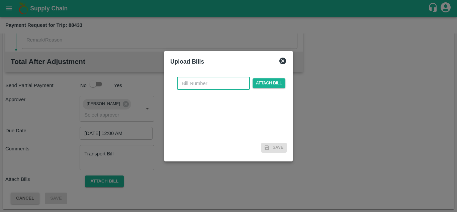
click at [191, 83] on input "text" at bounding box center [213, 83] width 73 height 13
type input "244"
click at [268, 79] on span "Attach bill" at bounding box center [268, 83] width 33 height 10
click at [0, 0] on input "Attach bill" at bounding box center [0, 0] width 0 height 0
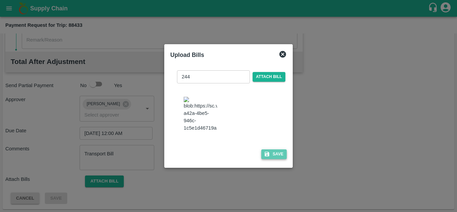
click at [278, 158] on button "Save" at bounding box center [273, 154] width 25 height 10
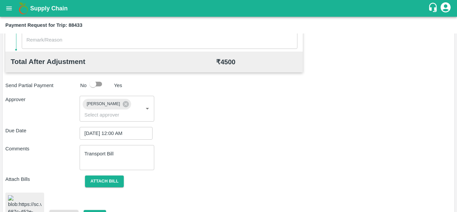
scroll to position [367, 0]
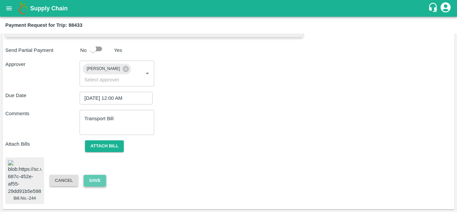
click at [95, 174] on button "Save" at bounding box center [95, 180] width 22 height 12
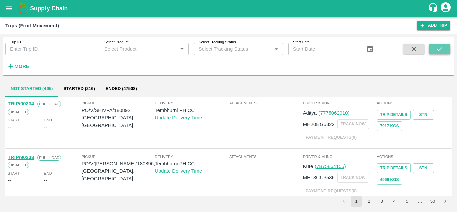
click at [438, 50] on icon "submit" at bounding box center [438, 49] width 5 height 4
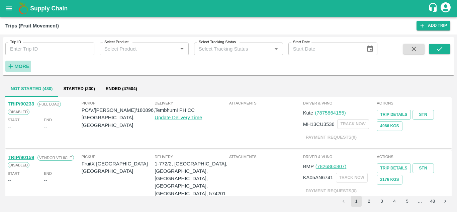
click at [22, 66] on strong "More" at bounding box center [21, 66] width 15 height 5
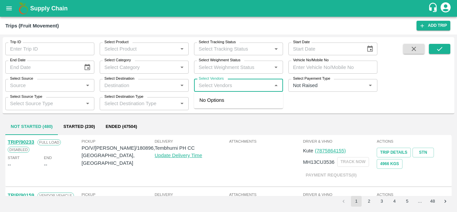
click at [210, 86] on input "Select Vendors" at bounding box center [233, 85] width 74 height 9
type input "[DATE]"
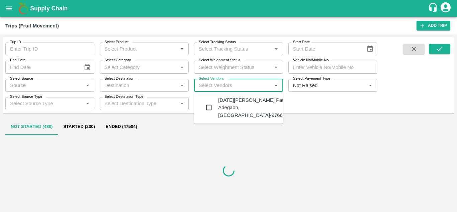
click at [235, 104] on div "[DATE][PERSON_NAME] Patil-Adegaon, [GEOGRAPHIC_DATA]-9766652929" at bounding box center [258, 107] width 81 height 22
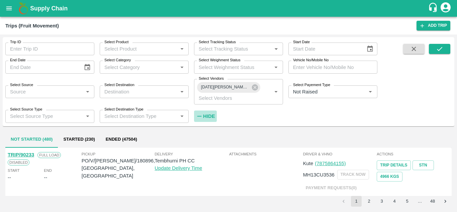
click at [209, 112] on h6 "Hide" at bounding box center [209, 116] width 12 height 9
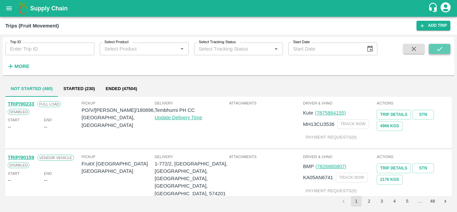
click at [447, 44] on button "submit" at bounding box center [438, 49] width 21 height 10
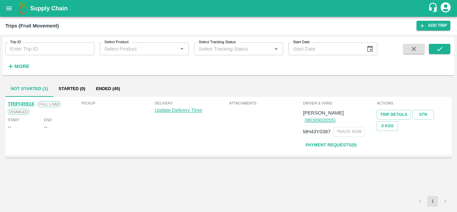
click at [211, 186] on div "TRIP/45916 Full Load Disabled Start -- End -- Pickup Delivery Update Delivery T…" at bounding box center [228, 146] width 446 height 99
click at [109, 85] on button "Ended (45)" at bounding box center [108, 89] width 35 height 16
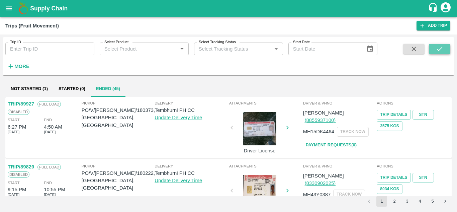
click at [436, 50] on icon "submit" at bounding box center [438, 48] width 7 height 7
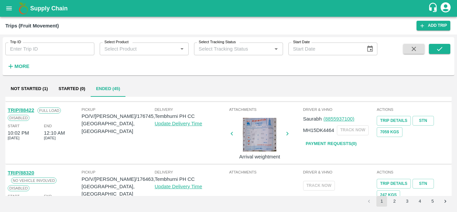
scroll to position [435, 0]
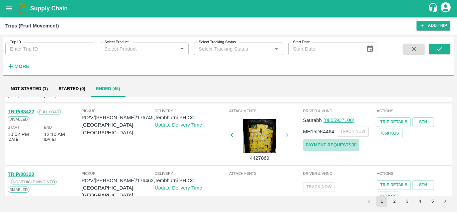
click at [340, 141] on link "Payment Requests( 0 )" at bounding box center [331, 145] width 56 height 12
click at [439, 47] on icon "submit" at bounding box center [438, 48] width 7 height 7
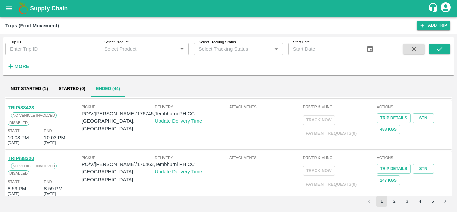
scroll to position [457, 0]
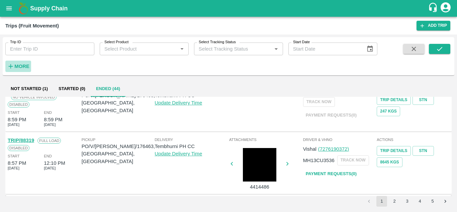
click at [22, 68] on strong "More" at bounding box center [21, 66] width 15 height 5
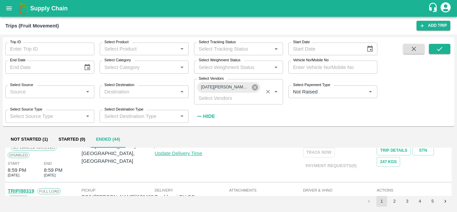
click at [254, 87] on icon at bounding box center [254, 87] width 7 height 7
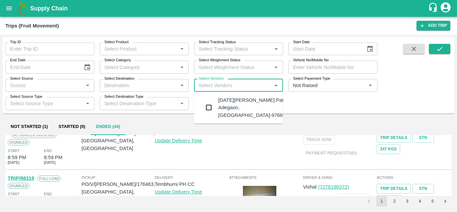
click at [203, 90] on input "Select Vendors" at bounding box center [233, 85] width 74 height 9
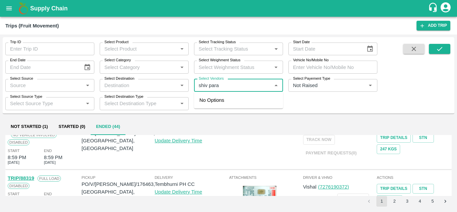
type input "shiv parat"
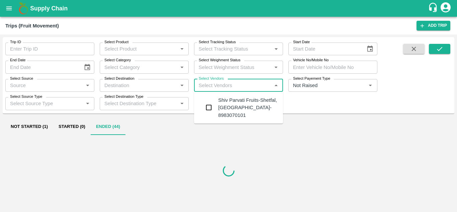
click at [253, 106] on div "Shiv Parvati Fruits-Shetfal, [GEOGRAPHIC_DATA]- 8983070101" at bounding box center [247, 107] width 59 height 22
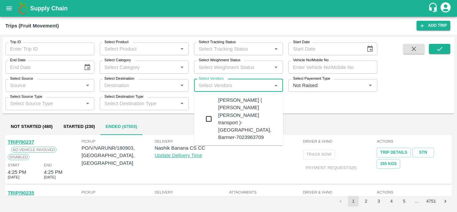
click at [221, 86] on input "Select Vendors" at bounding box center [233, 85] width 74 height 9
type input "sh"
type input "i"
click at [210, 84] on input "Select Vendors" at bounding box center [233, 85] width 74 height 9
type input "shiv"
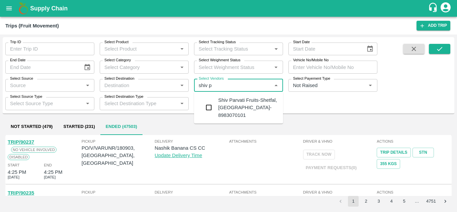
type input "shiv pa"
click at [239, 101] on div "Shiv Parvati Fruits-Shetfal, Solapur- 8983070101" at bounding box center [247, 107] width 59 height 22
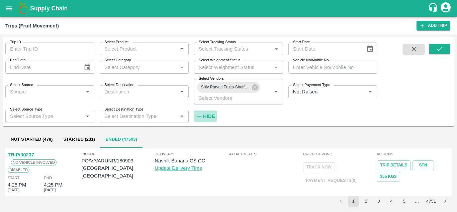
click at [205, 115] on strong "Hide" at bounding box center [209, 115] width 12 height 5
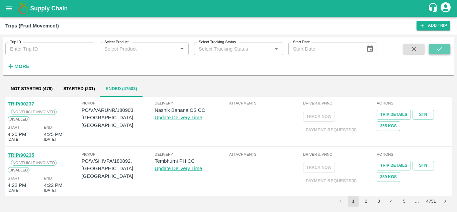
click at [439, 44] on button "submit" at bounding box center [438, 49] width 21 height 10
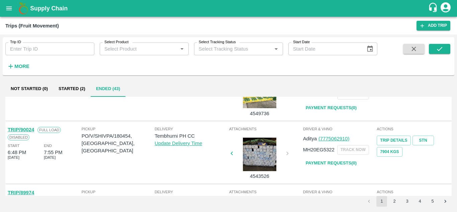
scroll to position [469, 0]
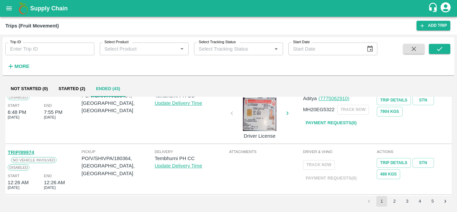
click at [394, 198] on button "2" at bounding box center [394, 201] width 11 height 11
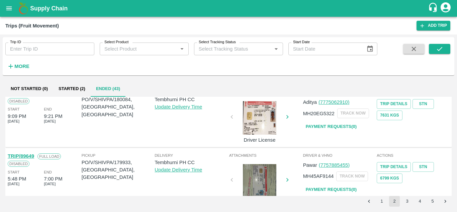
scroll to position [492, 0]
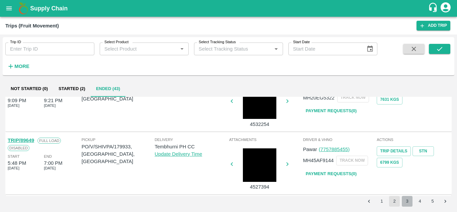
click at [408, 197] on button "3" at bounding box center [406, 201] width 11 height 11
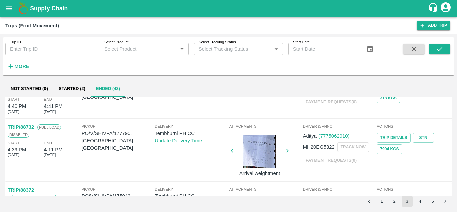
scroll to position [431, 0]
click at [26, 125] on link "TRIP/88732" at bounding box center [21, 126] width 26 height 5
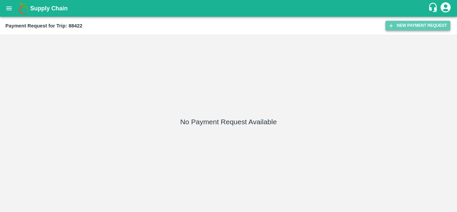
click at [414, 27] on button "New Payment Request" at bounding box center [417, 26] width 65 height 10
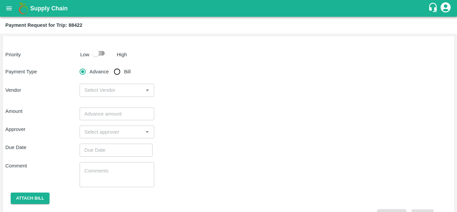
click at [101, 54] on input "checkbox" at bounding box center [96, 53] width 38 height 13
checkbox input "true"
click at [116, 72] on input "Bill" at bounding box center [116, 71] width 13 height 13
radio input "true"
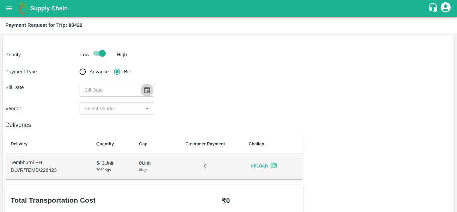
click at [147, 88] on icon "Choose date" at bounding box center [147, 90] width 6 height 6
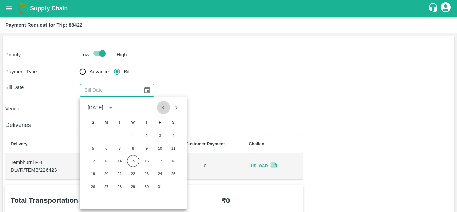
click at [165, 106] on icon "Previous month" at bounding box center [162, 107] width 7 height 7
click at [120, 159] on button "16" at bounding box center [120, 161] width 12 height 12
type input "[DATE]"
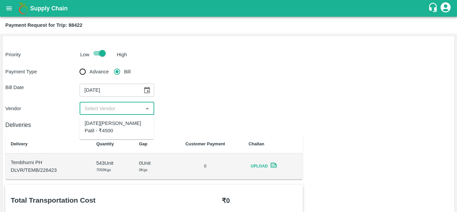
drag, startPoint x: 107, startPoint y: 105, endPoint x: 101, endPoint y: 124, distance: 20.0
click at [101, 124] on body "Supply Chain Payment Request for Trip: 88422 Priority Low High Payment Type Adv…" at bounding box center [228, 106] width 457 height 212
click at [101, 124] on div "[DATE][PERSON_NAME] Patil - ₹4500" at bounding box center [117, 126] width 64 height 15
type input "[DATE][PERSON_NAME] Patil - ₹4500"
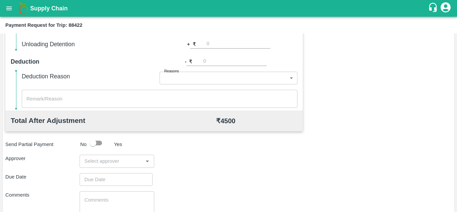
scroll to position [258, 0]
click at [90, 155] on div "​" at bounding box center [117, 160] width 74 height 13
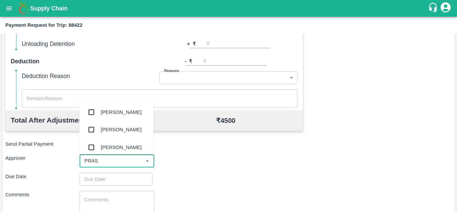
type input "PRASA"
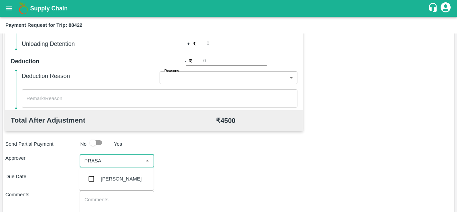
click at [114, 178] on div "[PERSON_NAME]" at bounding box center [121, 178] width 41 height 7
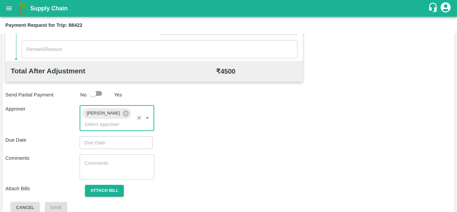
scroll to position [317, 0]
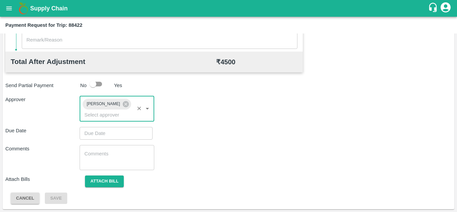
type input "DD/MM/YYYY hh:mm aa"
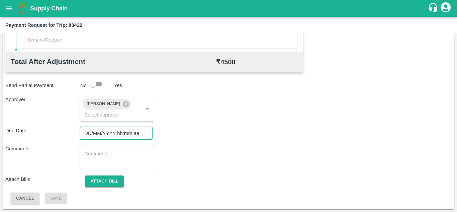
click at [102, 127] on input "DD/MM/YYYY hh:mm aa" at bounding box center [114, 133] width 68 height 13
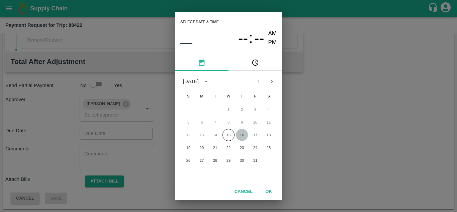
click at [240, 134] on button "16" at bounding box center [242, 135] width 12 height 12
type input "[DATE] 12:00 AM"
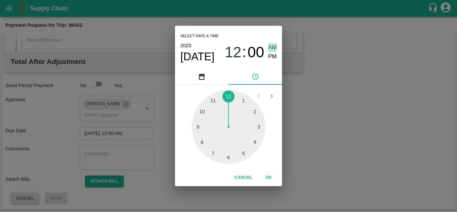
click at [271, 47] on span "AM" at bounding box center [272, 47] width 9 height 9
click at [266, 177] on button "OK" at bounding box center [268, 177] width 21 height 12
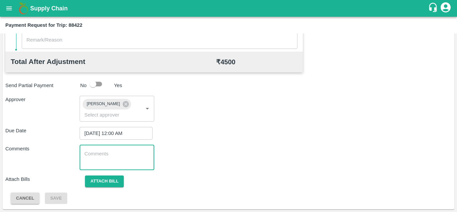
click at [101, 153] on textarea at bounding box center [116, 157] width 65 height 14
paste textarea "177479"
click at [134, 152] on textarea "177479" at bounding box center [116, 157] width 65 height 14
type textarea "1"
type textarea "t"
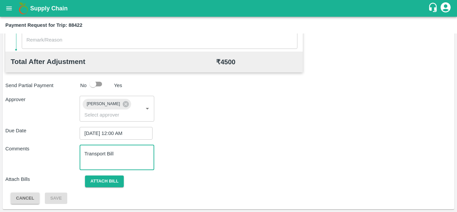
type textarea "Transport Bill"
click at [213, 151] on div "Comments Transport Bill x ​" at bounding box center [228, 157] width 446 height 25
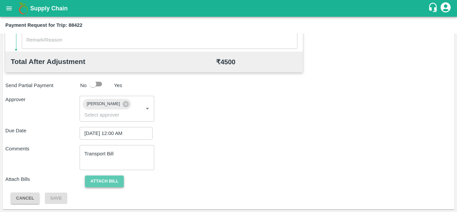
click at [102, 178] on button "Attach bill" at bounding box center [104, 181] width 39 height 12
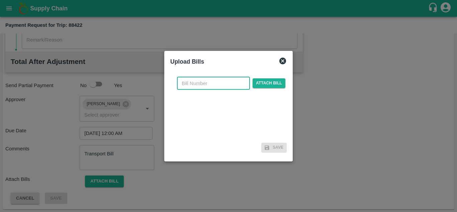
click at [181, 83] on input "text" at bounding box center [213, 83] width 73 height 13
type input "4"
type input "242"
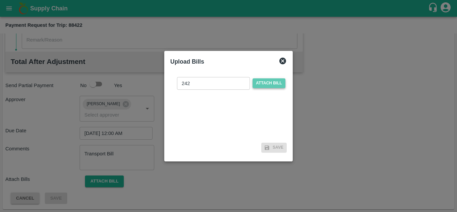
click at [267, 83] on span "Attach bill" at bounding box center [268, 83] width 33 height 10
click at [0, 0] on input "Attach bill" at bounding box center [0, 0] width 0 height 0
click at [277, 84] on span "Attach bill" at bounding box center [268, 83] width 33 height 10
click at [0, 0] on input "Attach bill" at bounding box center [0, 0] width 0 height 0
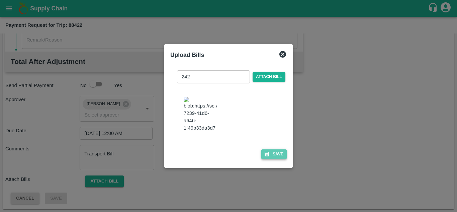
click at [276, 159] on button "Save" at bounding box center [273, 154] width 25 height 10
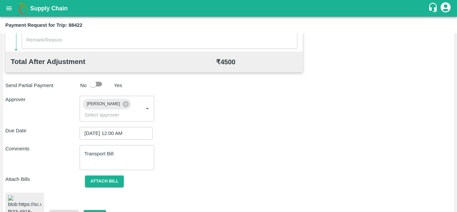
scroll to position [363, 0]
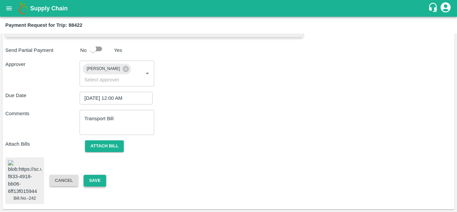
click at [94, 174] on button "Save" at bounding box center [95, 180] width 22 height 12
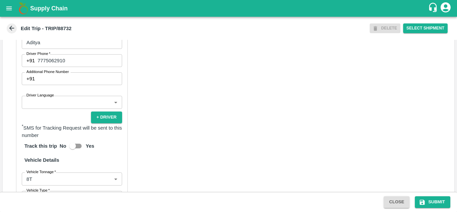
scroll to position [379, 0]
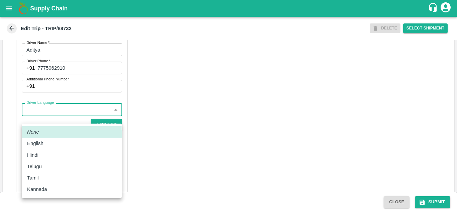
click at [67, 114] on body "Supply Chain Edit Trip - TRIP/88732 DELETE Select Shipment Trip Details Trip Ty…" at bounding box center [228, 106] width 457 height 212
click at [47, 155] on div "Hindi" at bounding box center [71, 154] width 89 height 7
type input "hi"
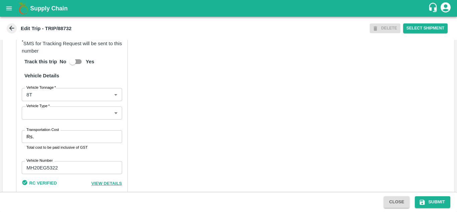
scroll to position [474, 0]
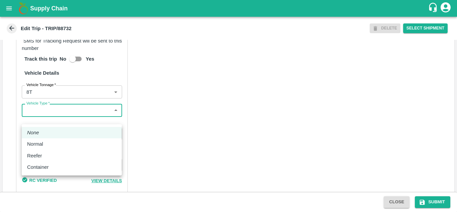
drag, startPoint x: 59, startPoint y: 119, endPoint x: 55, endPoint y: 138, distance: 19.4
click at [55, 138] on body "Supply Chain Edit Trip - TRIP/88732 DELETE Select Shipment Trip Details Trip Ty…" at bounding box center [228, 106] width 457 height 212
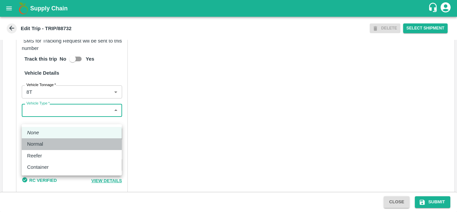
click at [54, 144] on div "Normal" at bounding box center [71, 143] width 89 height 7
type input "Normal"
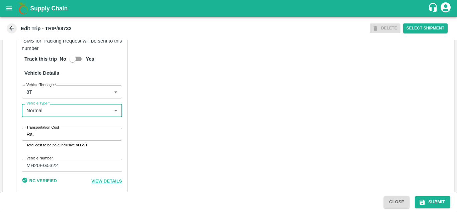
scroll to position [502, 0]
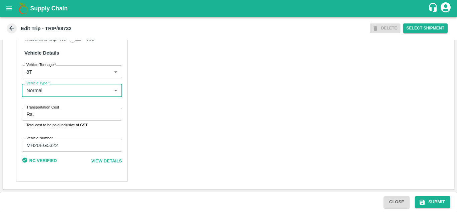
click at [35, 118] on div "Rs. Transportation Cost" at bounding box center [72, 114] width 100 height 13
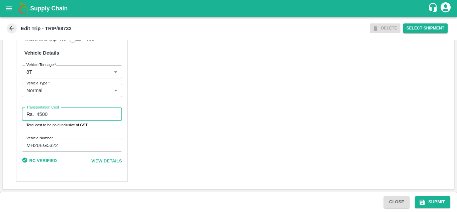
type input "4500"
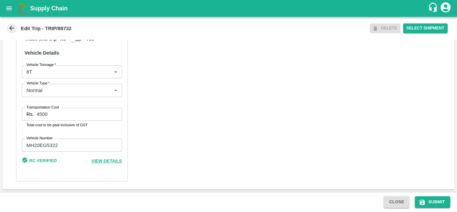
click at [151, 118] on div "Partner Details Partner   * Partner Add Transporter Driver 1 Details Driver Nam…" at bounding box center [228, 21] width 451 height 335
click at [441, 200] on button "Submit" at bounding box center [431, 202] width 35 height 12
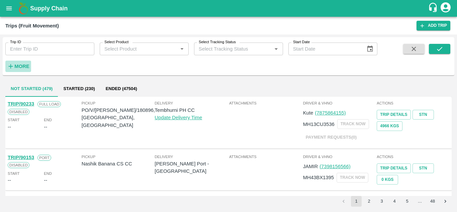
click at [22, 67] on strong "More" at bounding box center [21, 66] width 15 height 5
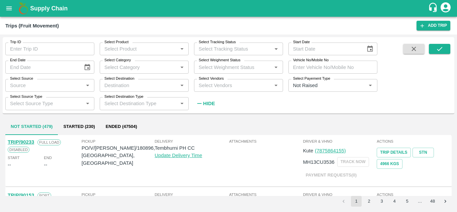
click at [202, 90] on div "Select Vendors   *" at bounding box center [238, 85] width 89 height 13
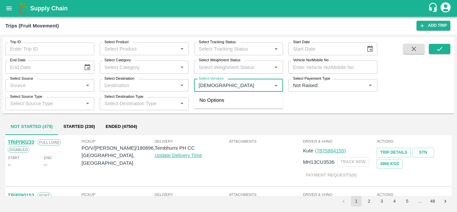
type input "SHIV"
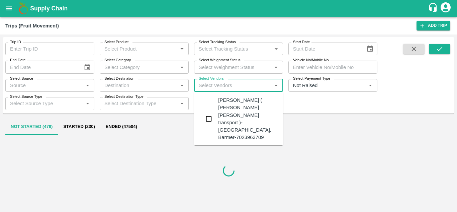
type input "P"
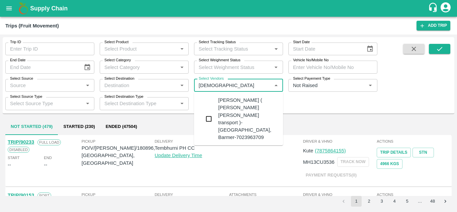
type input "SHIV P"
click at [237, 98] on div "Kishor Kumar ( Shree Shiv Shakti transport )-Bhadkha, Barmer-7023963709" at bounding box center [247, 118] width 59 height 45
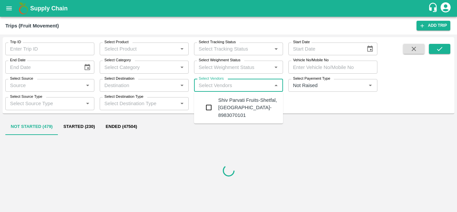
click at [210, 87] on input "Select Vendors" at bounding box center [233, 85] width 74 height 9
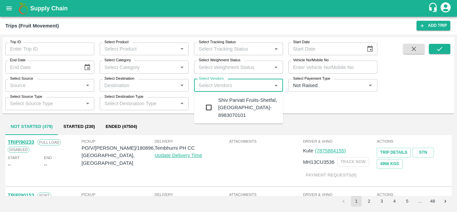
click at [239, 102] on div "Shiv Parvati Fruits-Shetfal, Solapur- 8983070101" at bounding box center [247, 107] width 59 height 22
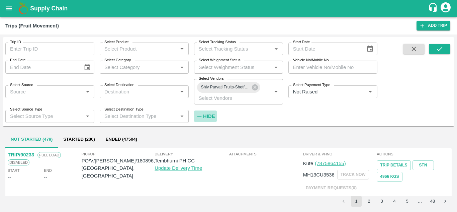
click at [210, 114] on strong "Hide" at bounding box center [209, 115] width 12 height 5
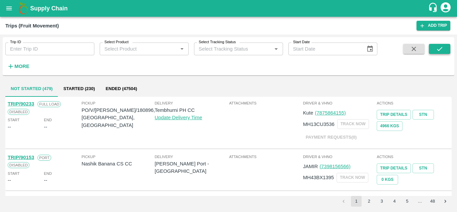
click at [438, 45] on icon "submit" at bounding box center [438, 48] width 7 height 7
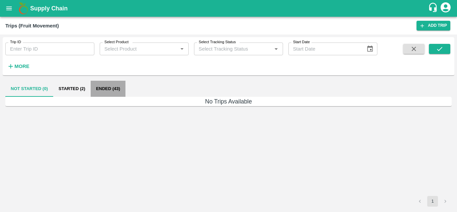
click at [105, 87] on button "Ended (43)" at bounding box center [108, 89] width 35 height 16
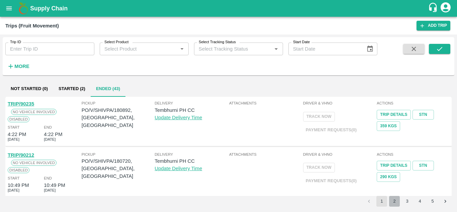
click at [399, 202] on button "2" at bounding box center [394, 201] width 11 height 11
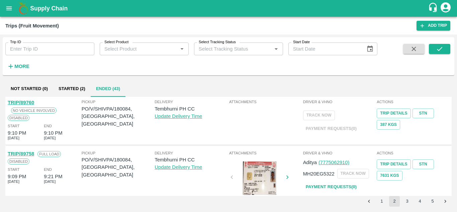
scroll to position [400, 0]
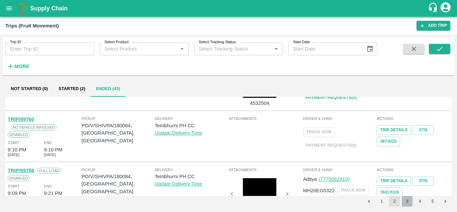
click at [404, 202] on button "3" at bounding box center [406, 201] width 11 height 11
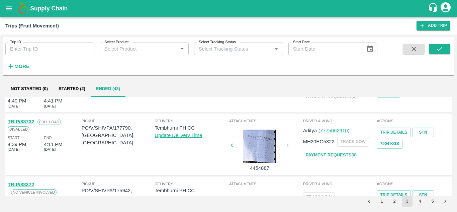
scroll to position [437, 0]
click at [343, 154] on link "Payment Requests( 0 )" at bounding box center [331, 155] width 56 height 12
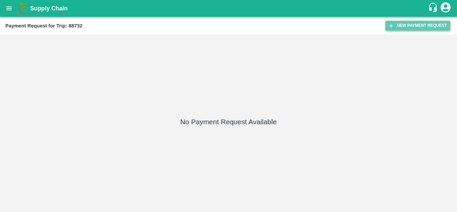
click at [412, 25] on button "New Payment Request" at bounding box center [417, 26] width 65 height 10
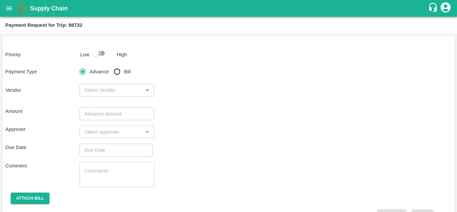
click at [102, 54] on input "checkbox" at bounding box center [96, 53] width 38 height 13
checkbox input "true"
click at [115, 71] on input "Bill" at bounding box center [116, 71] width 13 height 13
radio input "true"
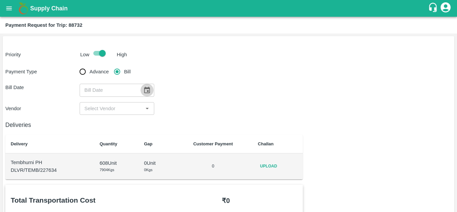
click at [144, 92] on icon "Choose date" at bounding box center [147, 90] width 6 height 6
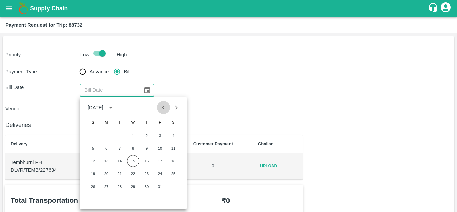
click at [164, 109] on icon "Previous month" at bounding box center [163, 107] width 2 height 4
click at [91, 174] on button "21" at bounding box center [93, 173] width 12 height 12
type input "[DATE]"
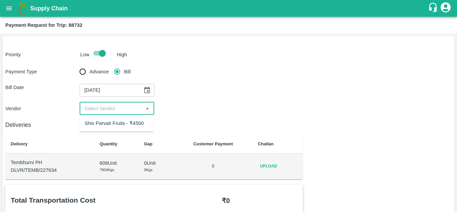
drag, startPoint x: 109, startPoint y: 111, endPoint x: 110, endPoint y: 126, distance: 14.7
click at [110, 126] on body "Supply Chain Payment Request for Trip: 88732 Priority Low High Payment Type Adv…" at bounding box center [228, 106] width 457 height 212
click at [110, 126] on div "Shiv Parvati Fruits - ₹4500" at bounding box center [114, 122] width 59 height 7
type input "Shiv Parvati Fruits - ₹4500"
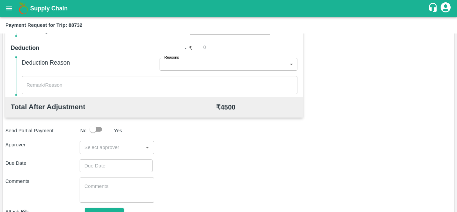
scroll to position [272, 0]
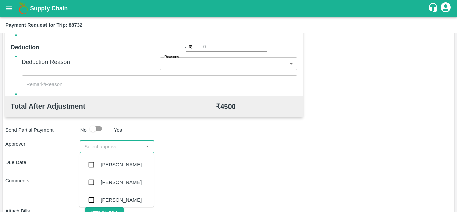
click at [100, 147] on input "input" at bounding box center [111, 146] width 59 height 9
type input "PRASAD"
click at [129, 161] on div "[PERSON_NAME]" at bounding box center [121, 164] width 41 height 7
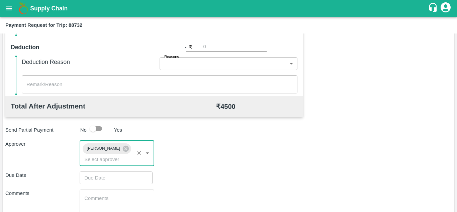
scroll to position [317, 0]
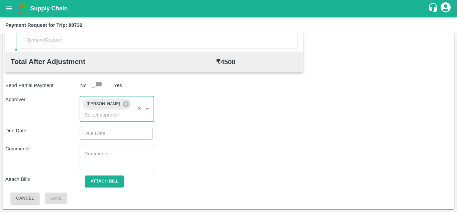
type input "DD/MM/YYYY hh:mm aa"
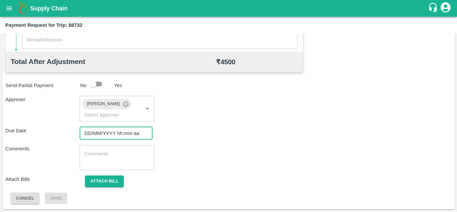
click at [91, 134] on input "DD/MM/YYYY hh:mm aa" at bounding box center [114, 133] width 68 height 13
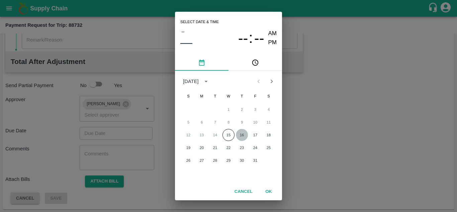
click at [241, 135] on button "16" at bounding box center [242, 135] width 12 height 12
type input "[DATE] 12:00 AM"
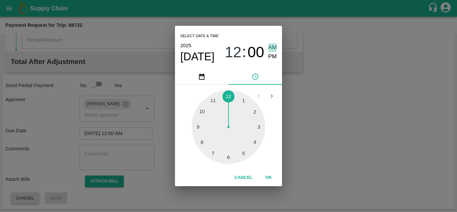
click at [274, 45] on span "AM" at bounding box center [272, 47] width 9 height 9
click at [268, 175] on button "OK" at bounding box center [268, 177] width 21 height 12
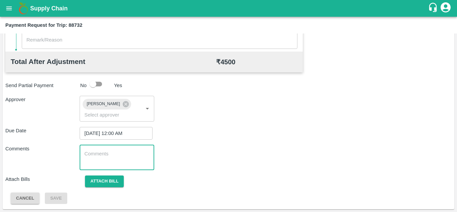
click at [117, 152] on textarea at bounding box center [116, 157] width 65 height 14
paste textarea "Transport Bill"
type textarea "Transport Bill"
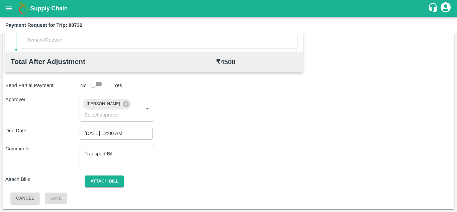
click at [211, 150] on div "Comments Transport Bill x ​" at bounding box center [228, 157] width 446 height 25
click at [110, 181] on button "Attach bill" at bounding box center [104, 181] width 39 height 12
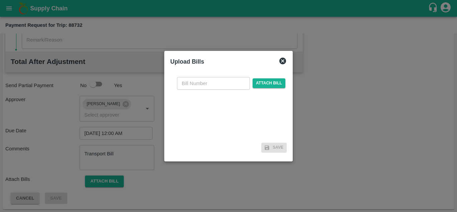
click at [187, 83] on input "text" at bounding box center [213, 83] width 73 height 13
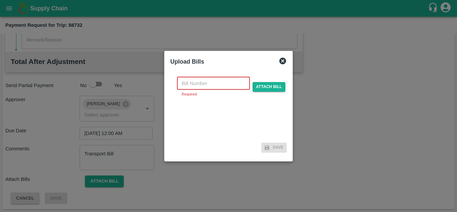
click at [191, 87] on input "text" at bounding box center [213, 83] width 73 height 13
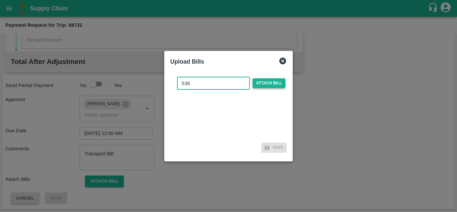
type input "538"
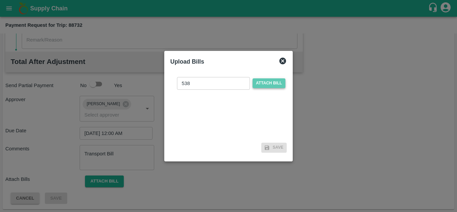
click at [268, 85] on span "Attach bill" at bounding box center [268, 83] width 33 height 10
click at [0, 0] on input "Attach bill" at bounding box center [0, 0] width 0 height 0
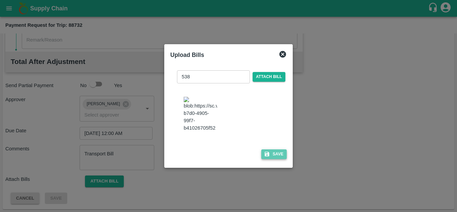
click at [275, 157] on button "Save" at bounding box center [273, 154] width 25 height 10
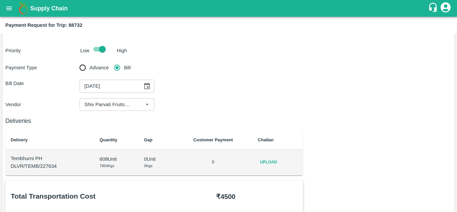
scroll to position [4, 0]
click at [267, 164] on span "Upload" at bounding box center [268, 162] width 21 height 10
click at [0, 0] on input "Upload" at bounding box center [0, 0] width 0 height 0
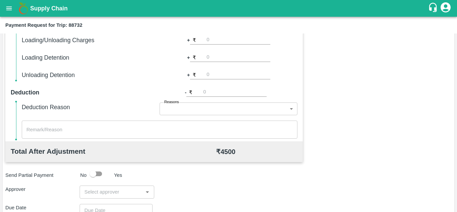
scroll to position [304, 0]
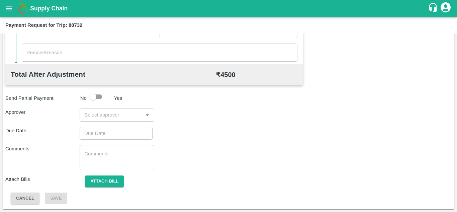
click at [88, 120] on div "​" at bounding box center [117, 114] width 74 height 13
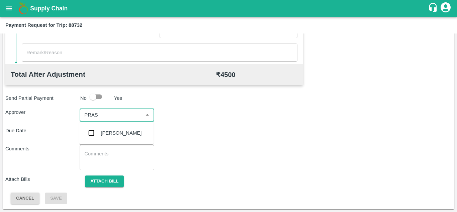
type input "PRASA"
click at [120, 134] on div "Prasad Waghade" at bounding box center [121, 132] width 41 height 7
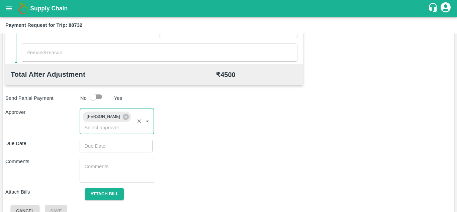
type input "DD/MM/YYYY hh:mm aa"
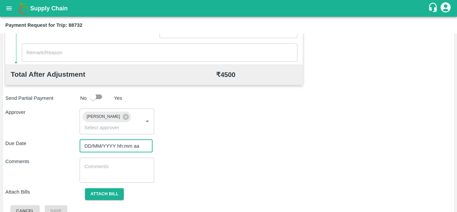
click at [93, 147] on input "DD/MM/YYYY hh:mm aa" at bounding box center [114, 145] width 68 height 13
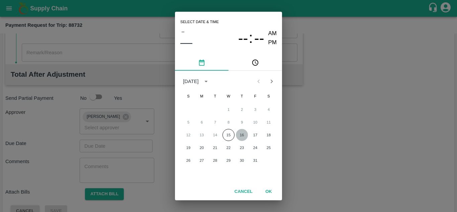
click at [241, 136] on button "16" at bounding box center [242, 135] width 12 height 12
type input "16/10/2025 12:00 AM"
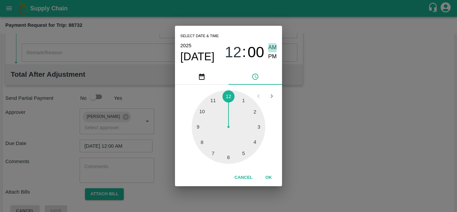
click at [274, 45] on span "AM" at bounding box center [272, 47] width 9 height 9
click at [270, 178] on button "OK" at bounding box center [268, 177] width 21 height 12
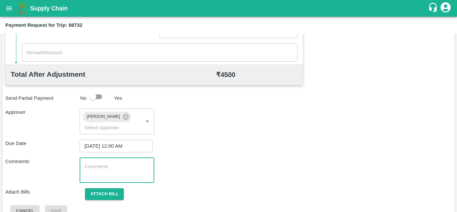
click at [116, 172] on textarea at bounding box center [116, 170] width 65 height 14
paste textarea "Transport Bill"
type textarea "Transport Bill"
click at [200, 167] on div "Comments Transport Bill x ​" at bounding box center [228, 169] width 446 height 25
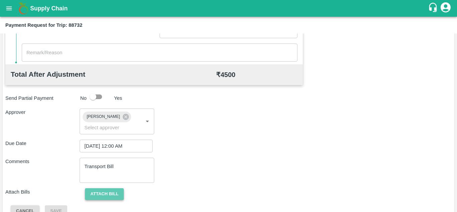
click at [105, 194] on button "Attach bill" at bounding box center [104, 194] width 39 height 12
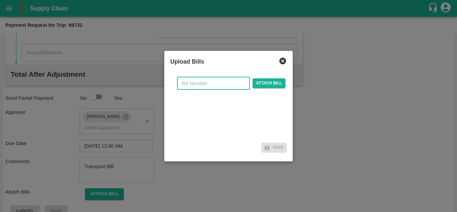
click at [193, 84] on input "text" at bounding box center [213, 83] width 73 height 13
type input "538"
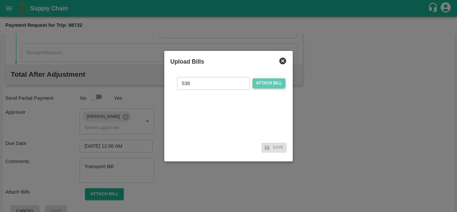
click at [262, 84] on span "Attach bill" at bounding box center [268, 83] width 33 height 10
click at [0, 0] on input "Attach bill" at bounding box center [0, 0] width 0 height 0
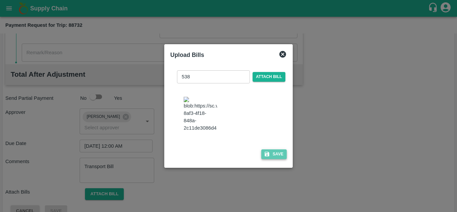
click at [273, 155] on button "Save" at bounding box center [273, 154] width 25 height 10
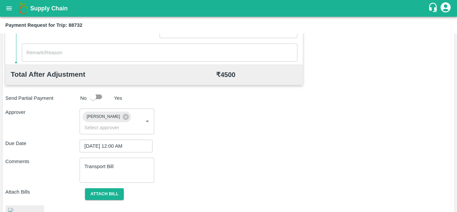
scroll to position [360, 0]
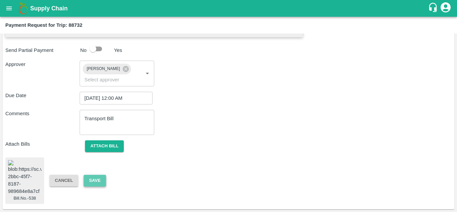
click at [95, 177] on button "Save" at bounding box center [95, 180] width 22 height 12
click at [94, 174] on button "Save" at bounding box center [95, 180] width 22 height 12
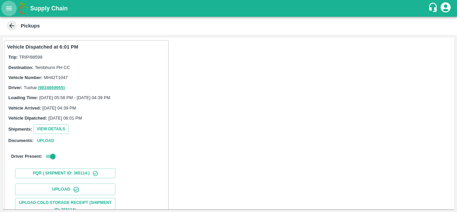
click at [6, 8] on icon "open drawer" at bounding box center [8, 8] width 7 height 7
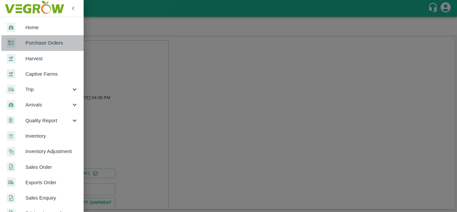
click at [47, 42] on span "Purchase Orders" at bounding box center [51, 42] width 53 height 7
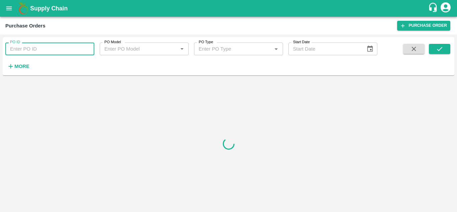
click at [25, 52] on input "PO ID" at bounding box center [49, 48] width 89 height 13
paste input "177790"
type input "177790"
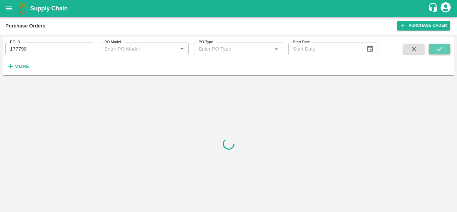
click at [437, 47] on icon "submit" at bounding box center [438, 48] width 7 height 7
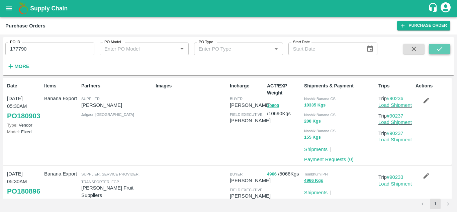
click at [445, 46] on button "submit" at bounding box center [438, 49] width 21 height 10
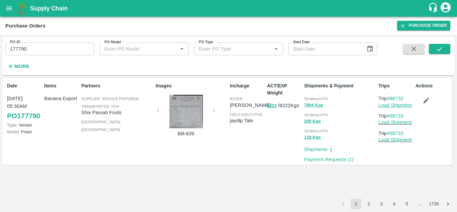
click at [401, 104] on link "Load Shipment" at bounding box center [394, 104] width 33 height 5
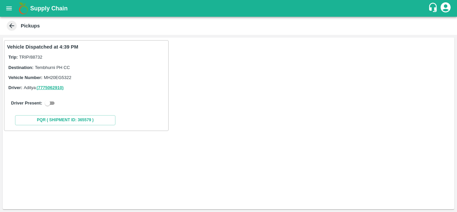
click at [55, 102] on input "checkbox" at bounding box center [47, 103] width 24 height 8
checkbox input "true"
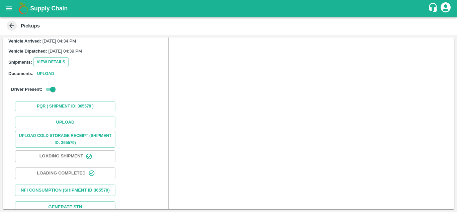
scroll to position [76, 0]
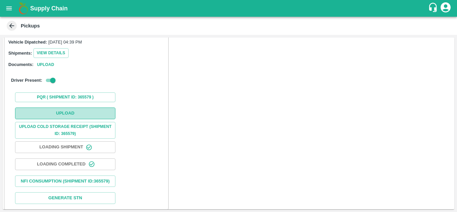
click at [67, 115] on button "Upload" at bounding box center [65, 113] width 100 height 12
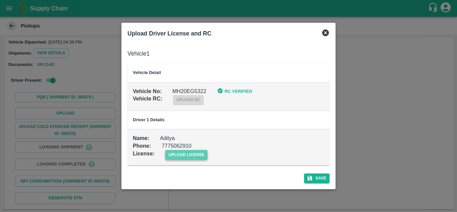
click at [202, 154] on span "upload license" at bounding box center [186, 155] width 42 height 10
click at [0, 0] on input "upload license" at bounding box center [0, 0] width 0 height 0
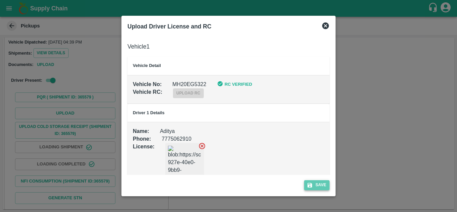
click at [318, 182] on button "Save" at bounding box center [316, 185] width 25 height 10
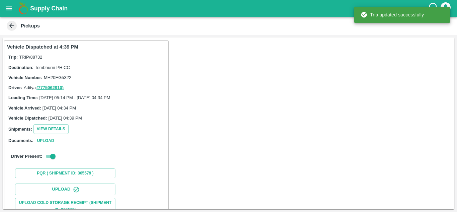
scroll to position [104, 0]
